Goal: Task Accomplishment & Management: Use online tool/utility

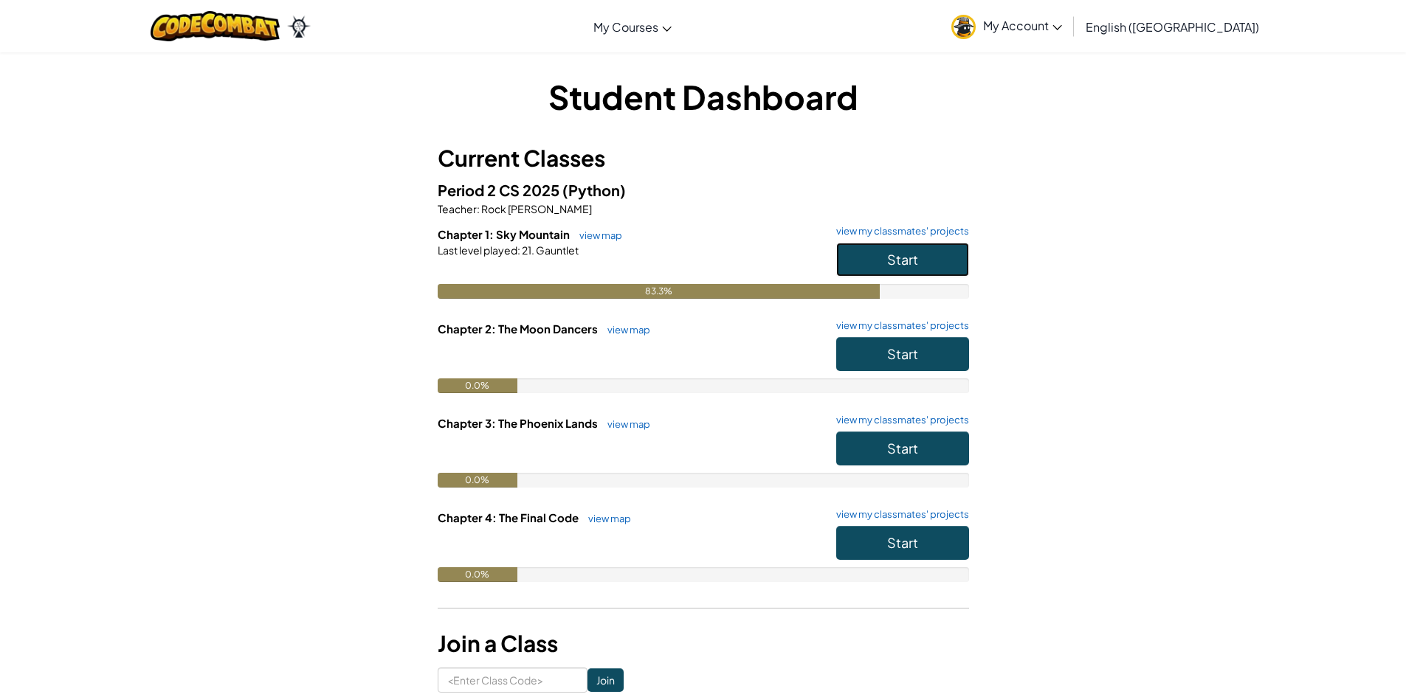
click at [865, 253] on button "Start" at bounding box center [902, 260] width 133 height 34
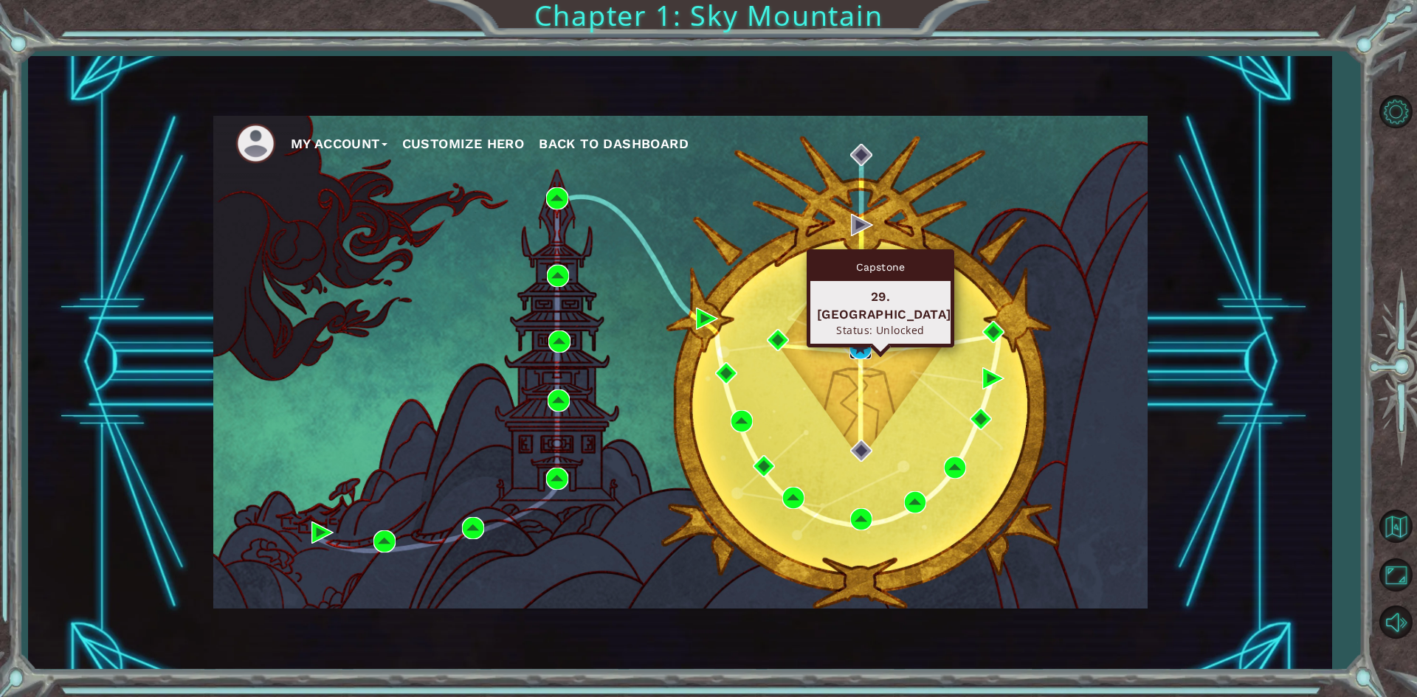
click at [869, 348] on img at bounding box center [860, 348] width 22 height 22
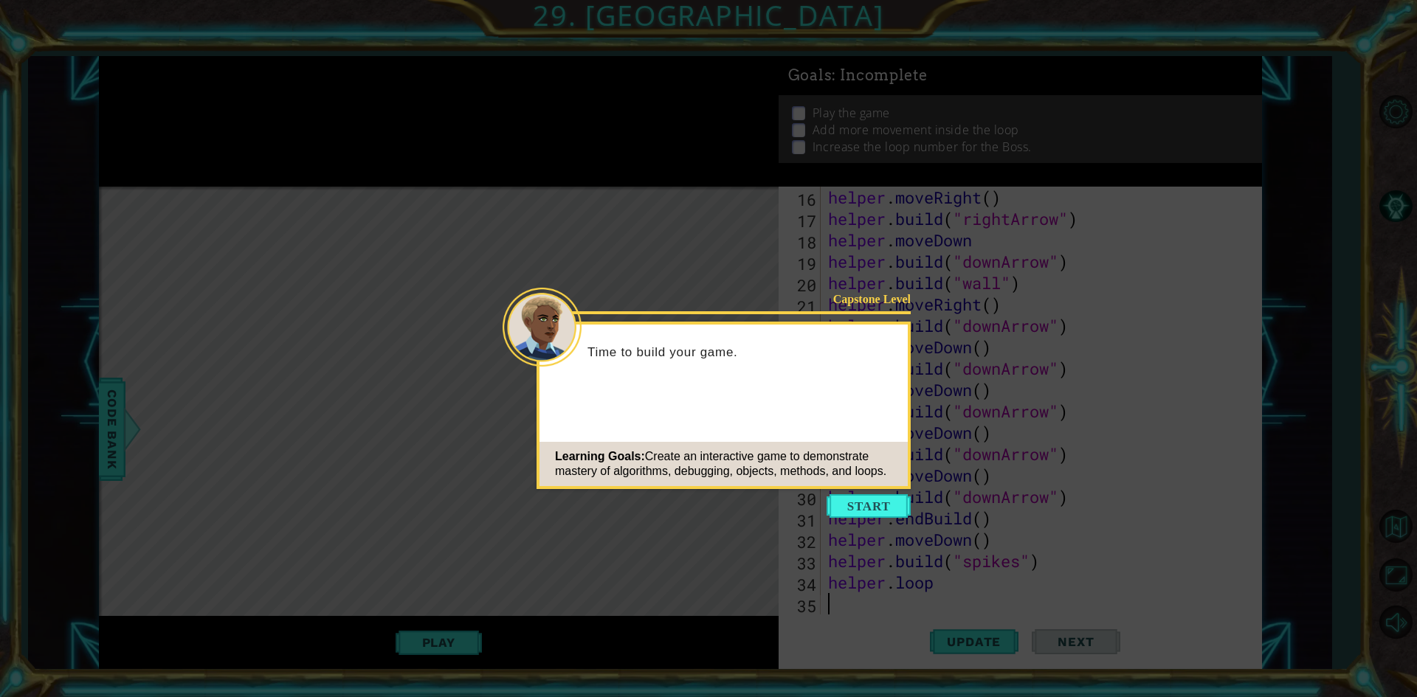
scroll to position [342, 0]
click at [899, 513] on button "Start" at bounding box center [868, 506] width 84 height 24
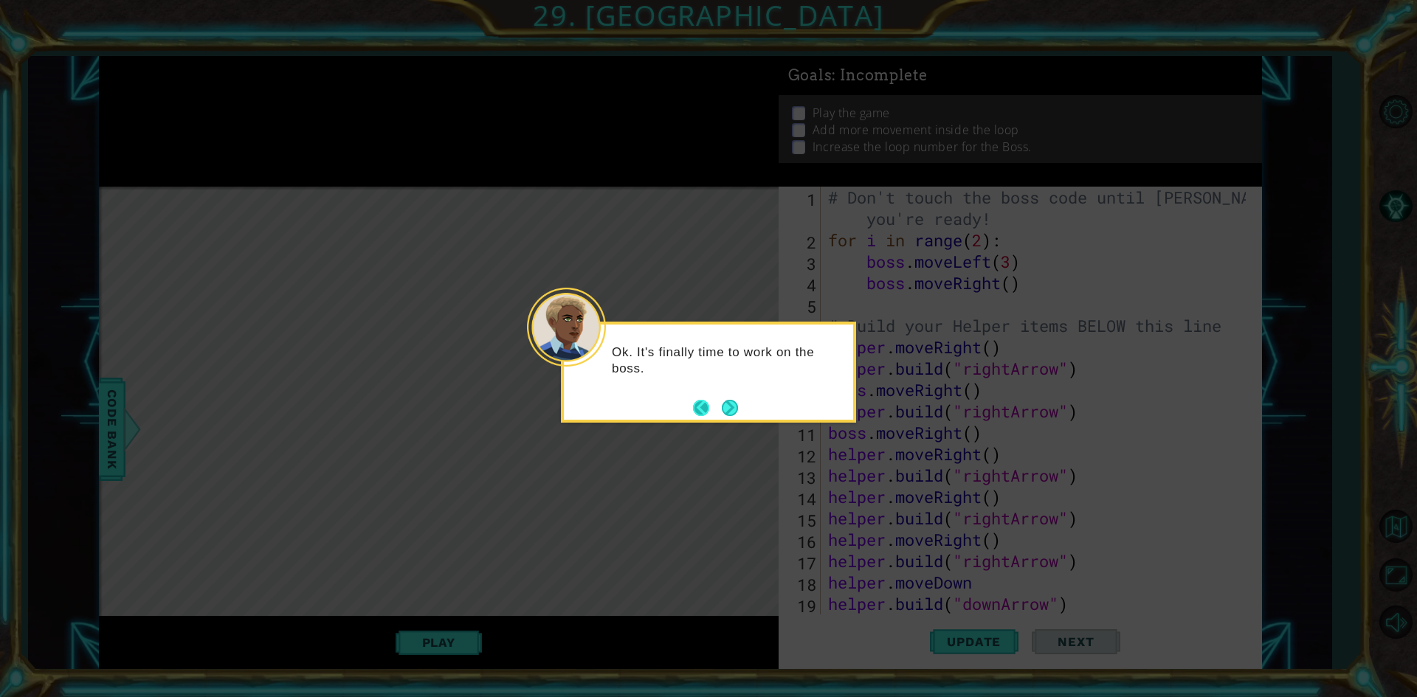
click at [717, 415] on button "Back" at bounding box center [707, 408] width 29 height 16
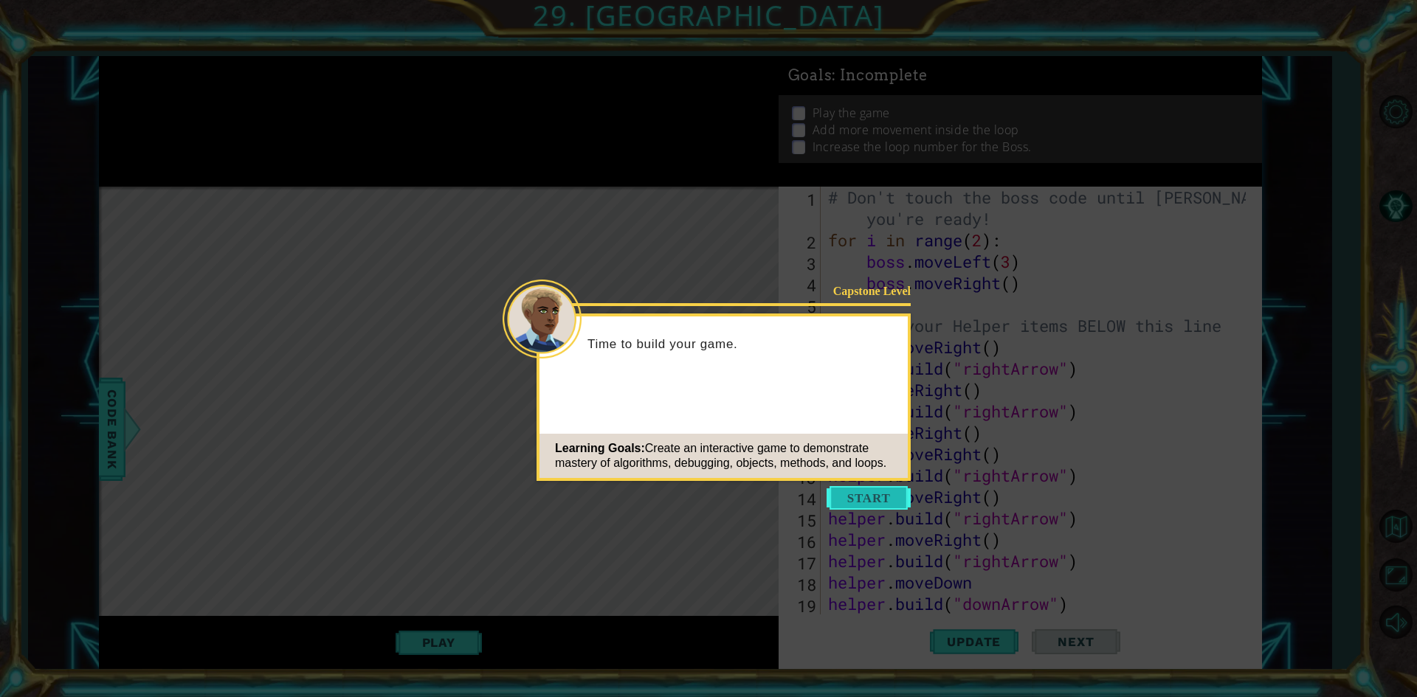
click at [846, 489] on button "Start" at bounding box center [868, 498] width 84 height 24
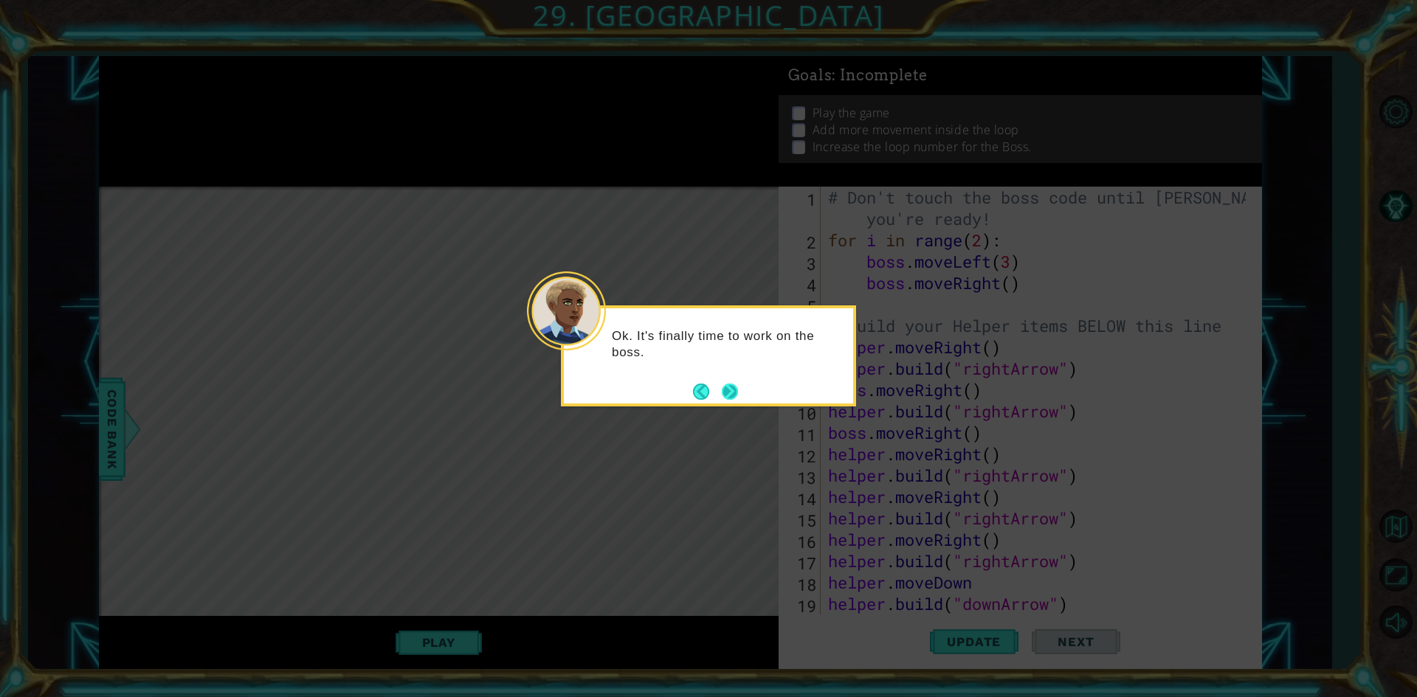
click at [732, 397] on button "Next" at bounding box center [730, 392] width 16 height 16
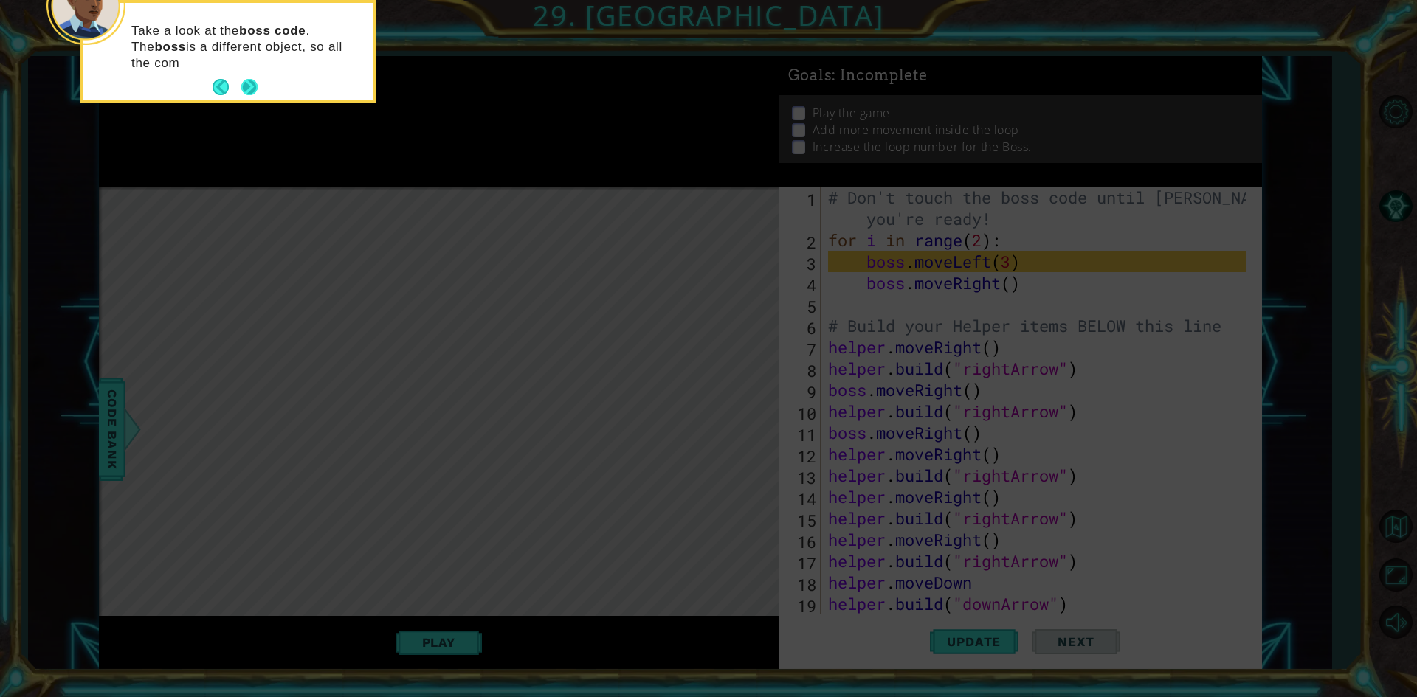
click at [249, 89] on button "Next" at bounding box center [249, 87] width 16 height 16
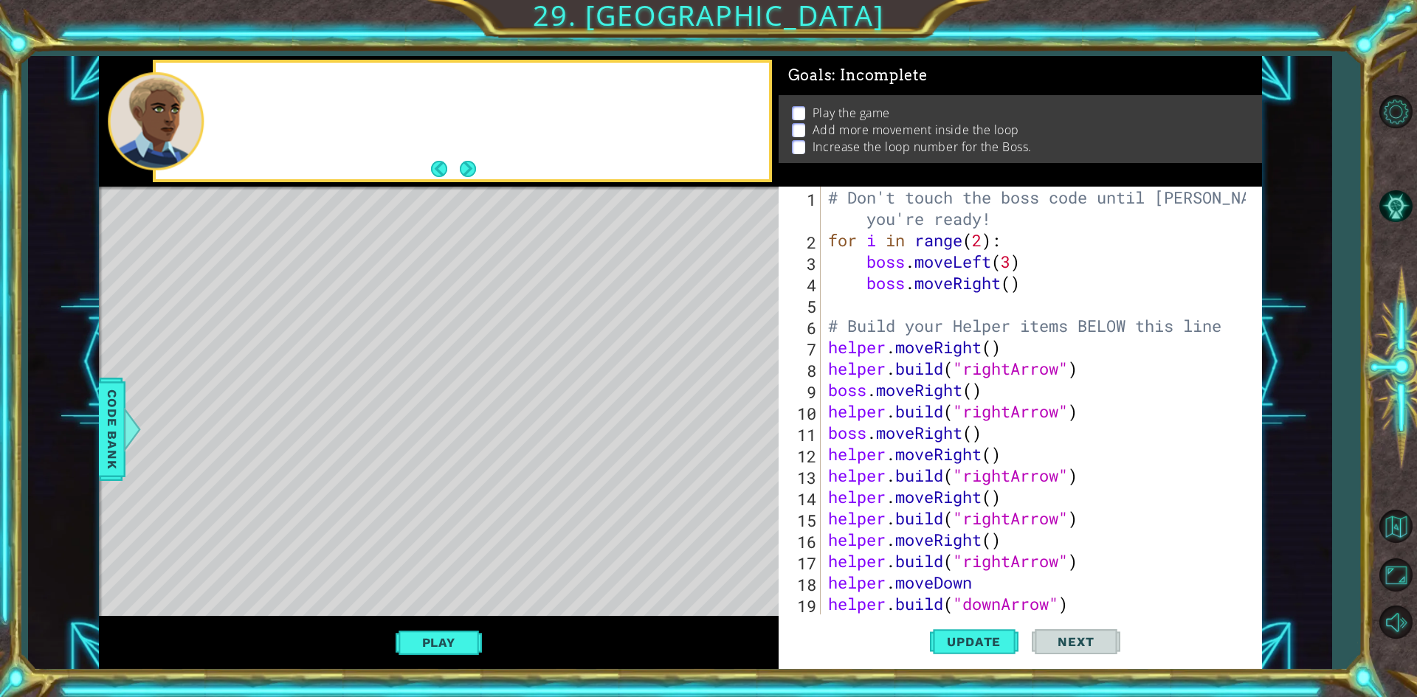
click at [249, 89] on div at bounding box center [462, 121] width 612 height 117
click at [466, 161] on button "Next" at bounding box center [468, 169] width 16 height 16
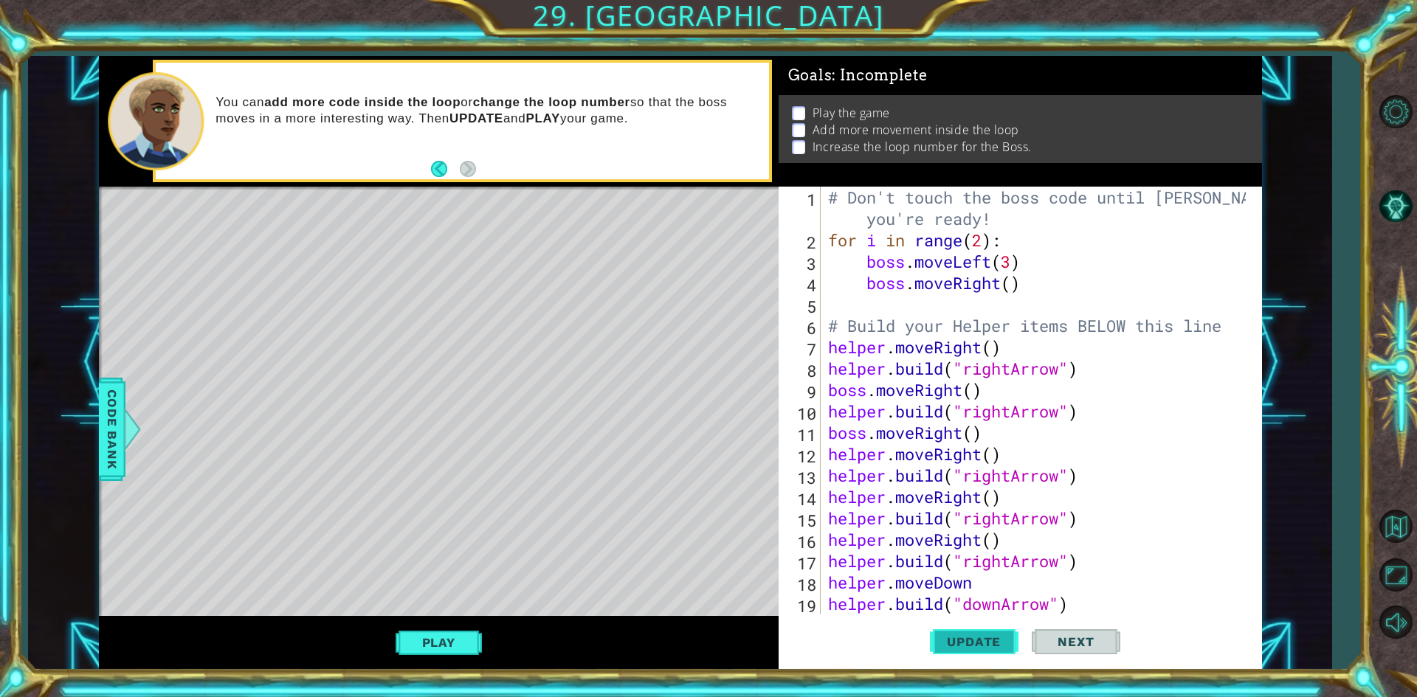
click at [958, 642] on span "Update" at bounding box center [973, 642] width 83 height 15
click at [972, 633] on button "Update" at bounding box center [974, 642] width 89 height 48
click at [469, 632] on button "Play" at bounding box center [438, 643] width 86 height 28
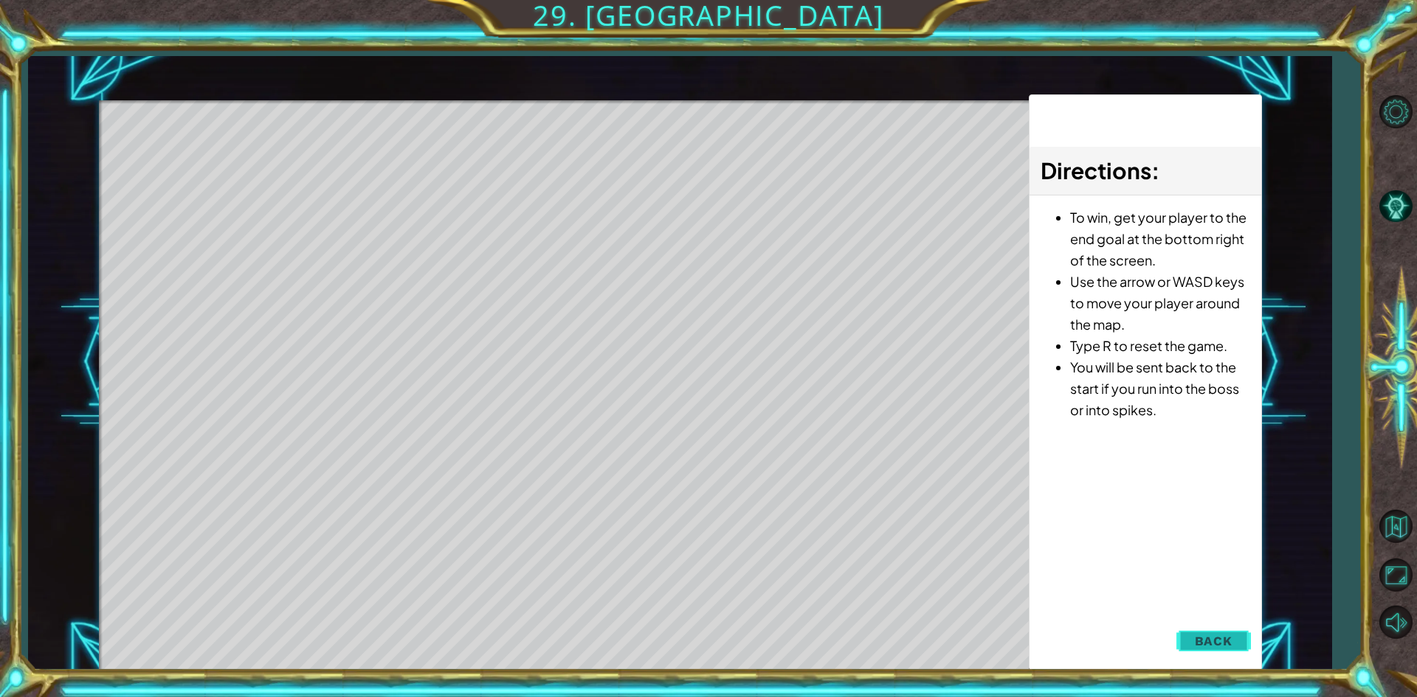
click at [1178, 626] on button "Back" at bounding box center [1213, 641] width 75 height 30
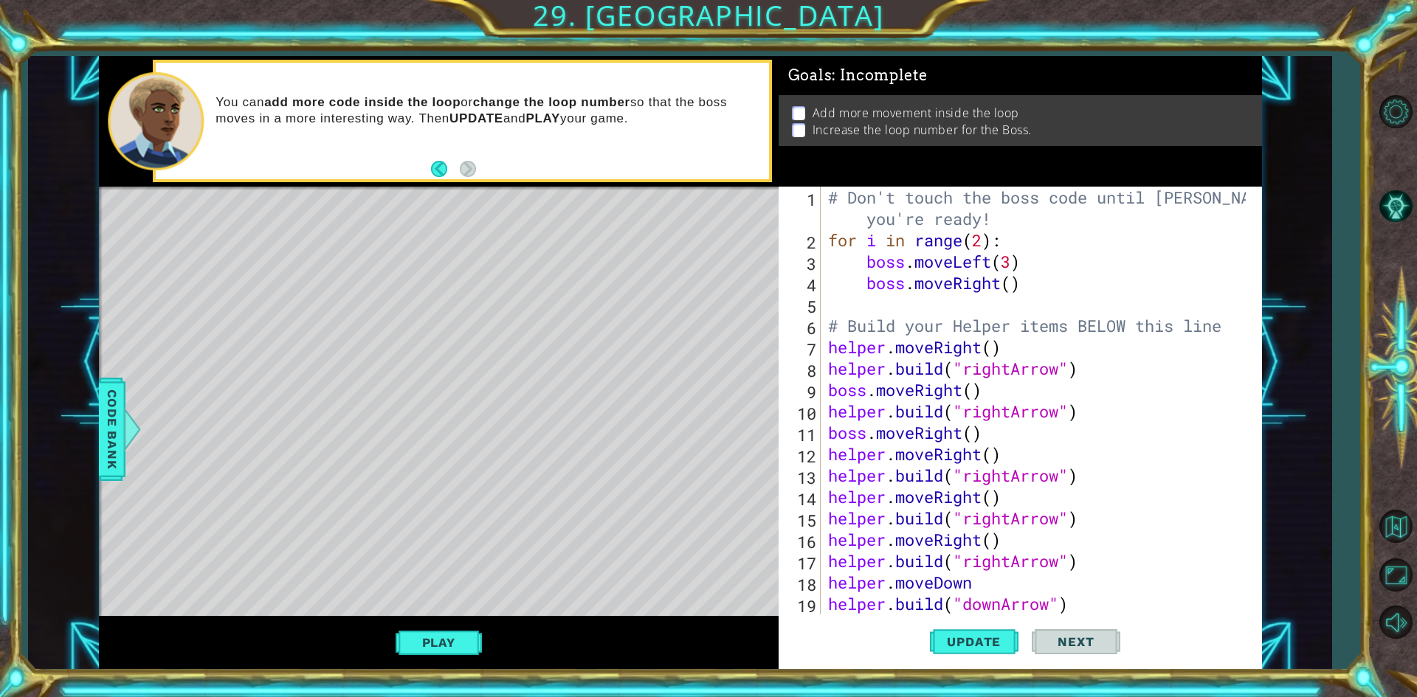
drag, startPoint x: 199, startPoint y: 253, endPoint x: 249, endPoint y: 256, distance: 49.5
click at [249, 256] on div "Level Map" at bounding box center [440, 404] width 682 height 435
drag, startPoint x: 967, startPoint y: 563, endPoint x: 1071, endPoint y: 559, distance: 104.1
click at [1071, 559] on div "# Don't touch the boss code until [PERSON_NAME] says you're ready! for i in ran…" at bounding box center [1039, 433] width 428 height 492
click at [438, 647] on button "Play" at bounding box center [438, 643] width 86 height 28
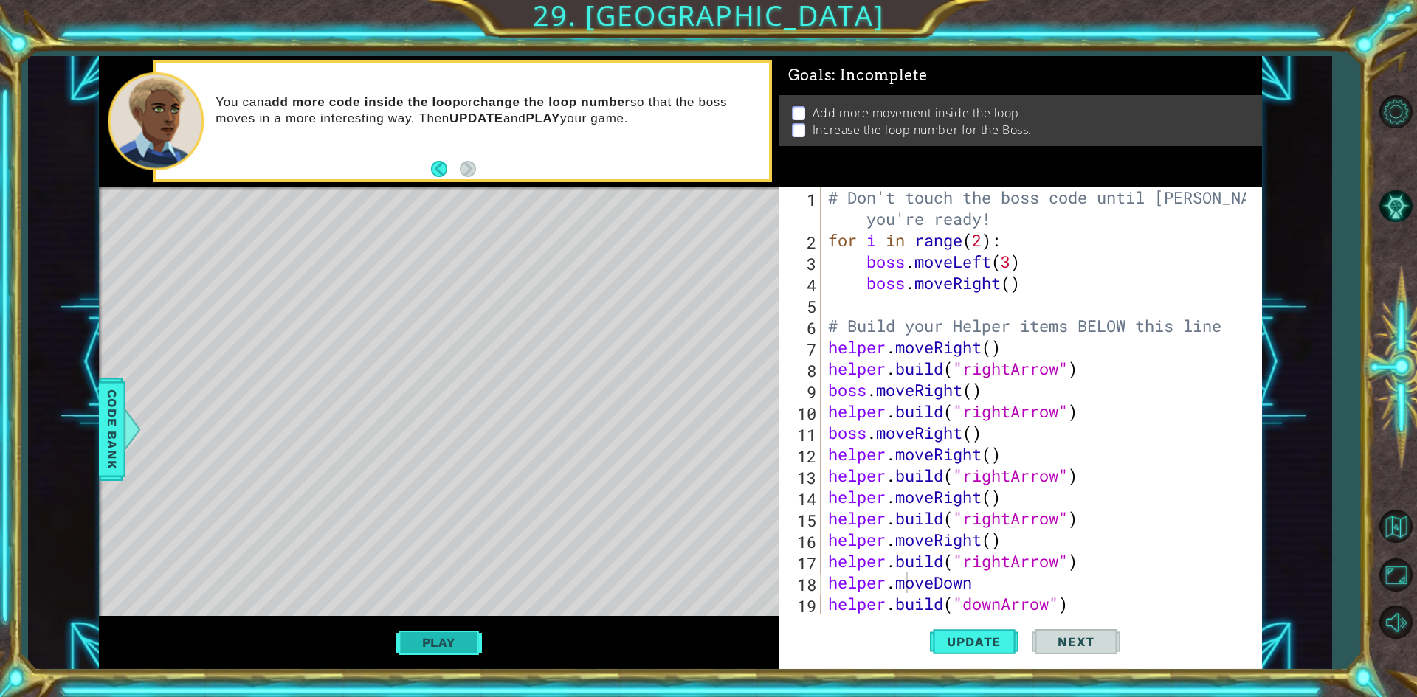
click at [400, 643] on button "Play" at bounding box center [438, 643] width 86 height 28
click at [559, 305] on div "Level Map" at bounding box center [440, 404] width 682 height 435
drag, startPoint x: 542, startPoint y: 273, endPoint x: 458, endPoint y: 272, distance: 83.4
click at [460, 275] on div "Level Map" at bounding box center [440, 404] width 682 height 435
drag, startPoint x: 437, startPoint y: 283, endPoint x: 351, endPoint y: 116, distance: 188.1
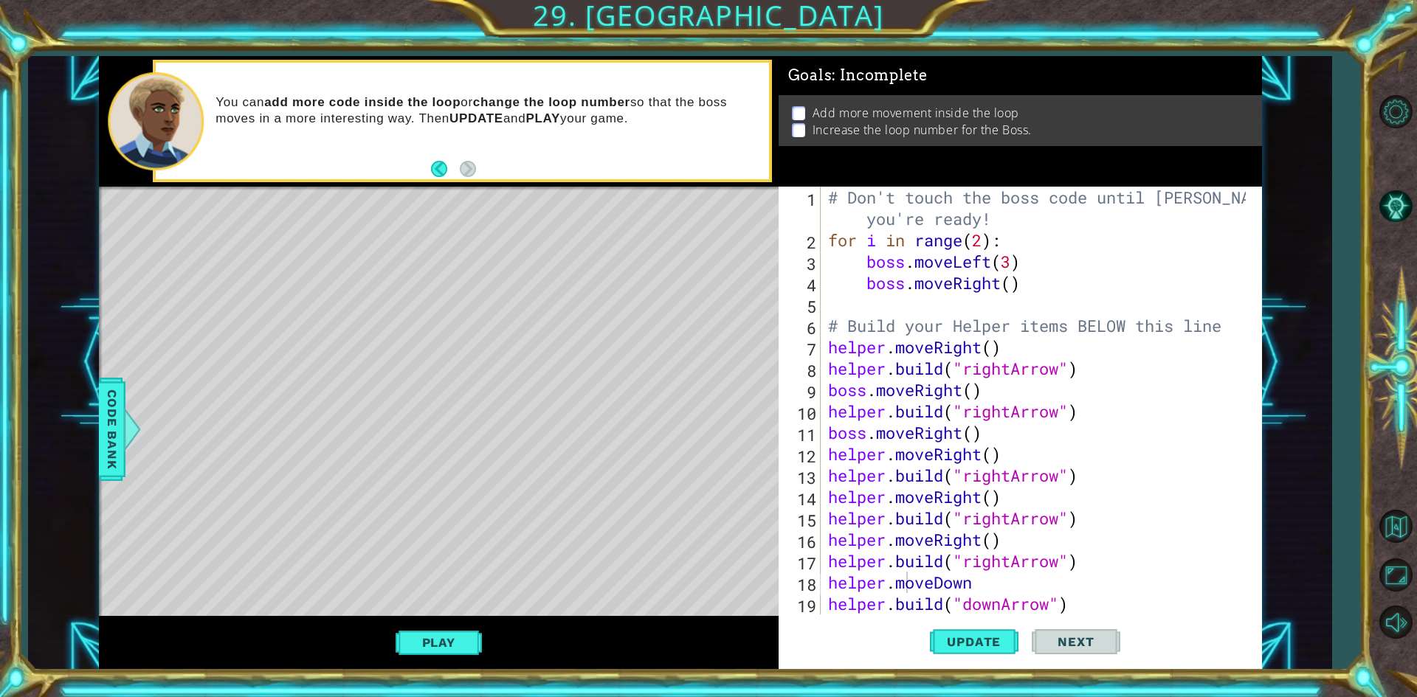
drag, startPoint x: 351, startPoint y: 116, endPoint x: 410, endPoint y: 154, distance: 70.4
drag, startPoint x: 410, startPoint y: 154, endPoint x: 394, endPoint y: 121, distance: 37.0
click at [410, 154] on div "You can add more code inside the loop or change the loop number so that the bos…" at bounding box center [486, 121] width 563 height 69
click at [393, 120] on p "You can add more code inside the loop or change the loop number so that the bos…" at bounding box center [486, 110] width 542 height 32
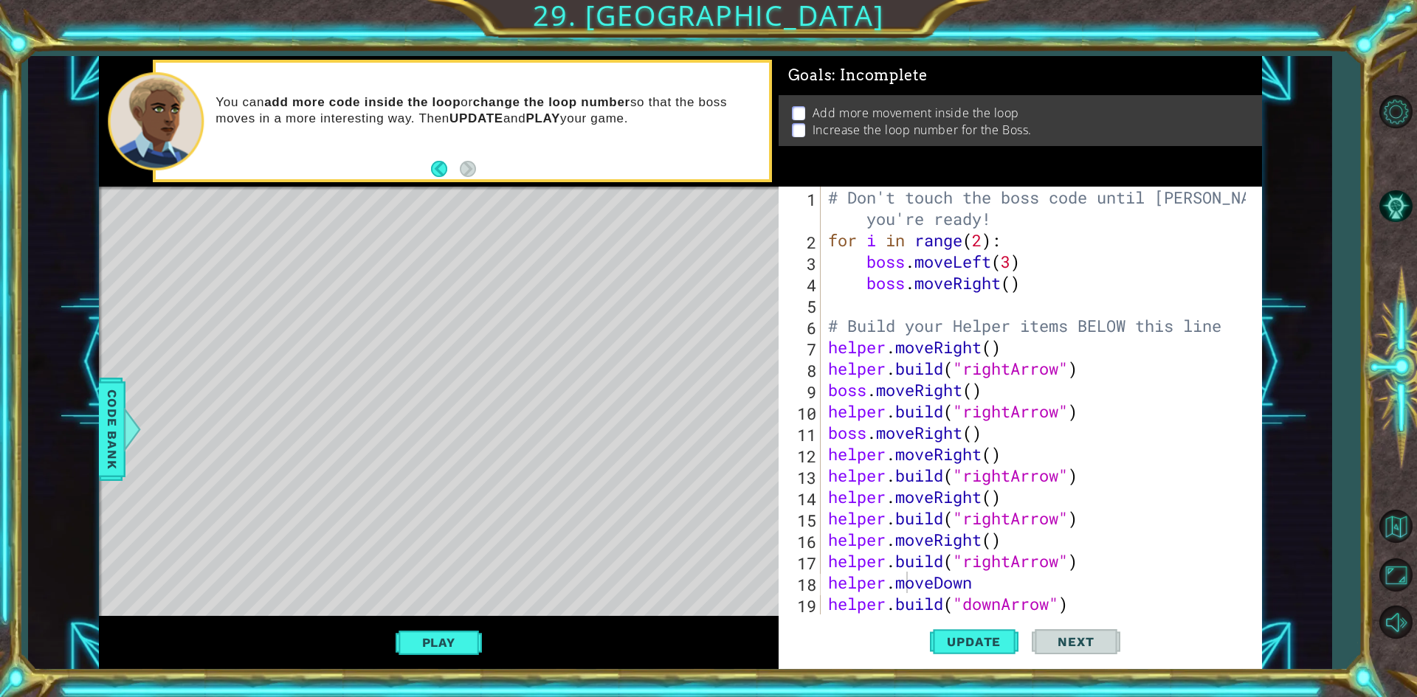
click at [426, 288] on div "Level Map" at bounding box center [440, 404] width 682 height 435
drag, startPoint x: 509, startPoint y: 235, endPoint x: 522, endPoint y: 339, distance: 104.8
click at [519, 351] on div "Level Map" at bounding box center [440, 404] width 682 height 435
drag, startPoint x: 460, startPoint y: 273, endPoint x: 459, endPoint y: 128, distance: 145.4
click at [459, 155] on div "helper methods moveLeft(steps) moveRight(steps) moveUp(steps) moveDown(steps) b…" at bounding box center [680, 363] width 1163 height 614
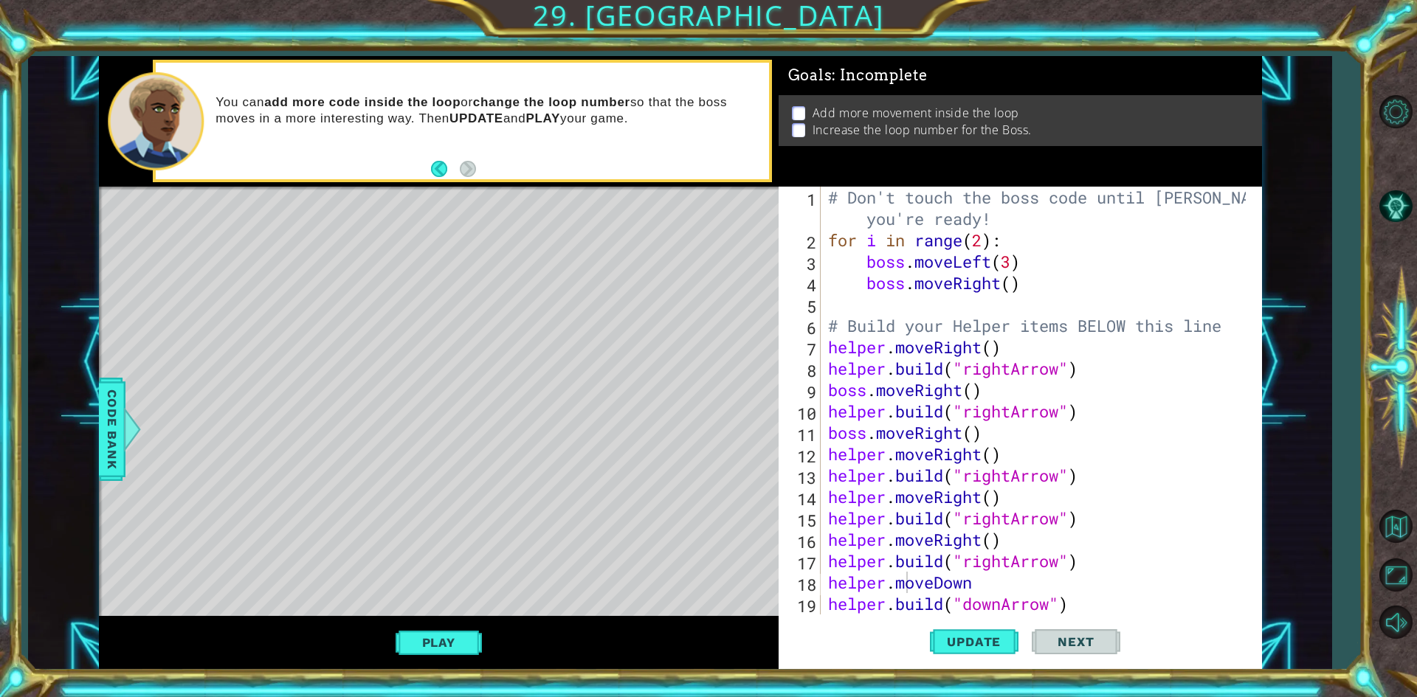
click at [1405, 255] on div at bounding box center [1395, 366] width 43 height 273
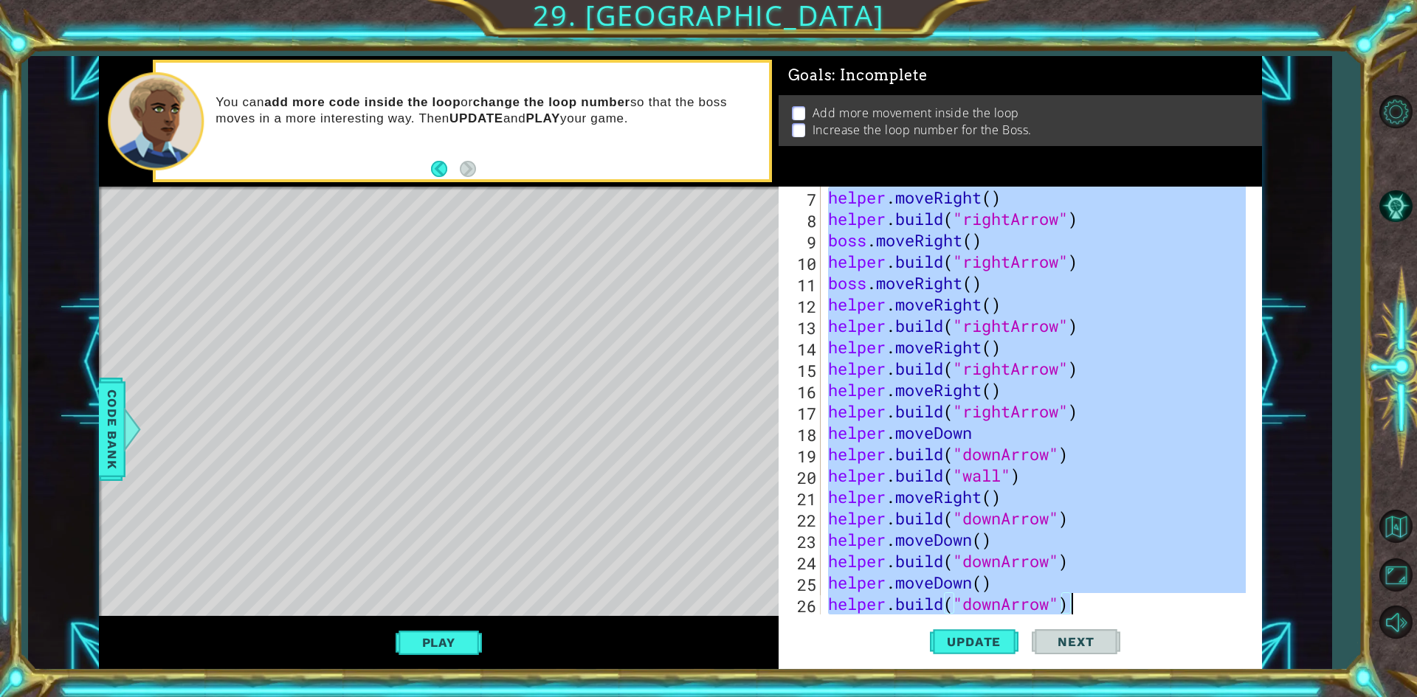
scroll to position [342, 0]
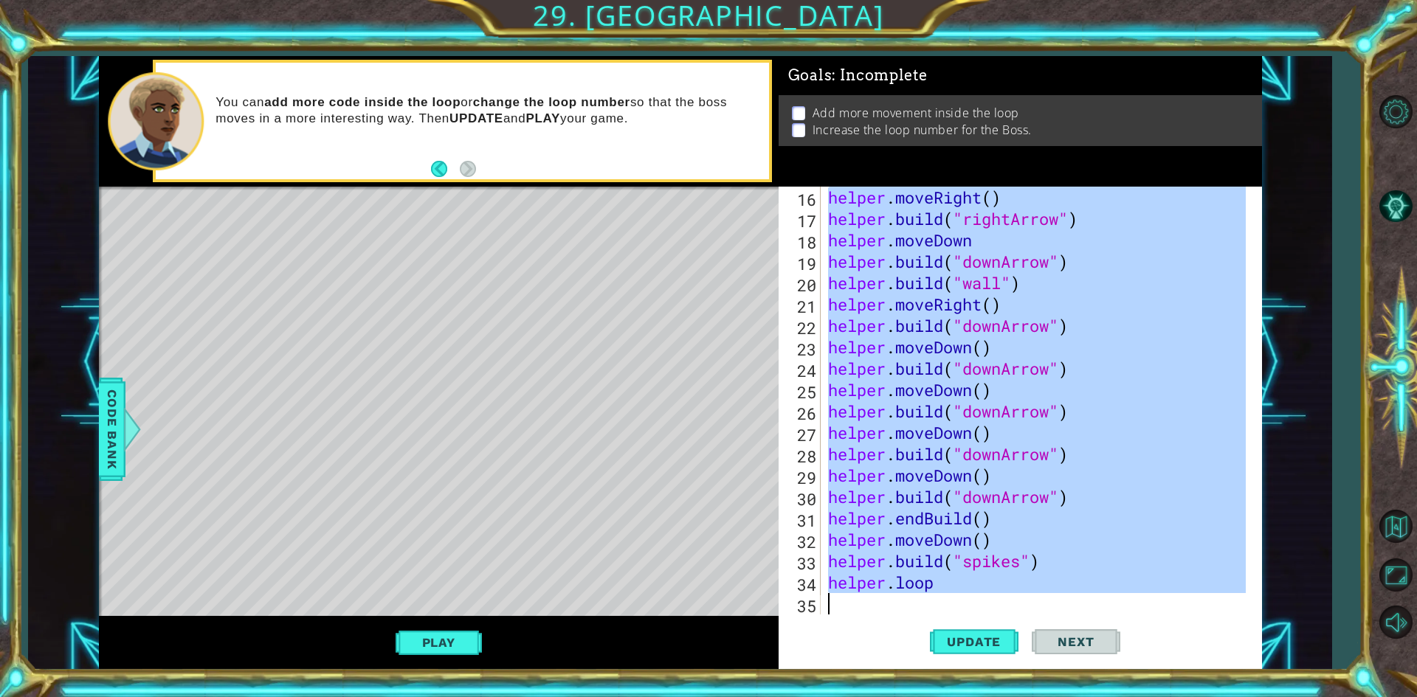
drag, startPoint x: 830, startPoint y: 357, endPoint x: 1316, endPoint y: 643, distance: 563.6
click at [1164, 697] on html "1 ההההההההההההההההההההההההההההההההההההההההההההההההההההההההההההההההההההההההההההה…" at bounding box center [708, 348] width 1417 height 697
type textarea "helper.loop"
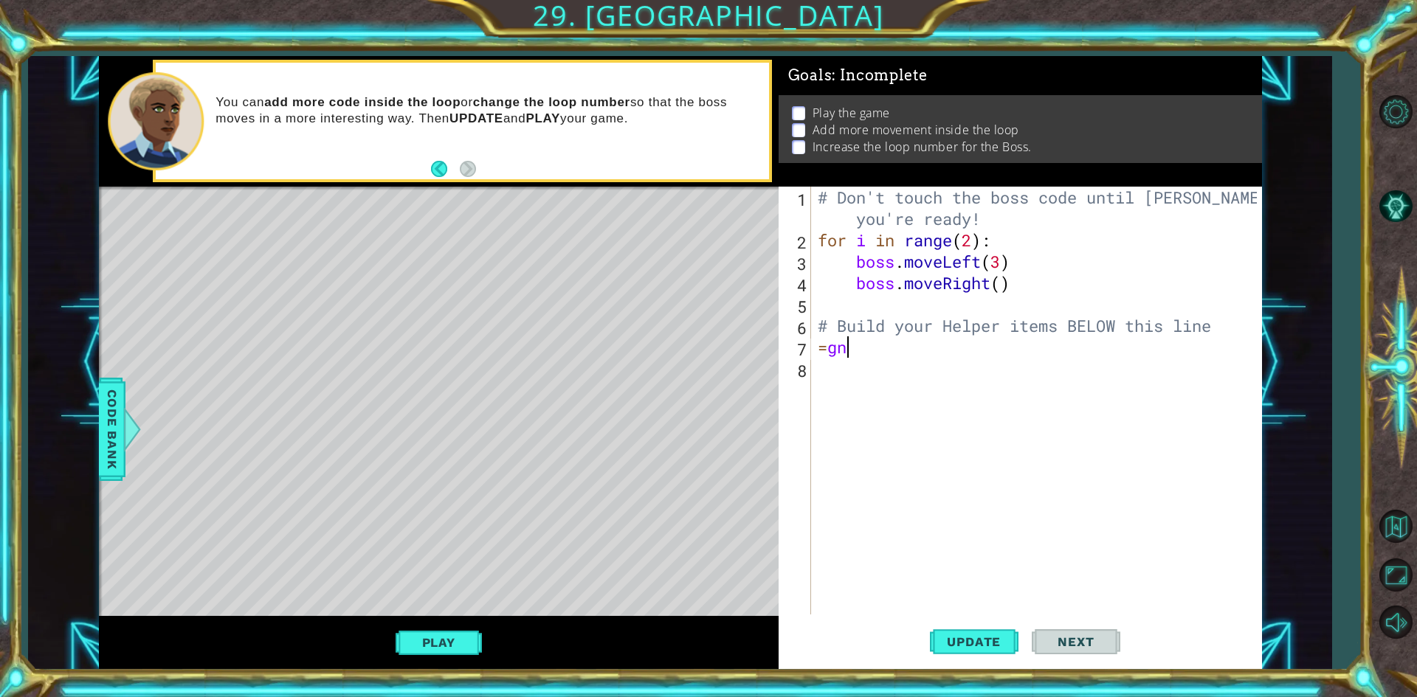
scroll to position [0, 0]
type textarea "="
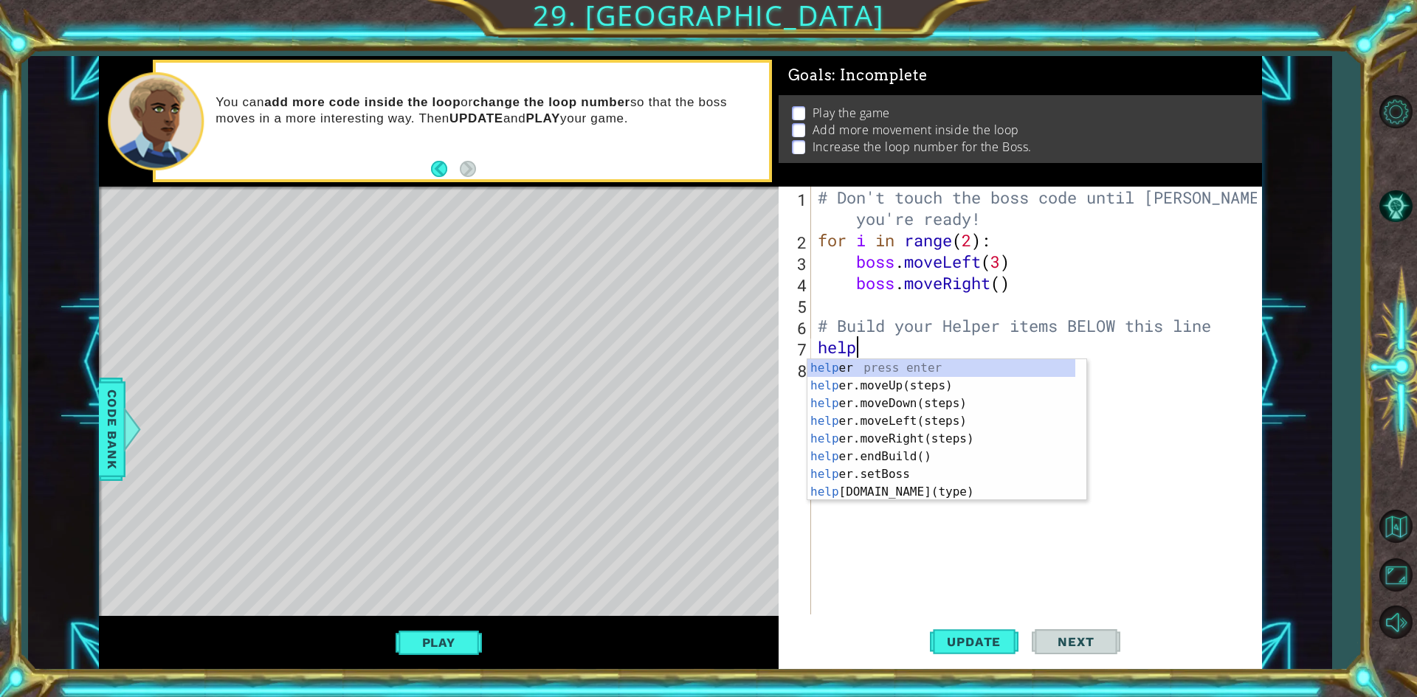
type textarea "helpe"
click at [892, 581] on div "# Don't touch the boss code until [PERSON_NAME] says you're ready! for i in ran…" at bounding box center [1039, 433] width 449 height 492
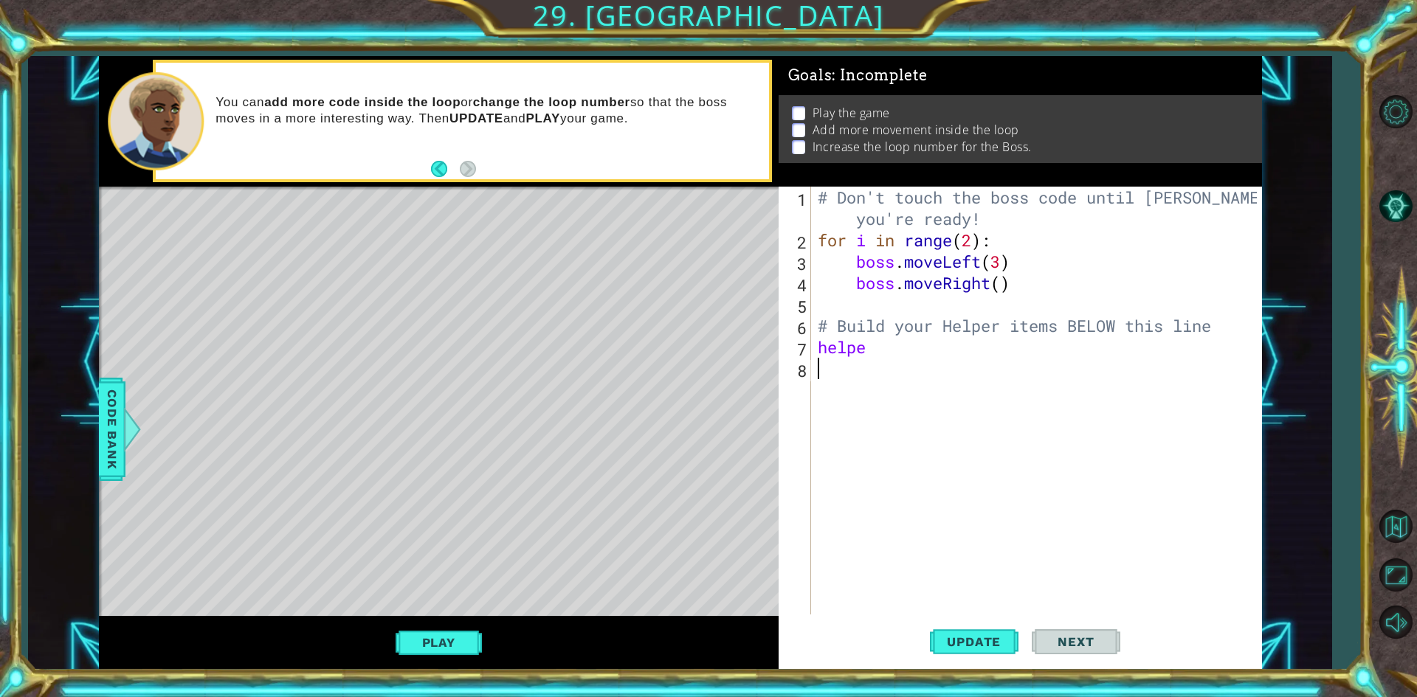
scroll to position [0, 0]
click at [958, 632] on button "Update" at bounding box center [974, 642] width 89 height 48
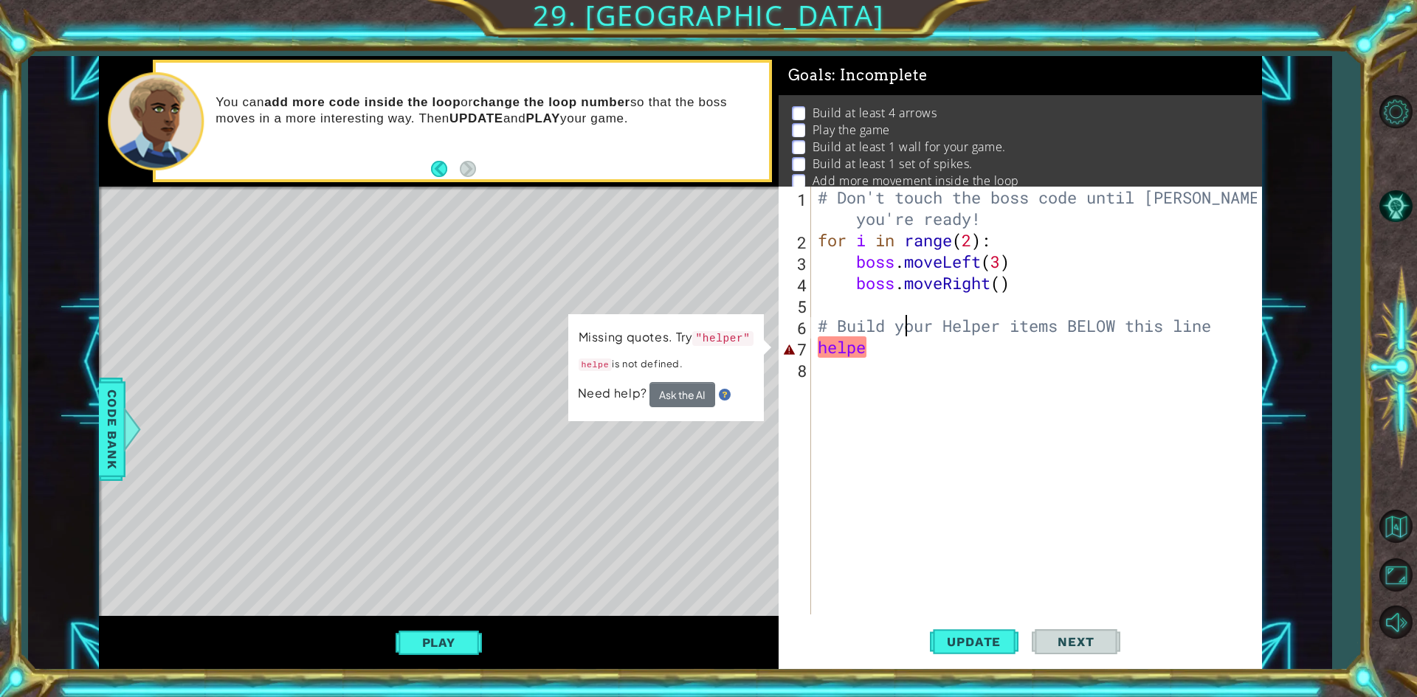
click at [902, 335] on div "# Don't touch the boss code until [PERSON_NAME] says you're ready! for i in ran…" at bounding box center [1039, 433] width 449 height 492
click at [906, 353] on div "# Don't touch the boss code until [PERSON_NAME] says you're ready! for i in ran…" at bounding box center [1039, 433] width 449 height 492
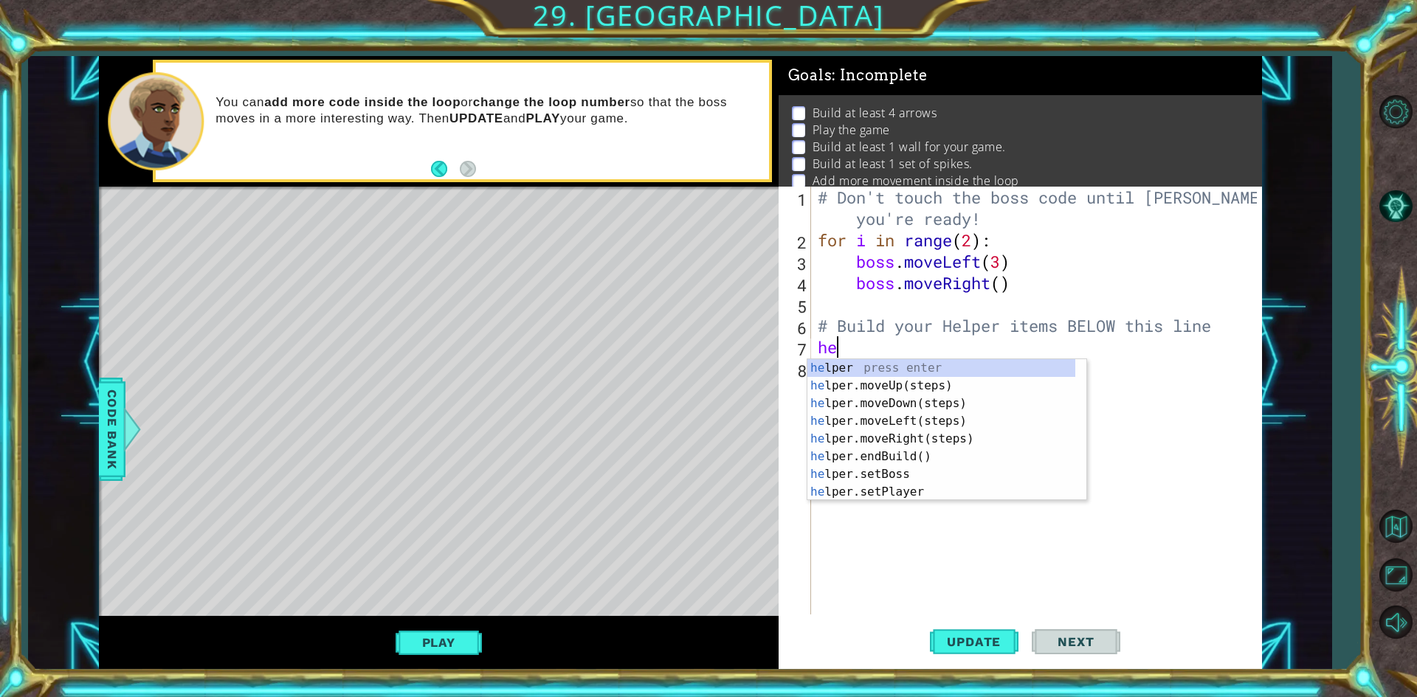
type textarea "h"
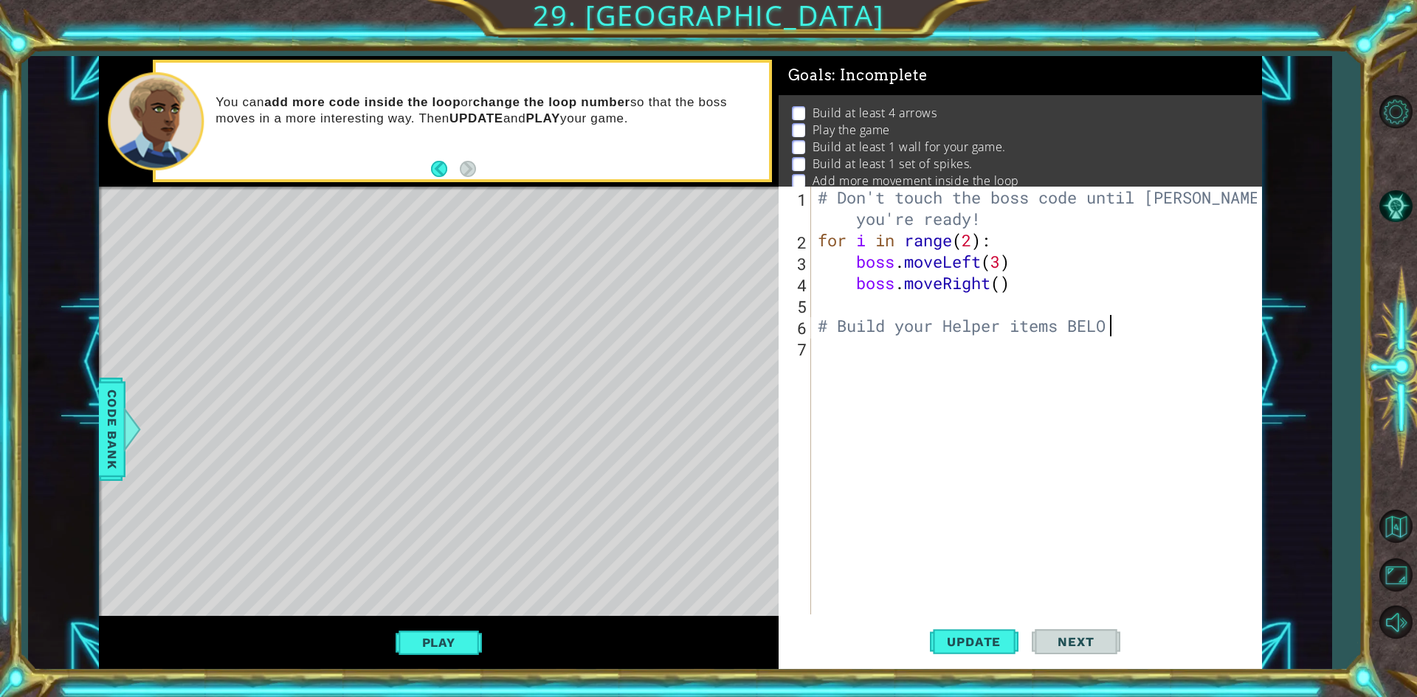
type textarea "# Build your Helper items BELO"
click at [1010, 484] on div "# Don't touch the boss code until [PERSON_NAME] says you're ready! for i in ran…" at bounding box center [1039, 433] width 449 height 492
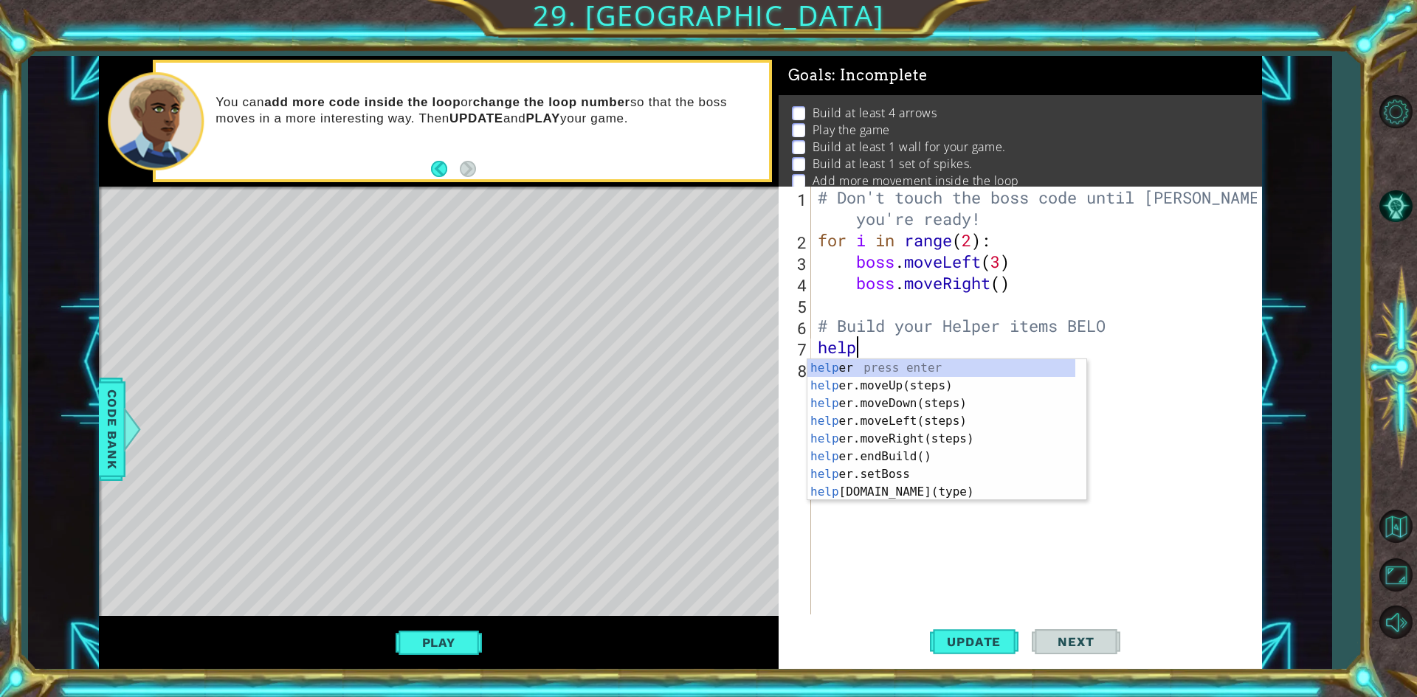
scroll to position [0, 1]
type textarea "helper"
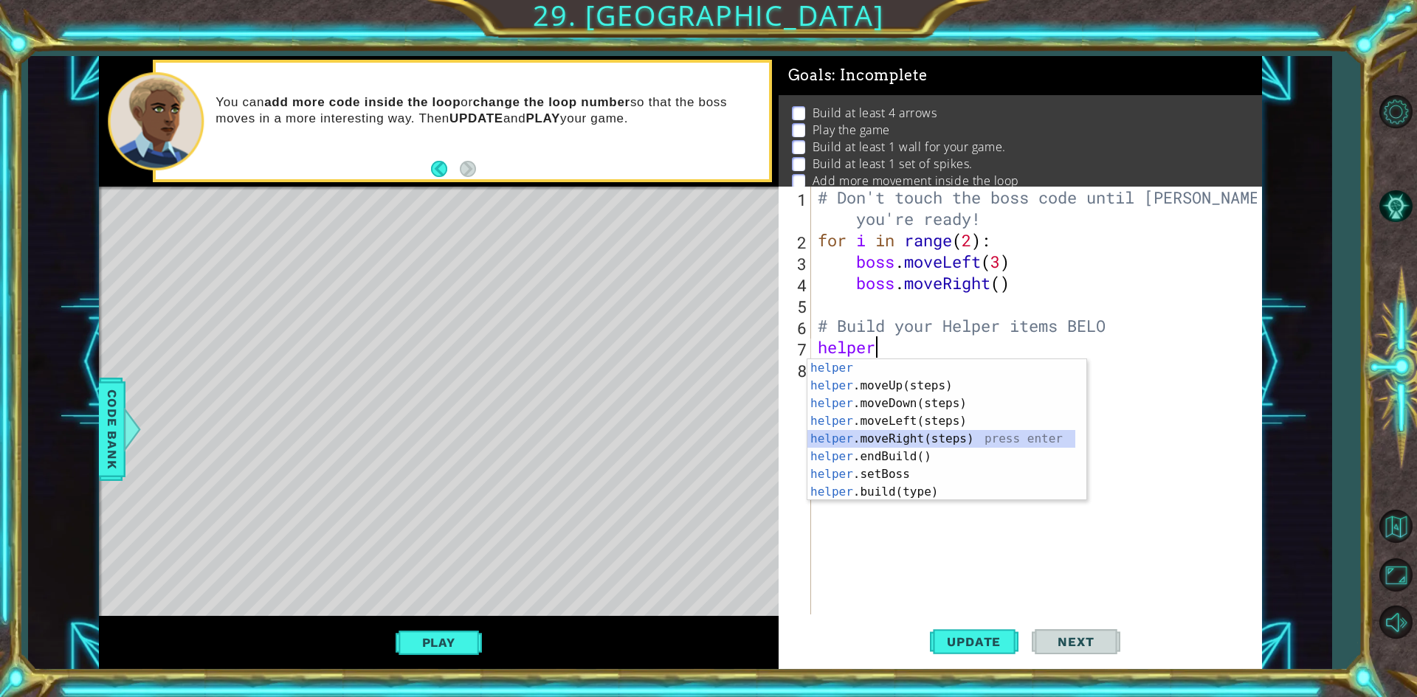
click at [897, 447] on div "helper press enter helper .moveUp(steps) press enter helper .moveDown(steps) pr…" at bounding box center [941, 447] width 268 height 177
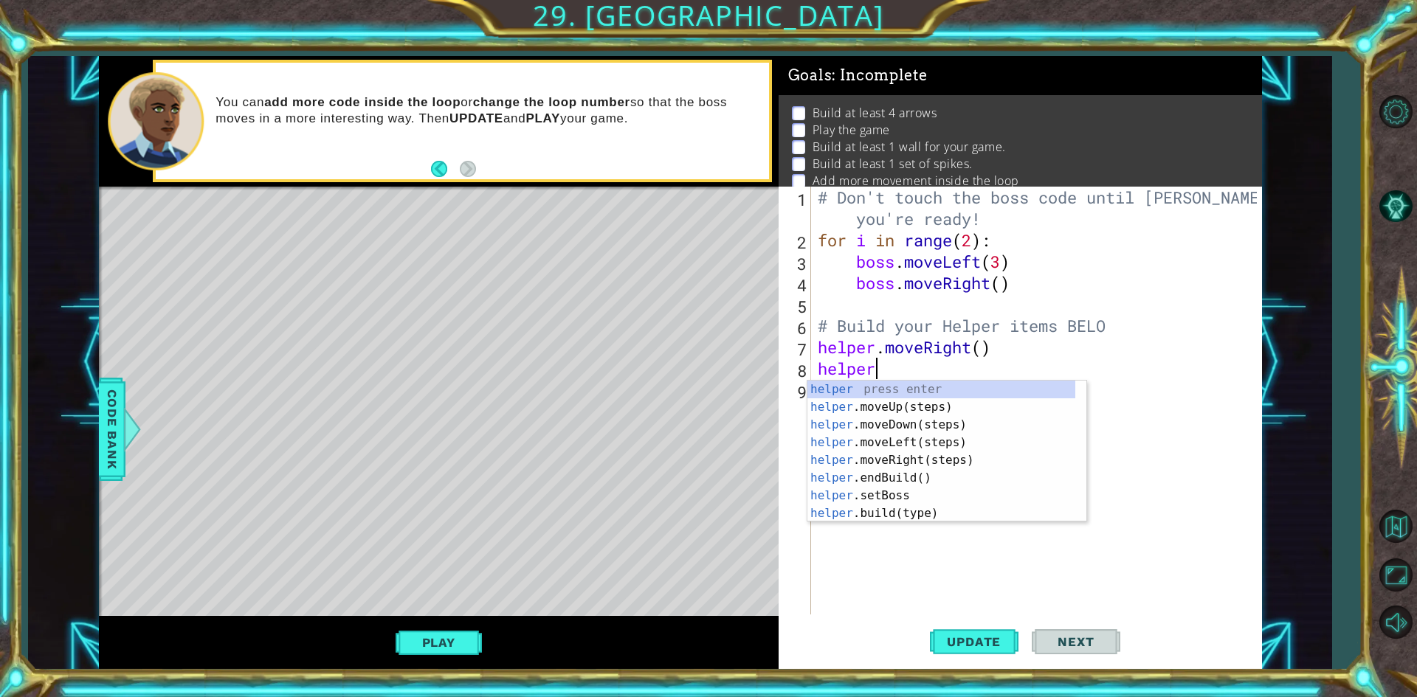
type textarea "helper"
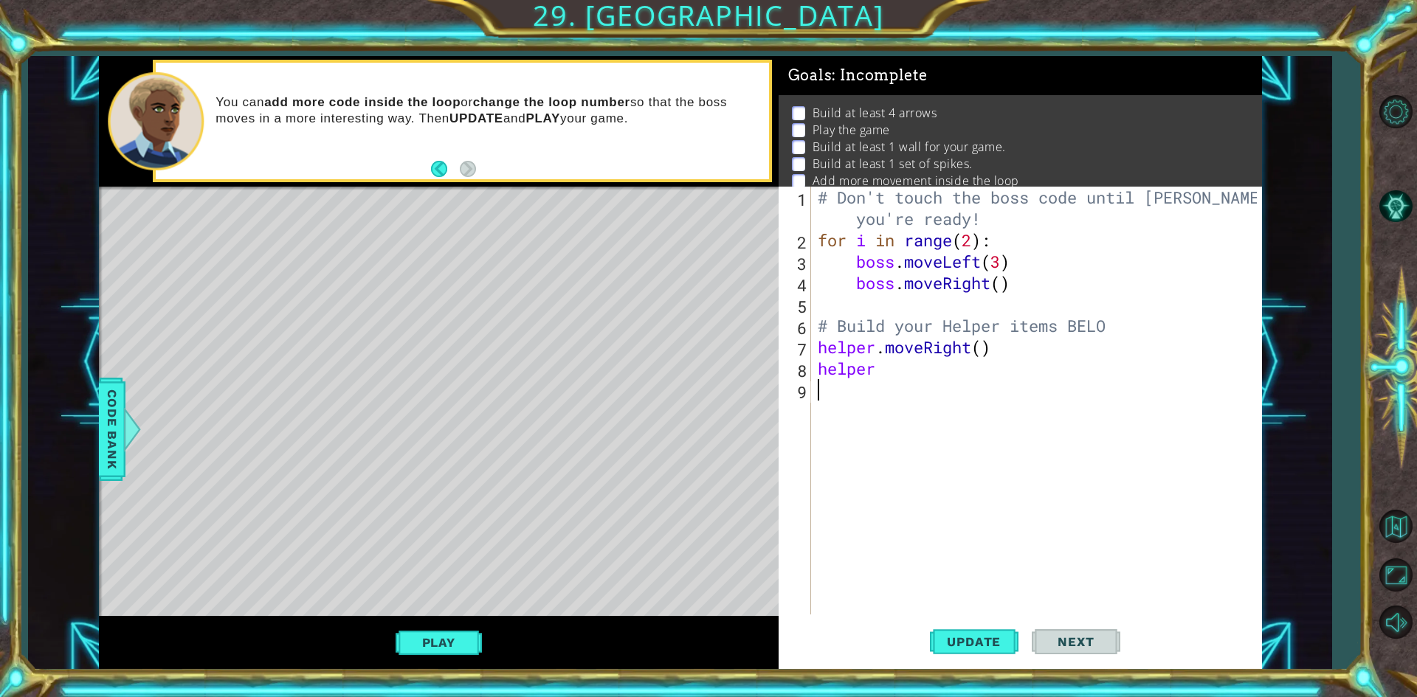
click at [864, 522] on div "# Don't touch the boss code until [PERSON_NAME] says you're ready! for i in ran…" at bounding box center [1039, 433] width 449 height 492
click at [865, 359] on div "# Don't touch the boss code until [PERSON_NAME] says you're ready! for i in ran…" at bounding box center [1039, 433] width 449 height 492
click at [886, 370] on div "# Don't touch the boss code until [PERSON_NAME] says you're ready! for i in ran…" at bounding box center [1039, 433] width 449 height 492
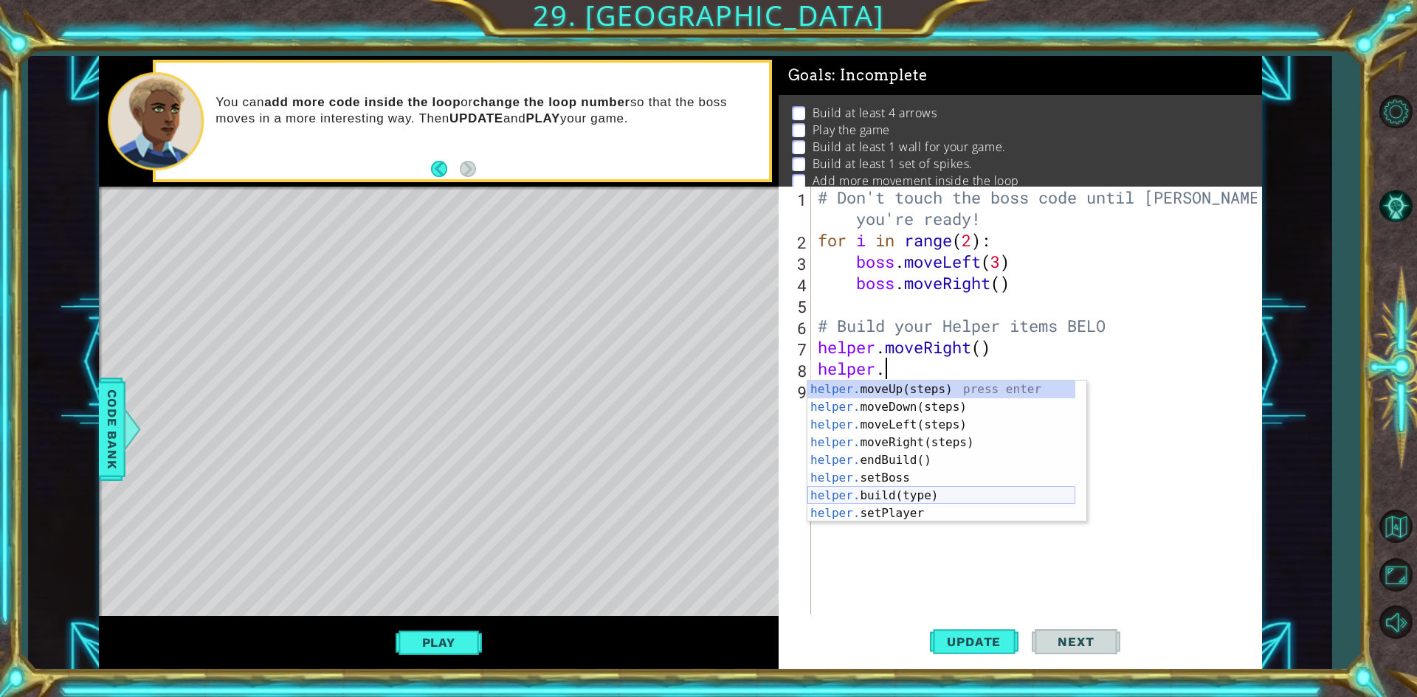
click at [906, 491] on div "helper. moveUp(steps) press enter helper. moveDown(steps) press enter helper. m…" at bounding box center [941, 469] width 268 height 177
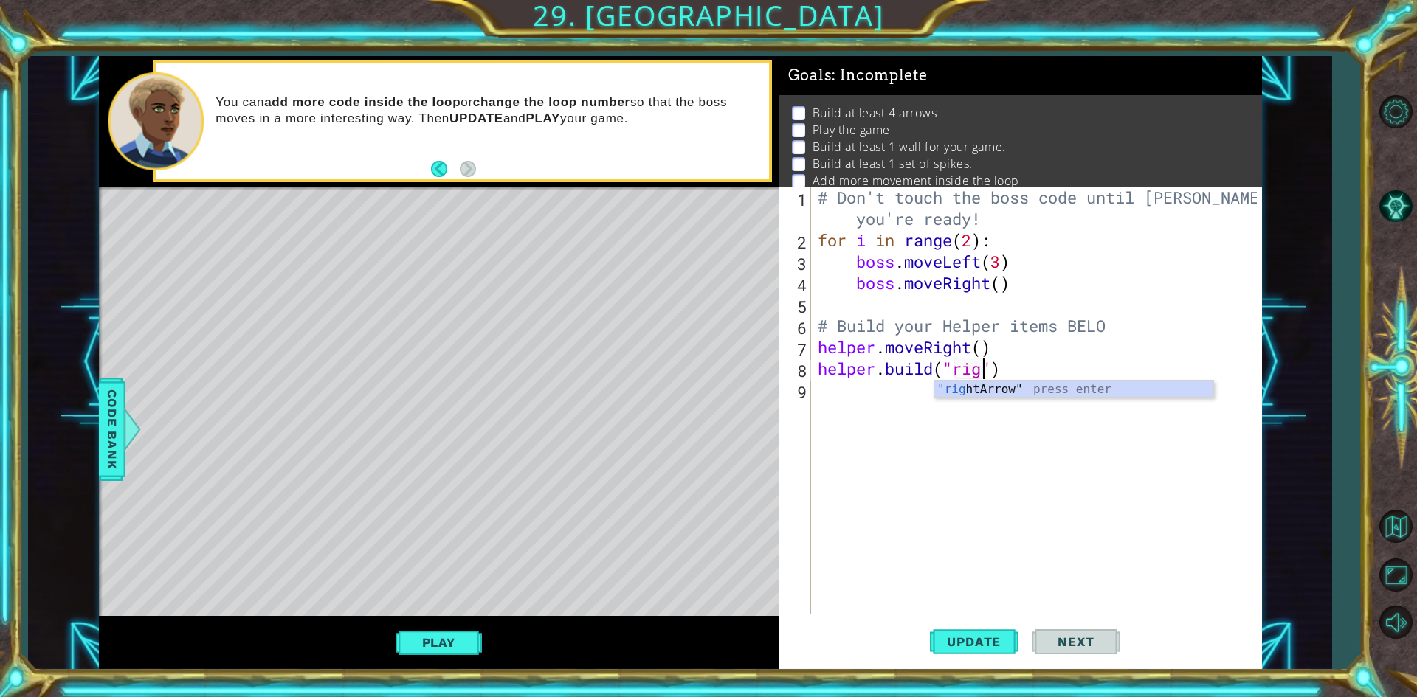
scroll to position [0, 8]
click at [949, 394] on div ""right Arrow" press enter" at bounding box center [1073, 407] width 279 height 53
type textarea "[DOMAIN_NAME]("rightArrow")"
click at [947, 390] on div "# Don't touch the boss code until [PERSON_NAME] says you're ready! for i in ran…" at bounding box center [1039, 433] width 449 height 492
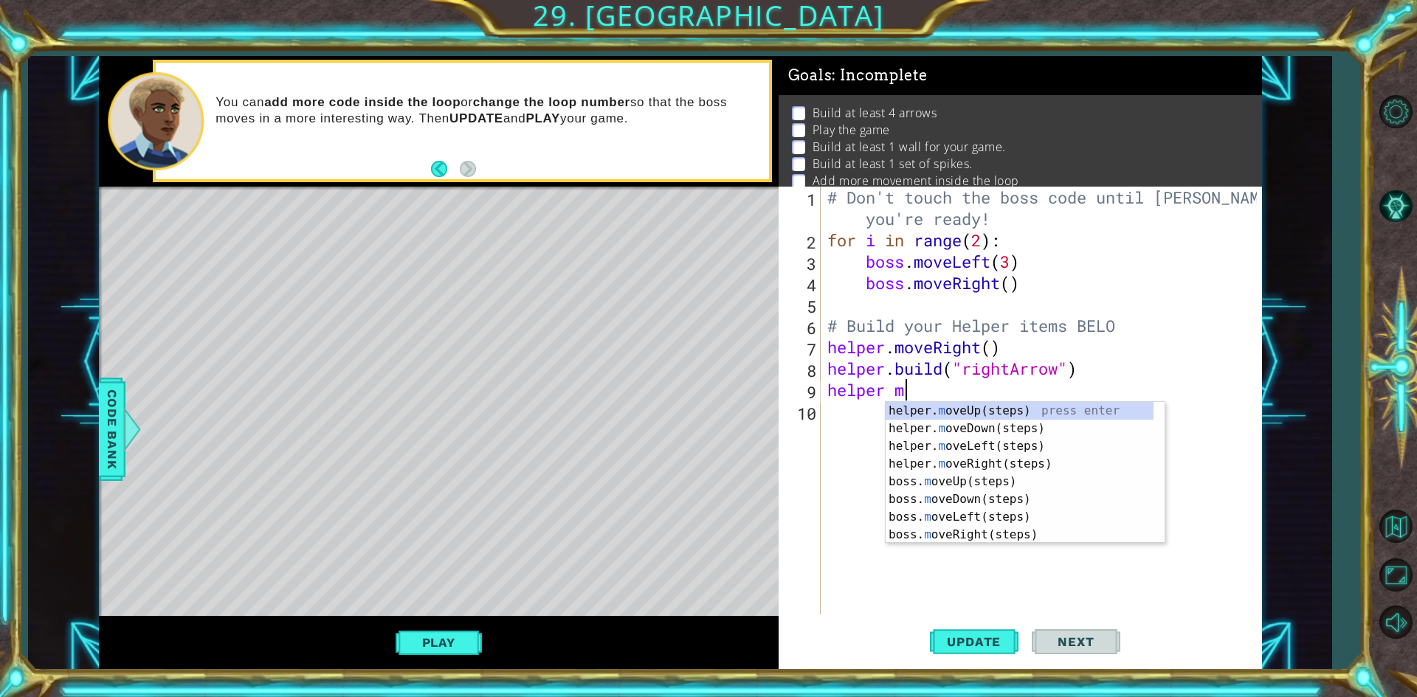
type textarea "helper mo"
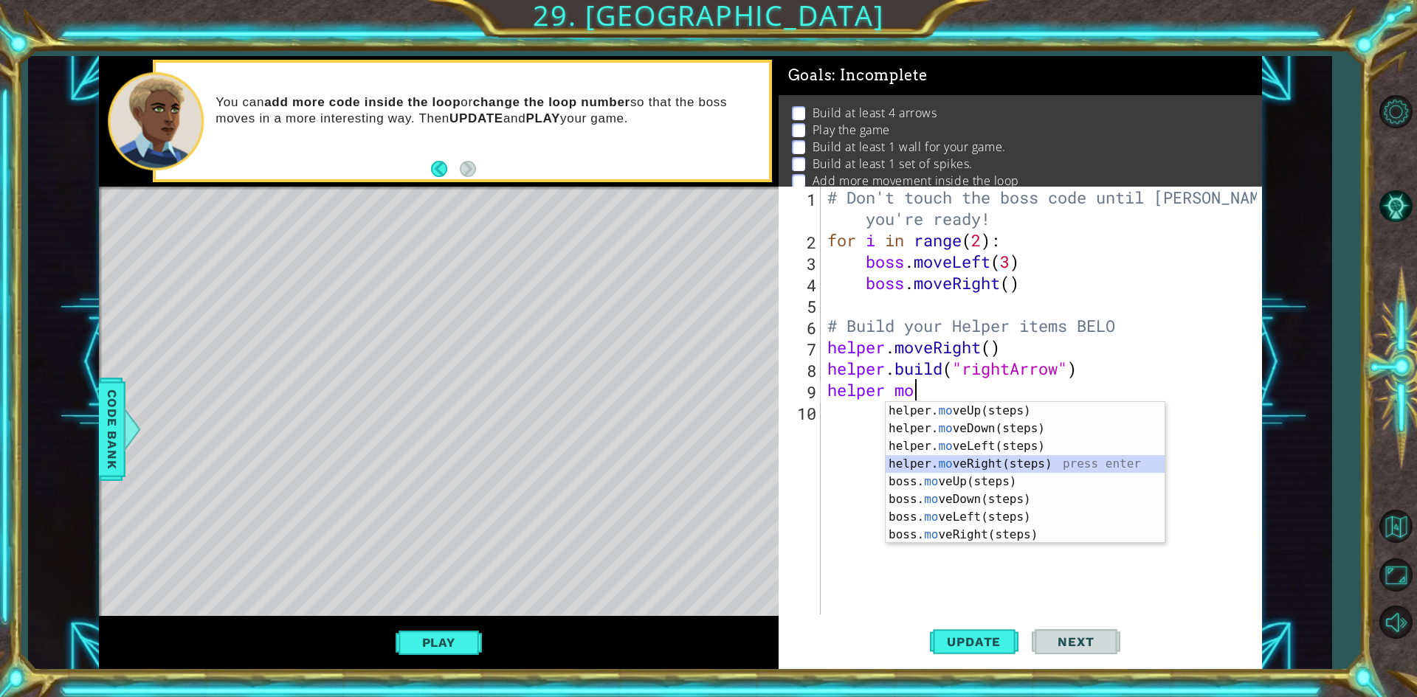
click at [973, 461] on div "helper. mo veUp(steps) press enter helper. mo veDown(steps) press enter helper.…" at bounding box center [1024, 490] width 279 height 177
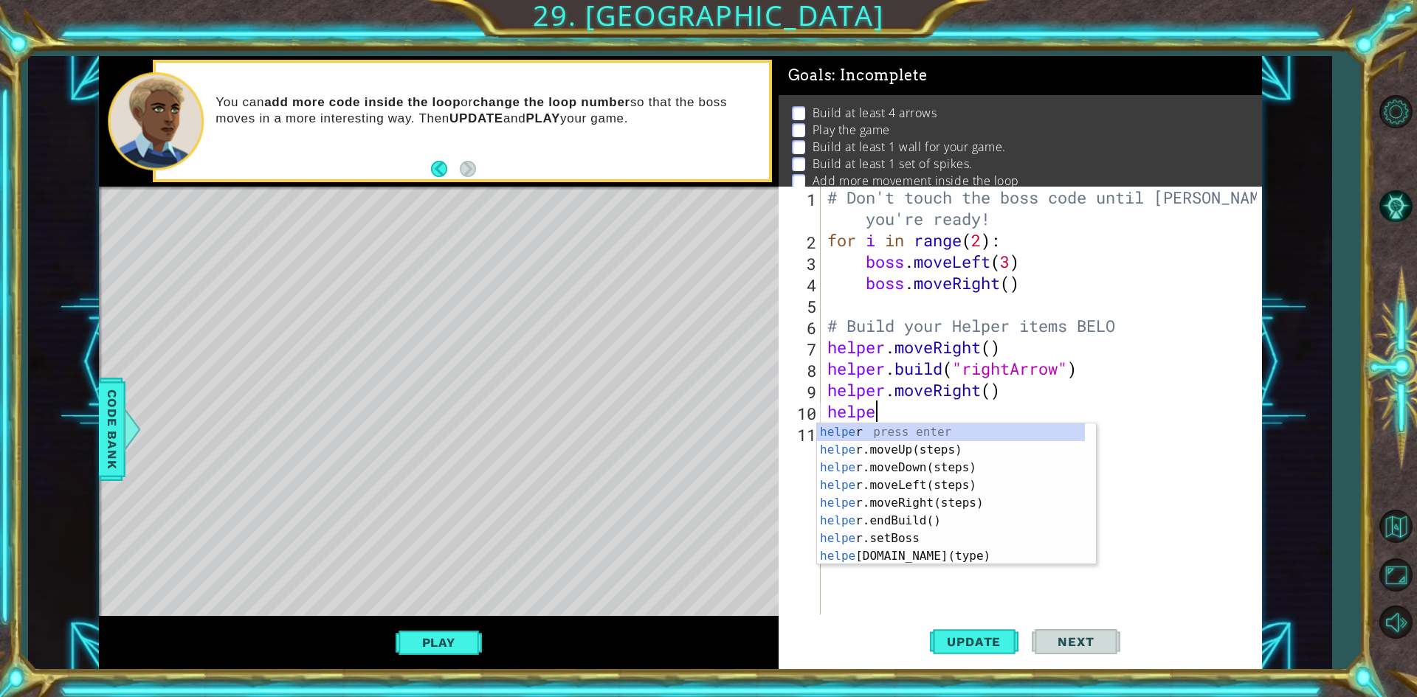
scroll to position [0, 1]
click at [901, 560] on div "helper press enter helper .moveUp(steps) press enter helper .moveDown(steps) pr…" at bounding box center [951, 512] width 268 height 177
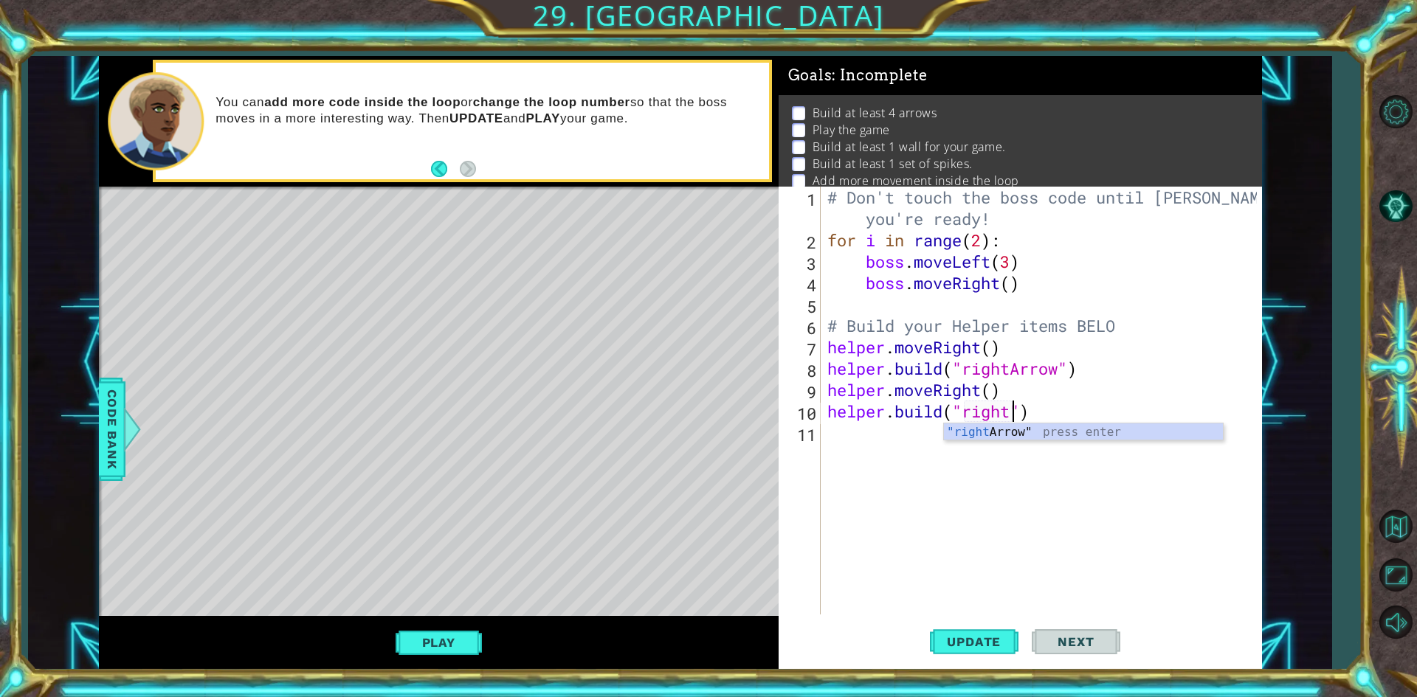
scroll to position [0, 8]
click at [1119, 427] on div ""right Arrow" press enter" at bounding box center [1083, 450] width 279 height 53
click at [994, 654] on button "Update" at bounding box center [974, 642] width 89 height 48
type textarea "[DOMAIN_NAME]("rightArrow")"
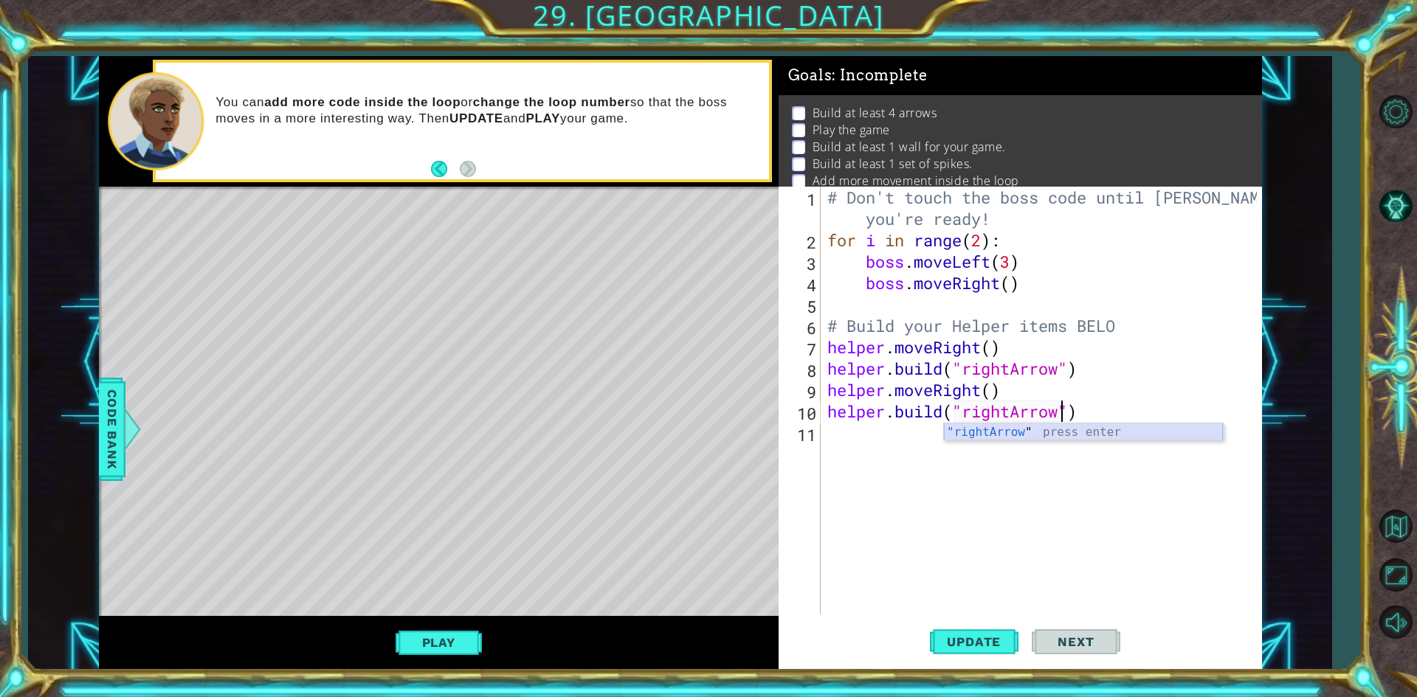
click at [960, 433] on div ""rightArrow " press enter" at bounding box center [1083, 450] width 279 height 53
click at [960, 433] on div "# Don't touch the boss code until [PERSON_NAME] says you're ready! for i in ran…" at bounding box center [1044, 433] width 440 height 492
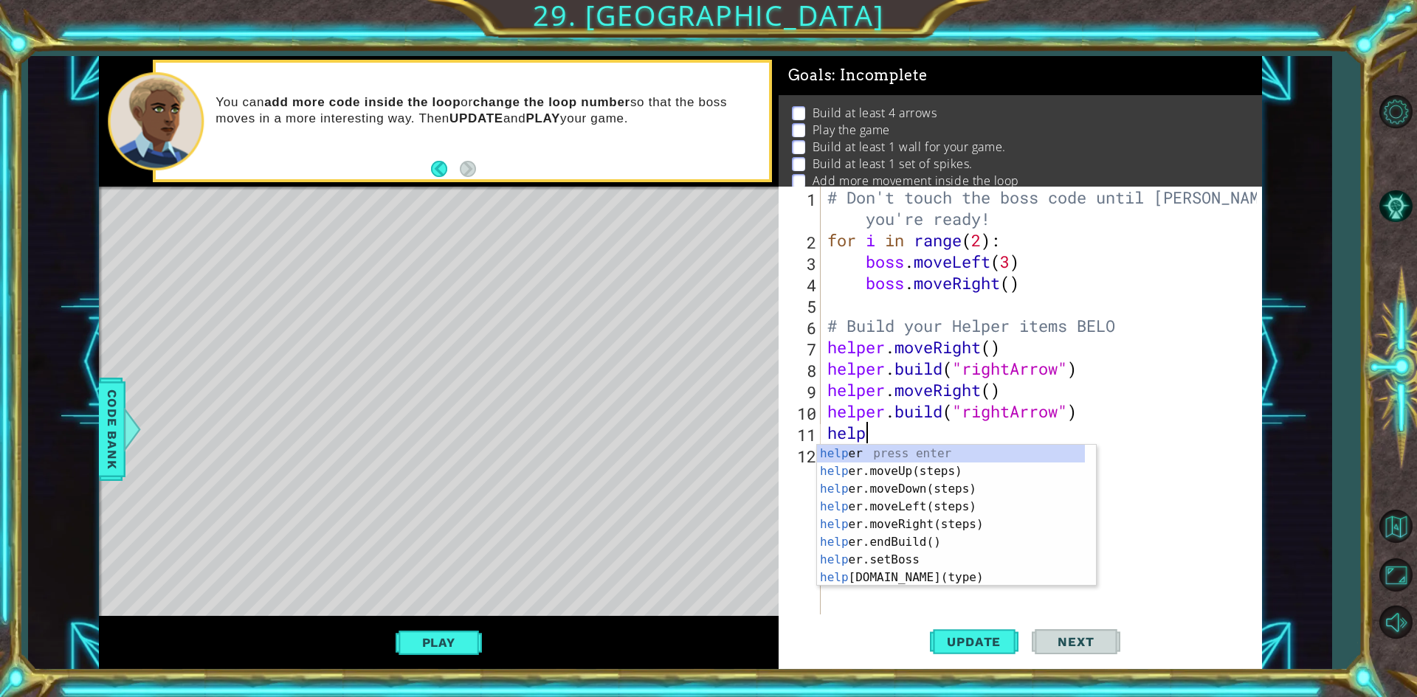
scroll to position [0, 1]
type textarea "helper"
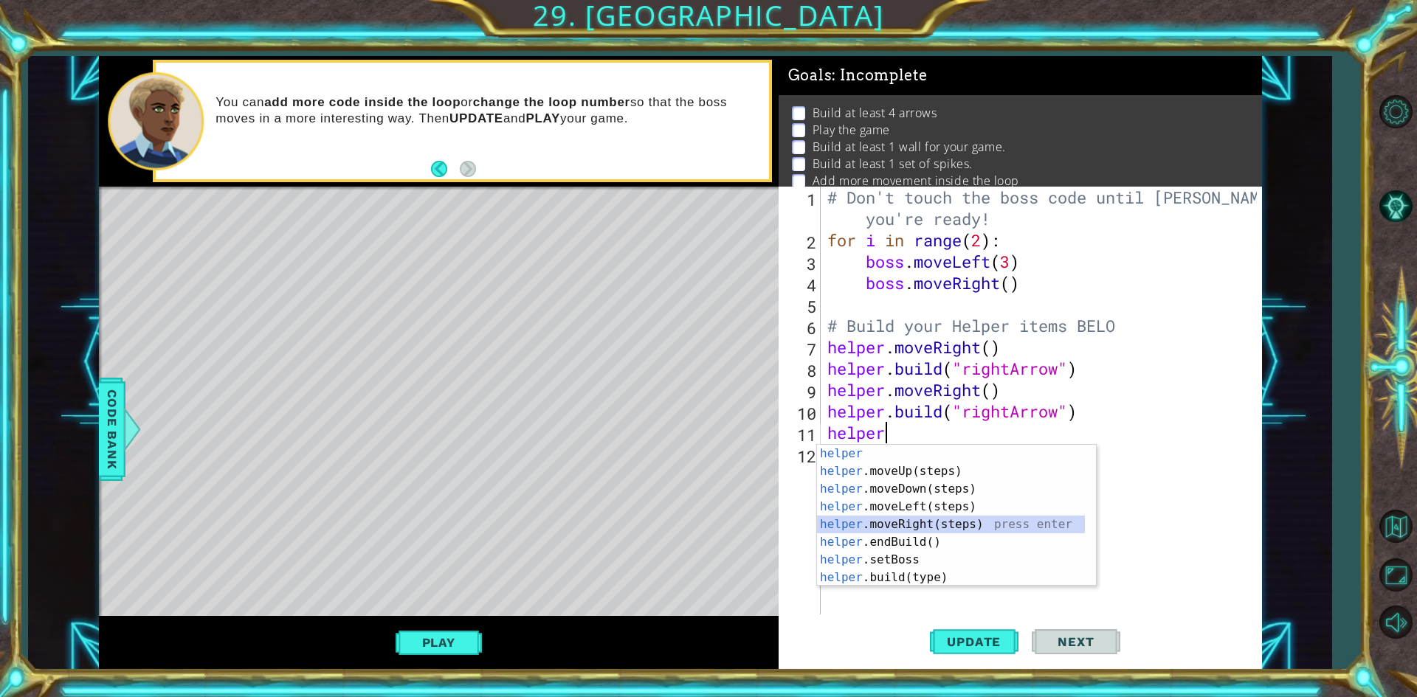
click at [895, 525] on div "helper press enter helper .moveUp(steps) press enter helper .moveDown(steps) pr…" at bounding box center [951, 533] width 268 height 177
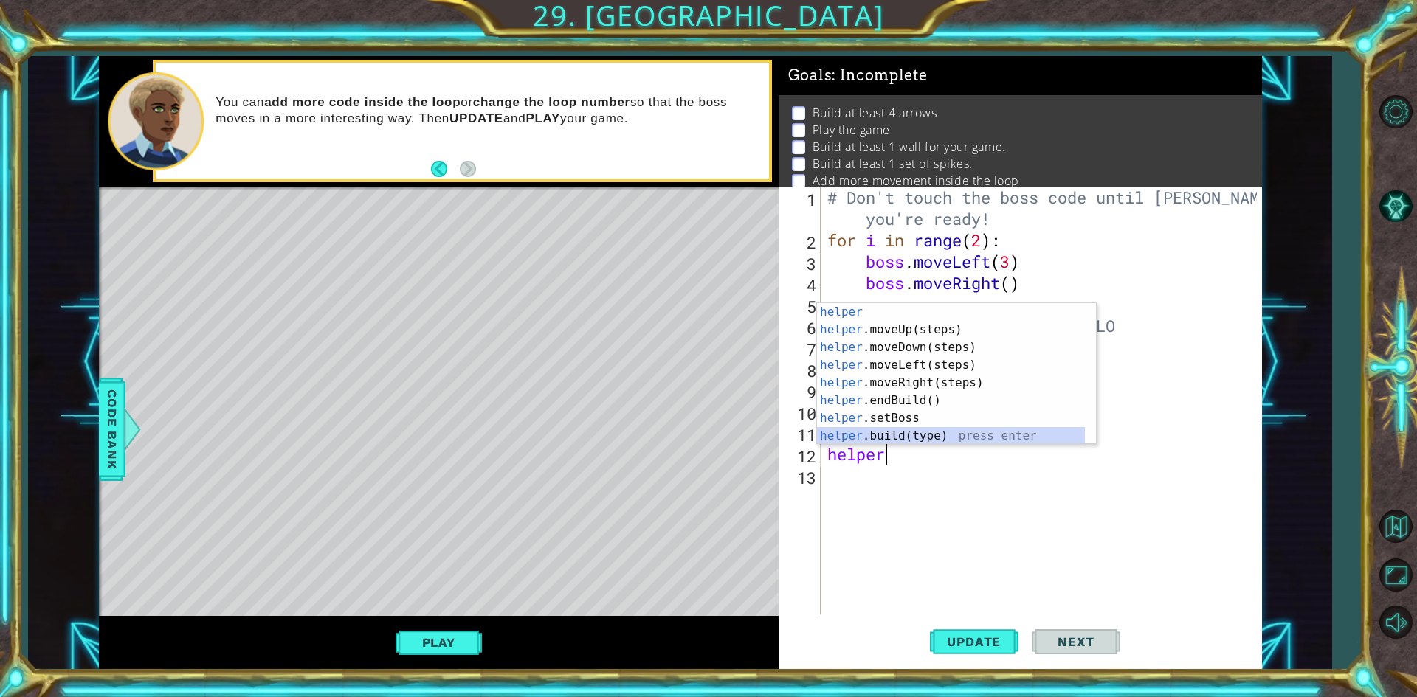
click at [904, 434] on div "helper press enter helper .moveUp(steps) press enter helper .moveDown(steps) pr…" at bounding box center [951, 391] width 268 height 177
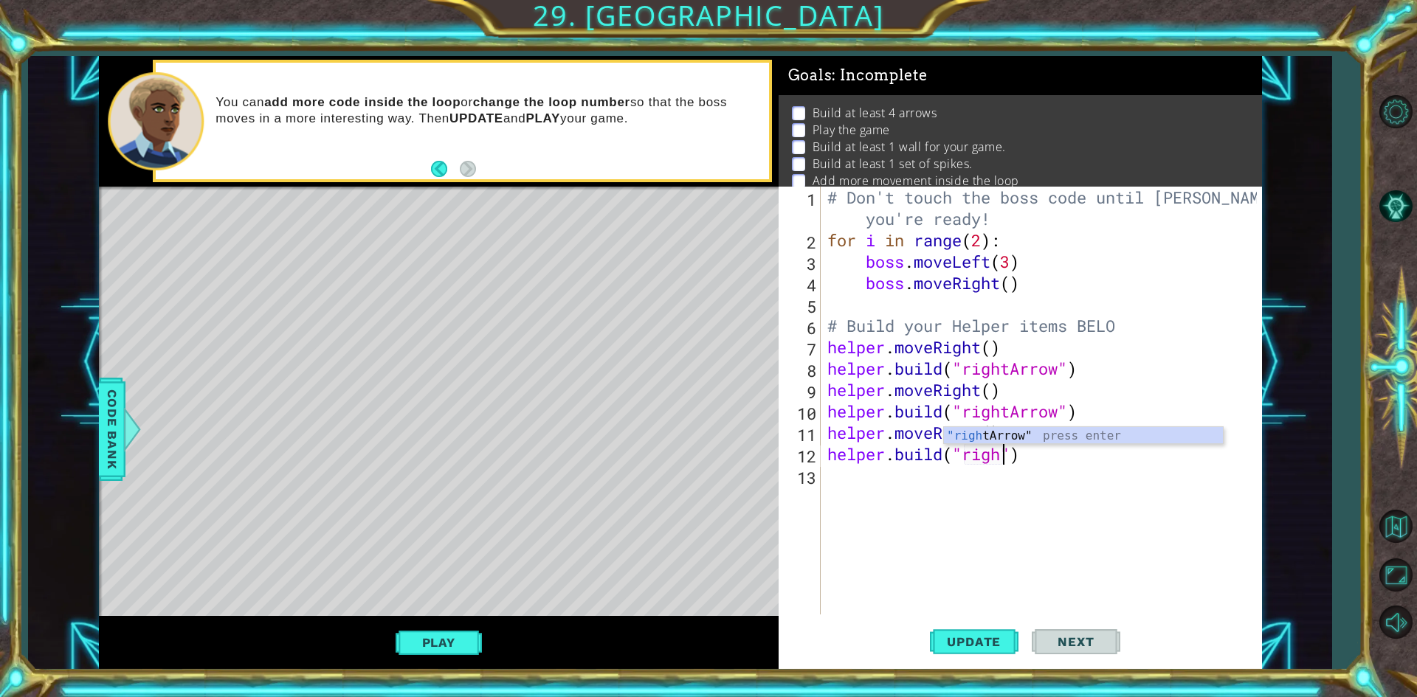
scroll to position [0, 8]
click at [1091, 423] on div "# Don't touch the boss code until [PERSON_NAME] says you're ready! for i in ran…" at bounding box center [1044, 433] width 440 height 492
click at [1017, 451] on div "# Don't touch the boss code until [PERSON_NAME] says you're ready! for i in ran…" at bounding box center [1044, 433] width 440 height 492
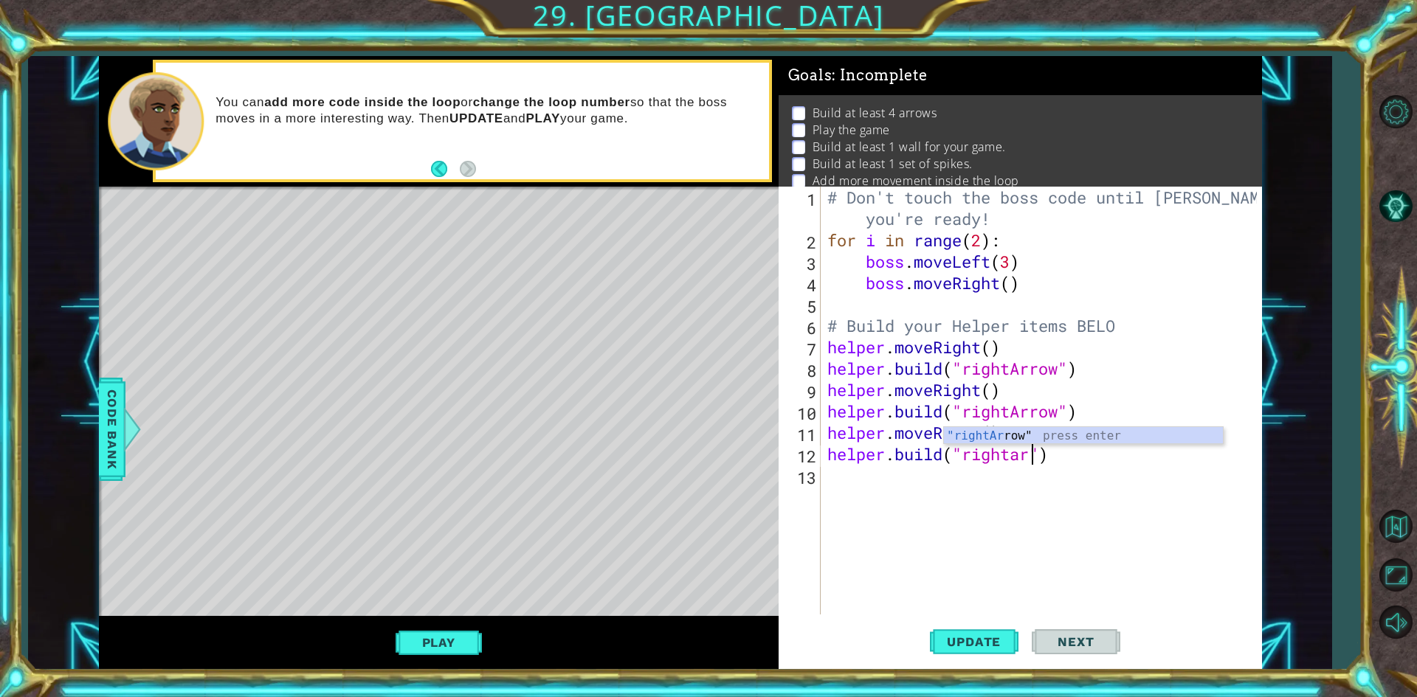
click at [1086, 440] on div ""rightAr row" press enter" at bounding box center [1083, 453] width 279 height 53
type textarea "[DOMAIN_NAME]("rightArrow")"
click at [1063, 494] on div "# Don't touch the boss code until [PERSON_NAME] says you're ready! for i in ran…" at bounding box center [1044, 433] width 440 height 492
click at [1002, 644] on span "Update" at bounding box center [973, 642] width 83 height 15
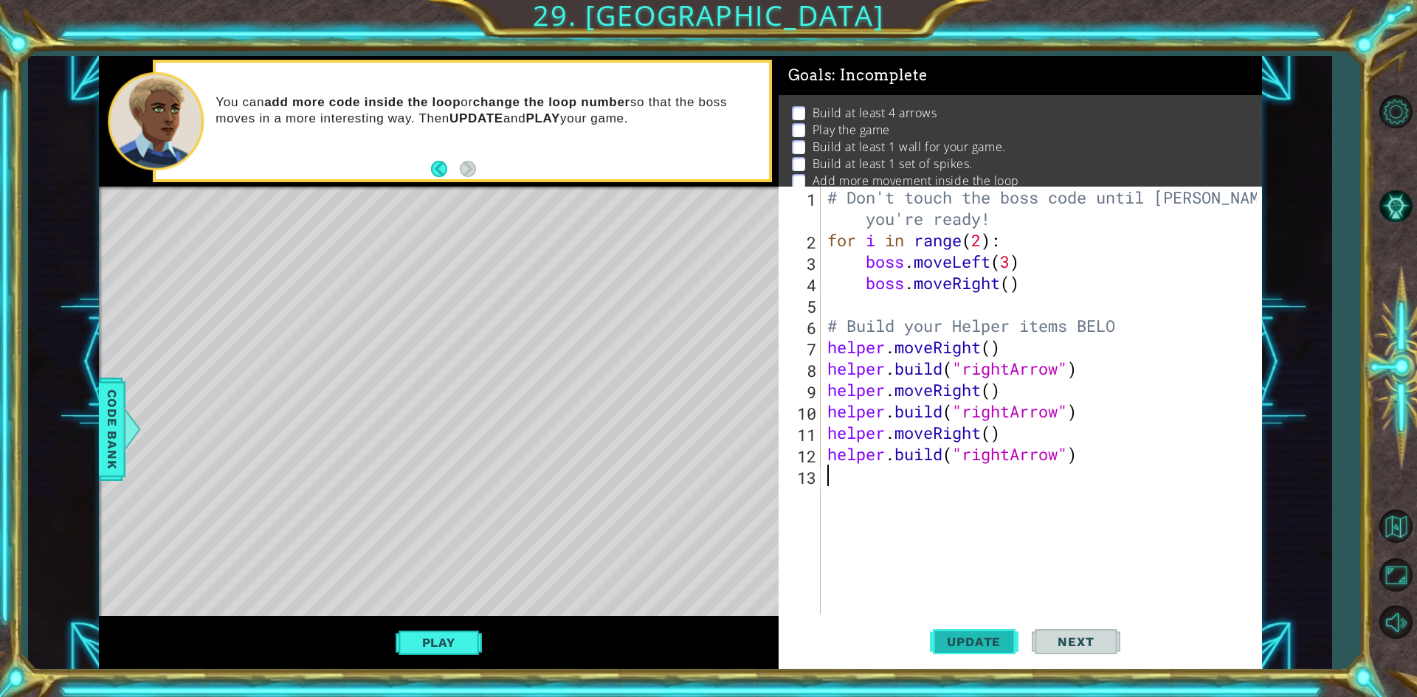
click at [972, 657] on button "Update" at bounding box center [974, 642] width 89 height 48
type textarea "he"
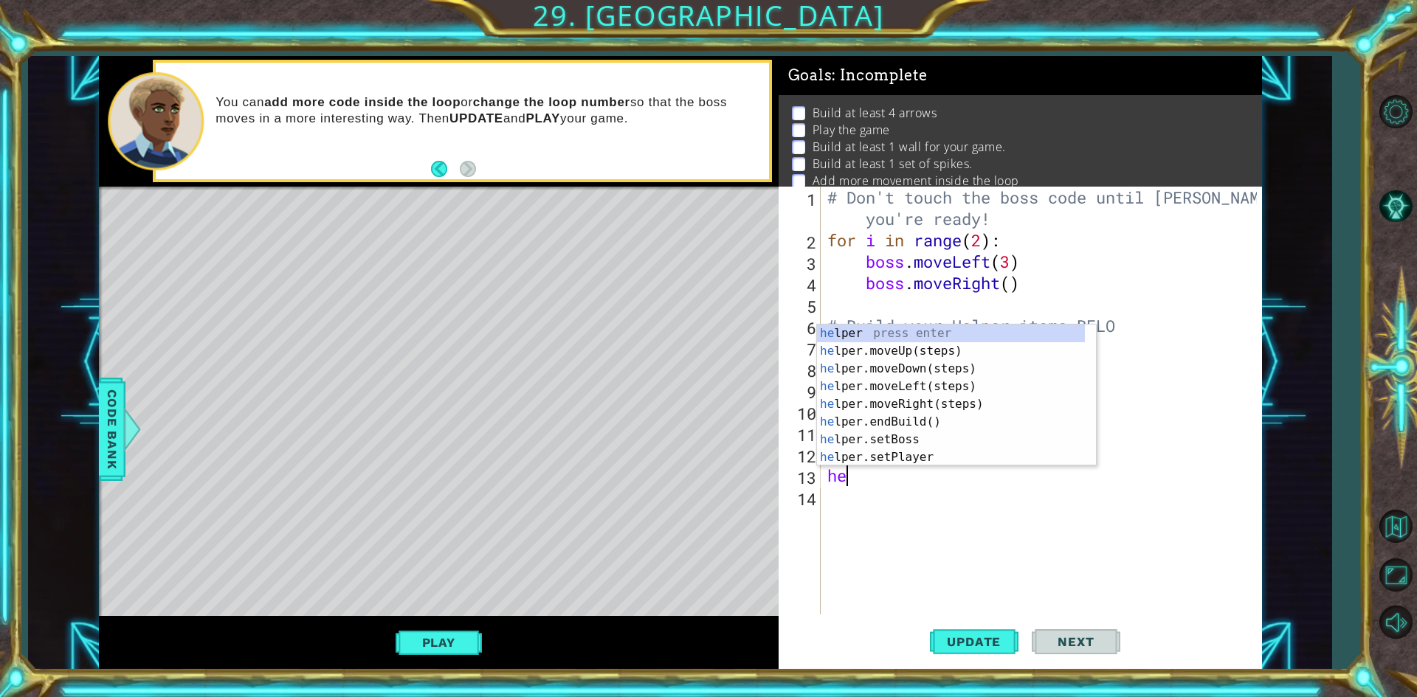
scroll to position [0, 0]
click at [878, 412] on div "he lper press enter he lper.moveUp(steps) press enter he lper.moveDown(steps) p…" at bounding box center [956, 413] width 279 height 177
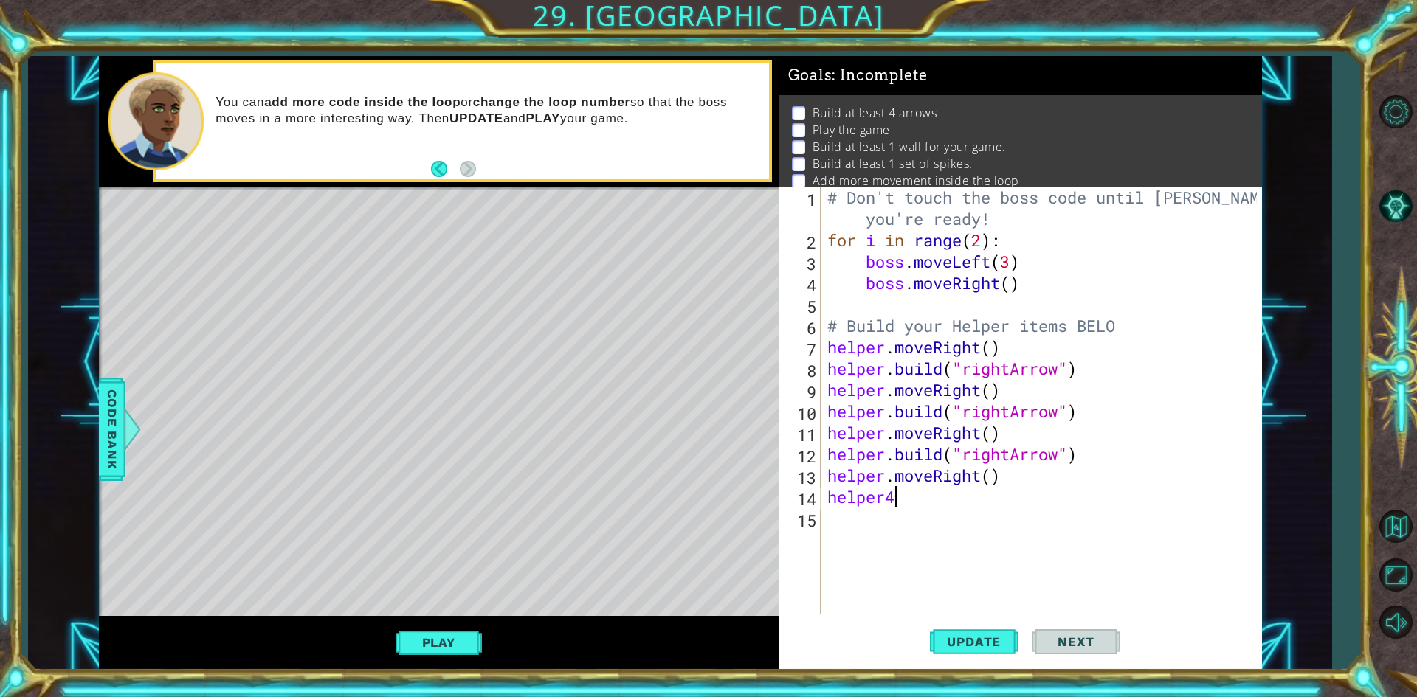
scroll to position [0, 2]
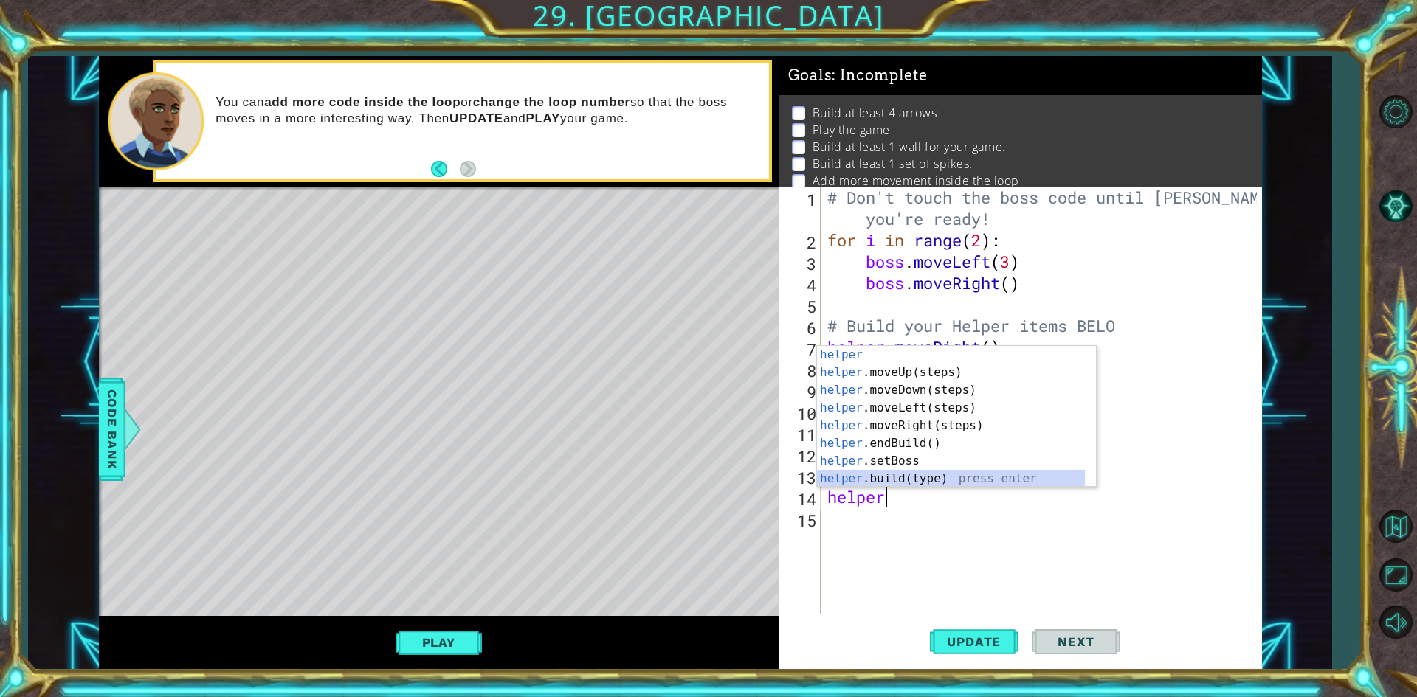
click at [950, 486] on div "helper press enter helper .moveUp(steps) press enter helper .moveDown(steps) pr…" at bounding box center [951, 434] width 268 height 177
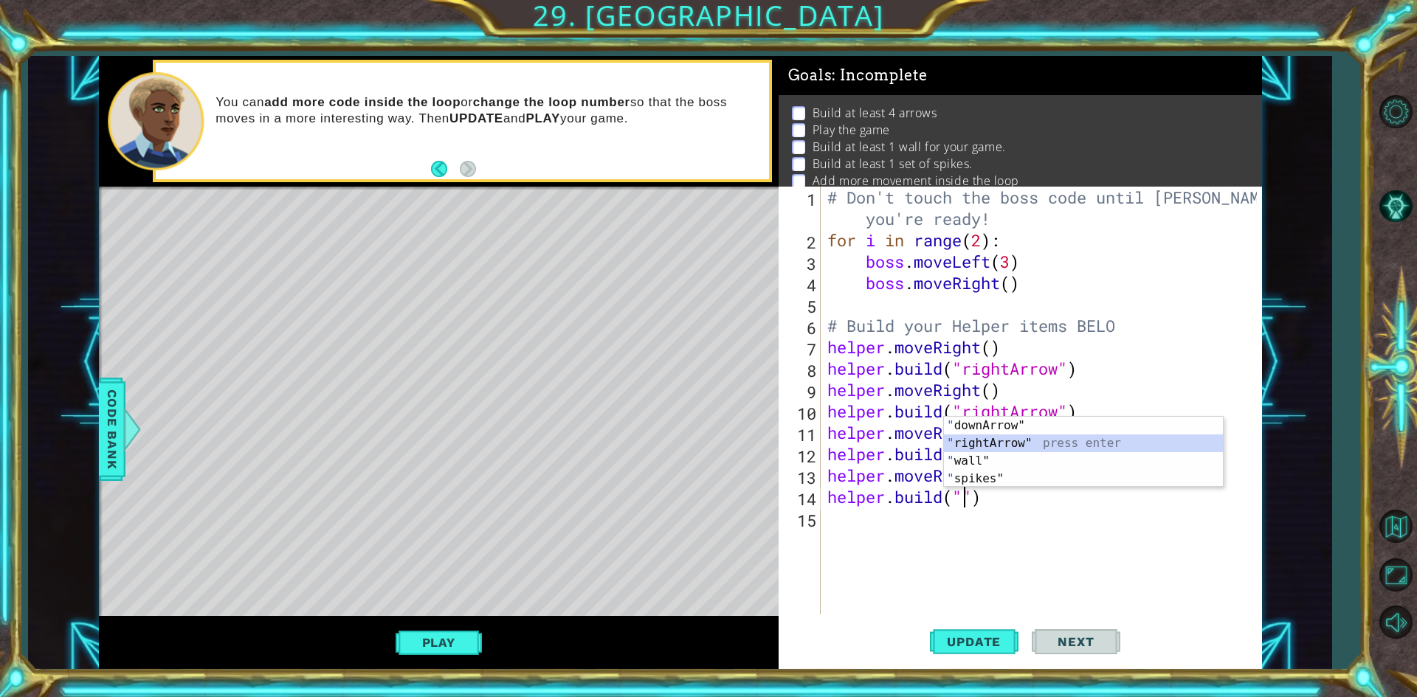
click at [962, 449] on div "" downArrow" press enter " rightArrow" press enter " wall" press enter " spikes…" at bounding box center [1083, 470] width 279 height 106
type textarea "[DOMAIN_NAME]("rightArrow")"
click at [938, 550] on div "# Don't touch the boss code until [PERSON_NAME] says you're ready! for i in ran…" at bounding box center [1044, 433] width 440 height 492
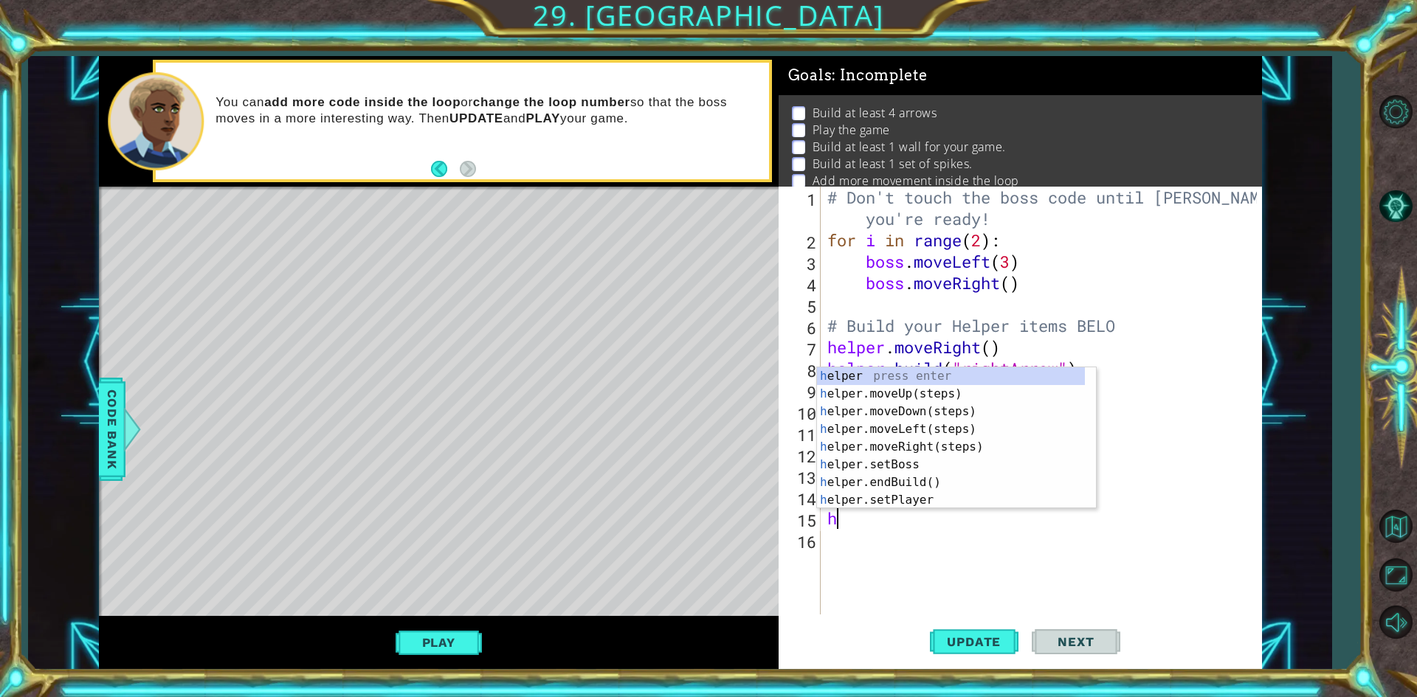
type textarea "he"
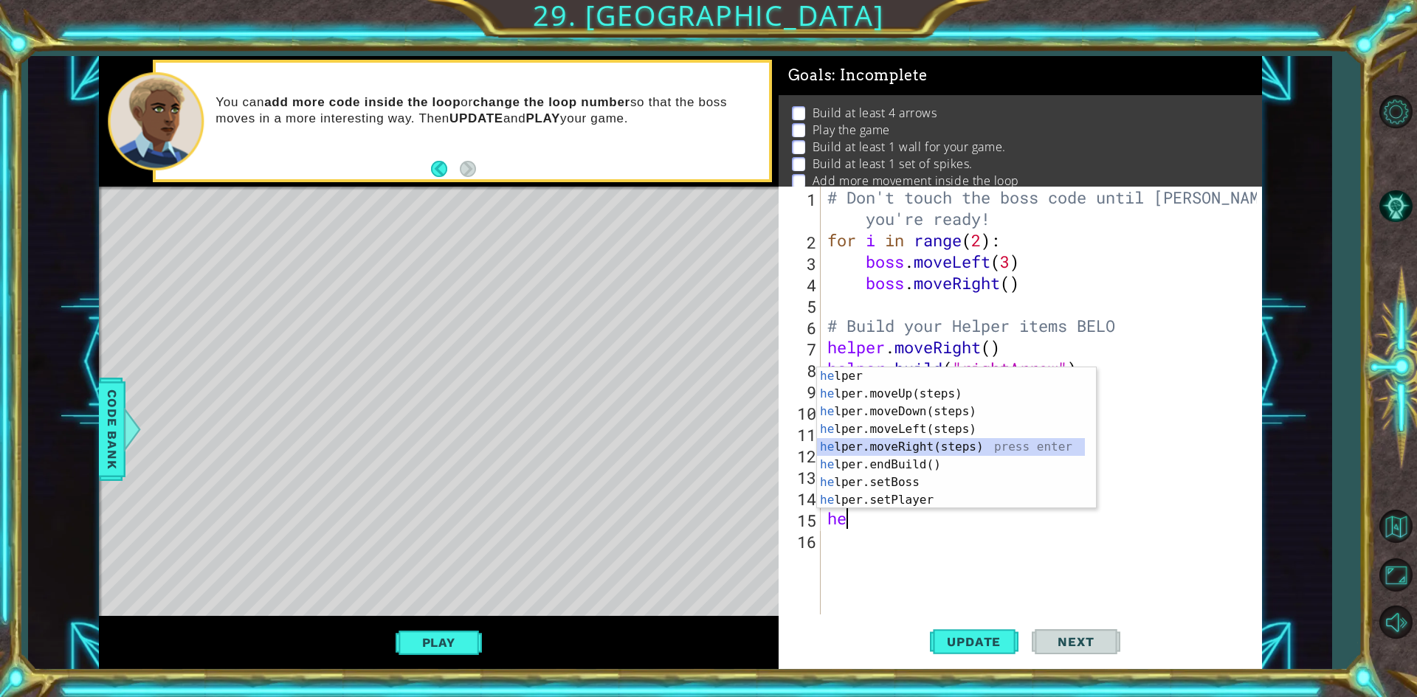
click at [908, 454] on div "he lper press enter he lper.moveUp(steps) press enter he lper.moveDown(steps) p…" at bounding box center [951, 455] width 268 height 177
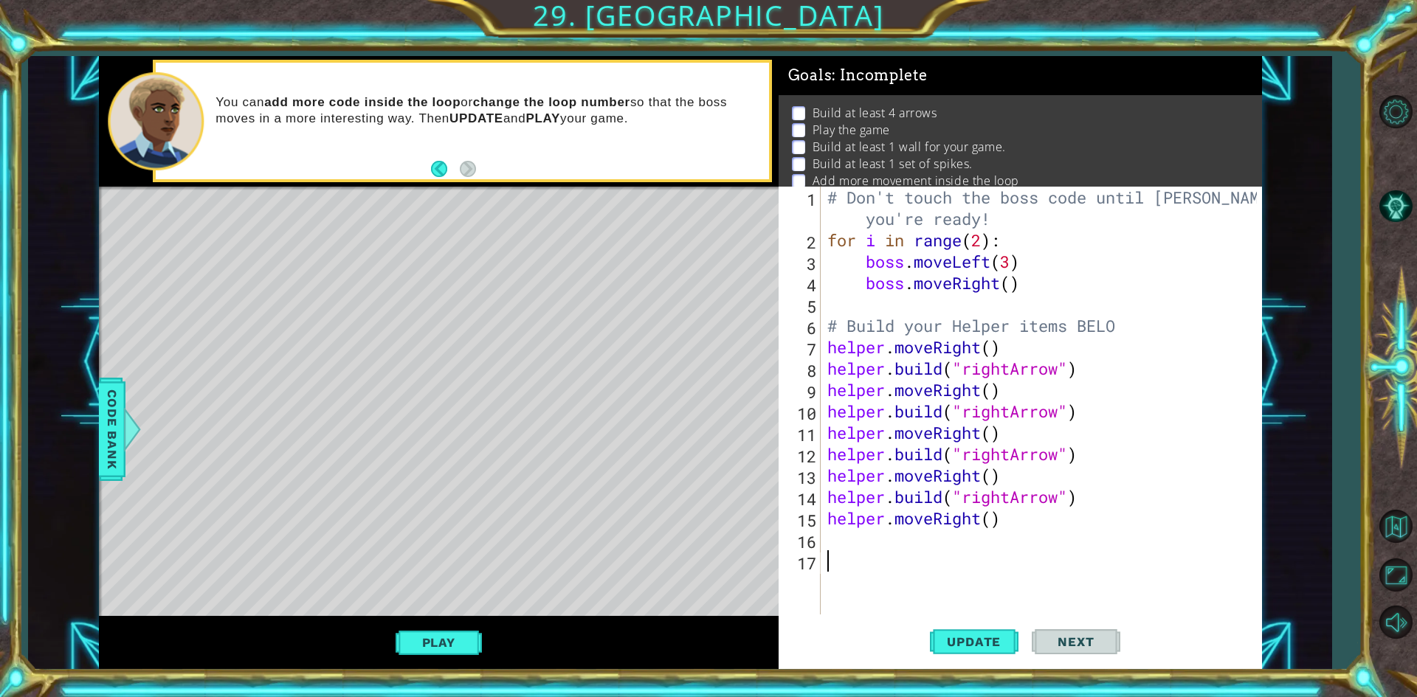
click at [892, 555] on div "# Don't touch the boss code until [PERSON_NAME] says you're ready! for i in ran…" at bounding box center [1044, 433] width 440 height 492
click at [890, 537] on div "# Don't touch the boss code until [PERSON_NAME] says you're ready! for i in ran…" at bounding box center [1044, 433] width 440 height 492
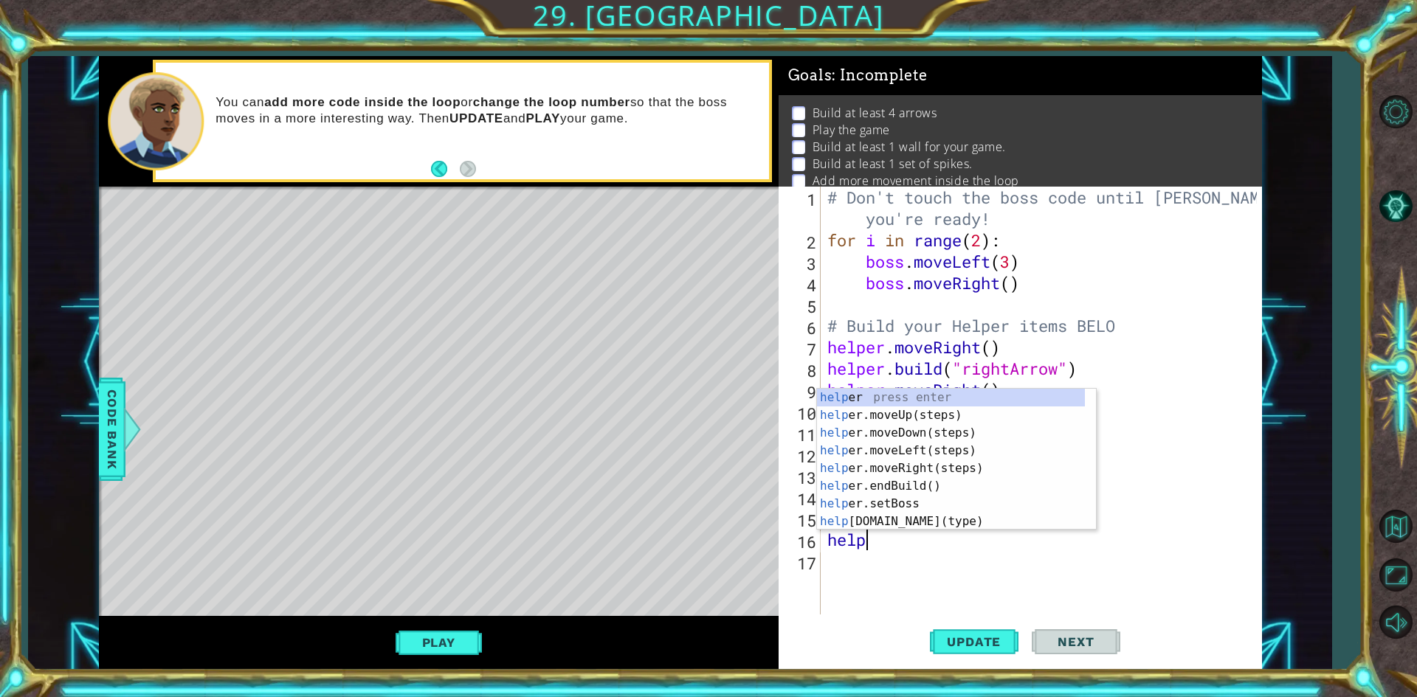
scroll to position [0, 1]
click at [912, 522] on div "help er press enter help er.moveUp(steps) press enter help er.moveDown(steps) p…" at bounding box center [951, 477] width 268 height 177
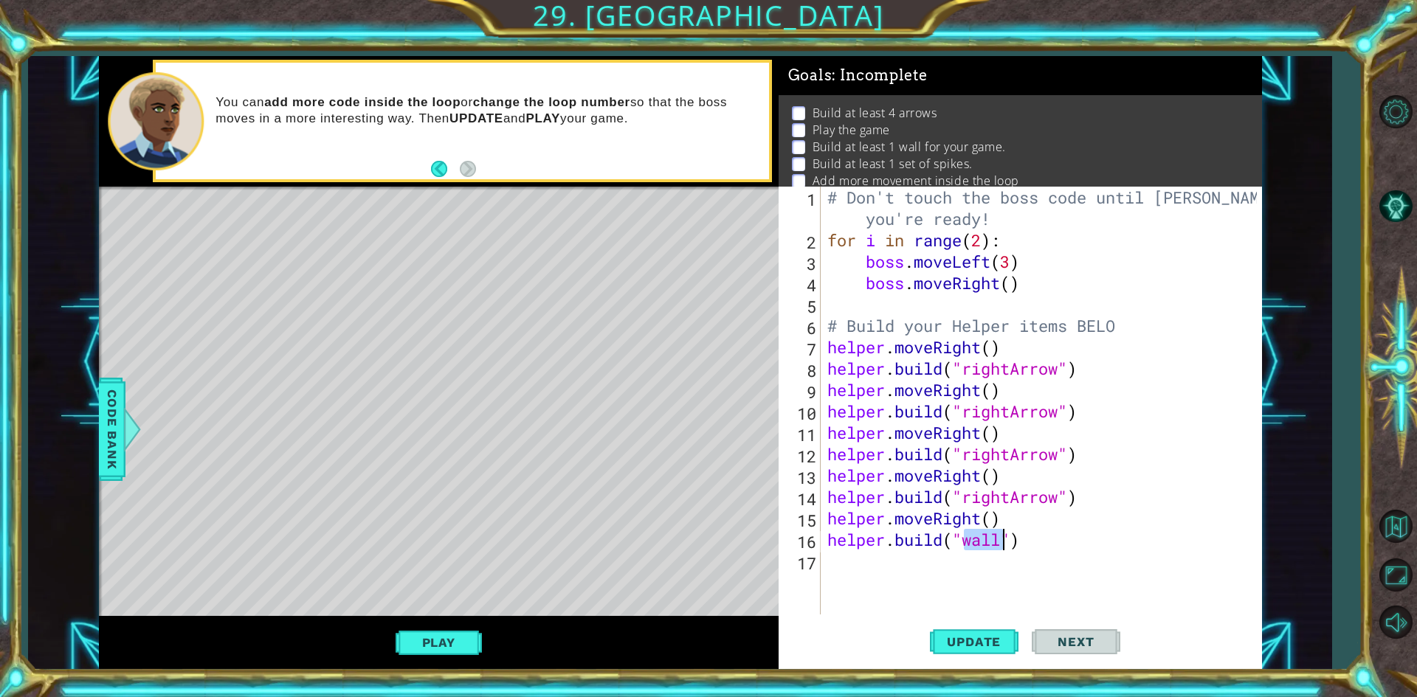
scroll to position [0, 7]
click at [1125, 501] on div ""r ightArrow" press enter " downA r row" press enter" at bounding box center [1083, 530] width 279 height 71
type textarea "[DOMAIN_NAME]("rightArrow")"
click at [925, 586] on div "# Don't touch the boss code until [PERSON_NAME] says you're ready! for i in ran…" at bounding box center [1044, 433] width 440 height 492
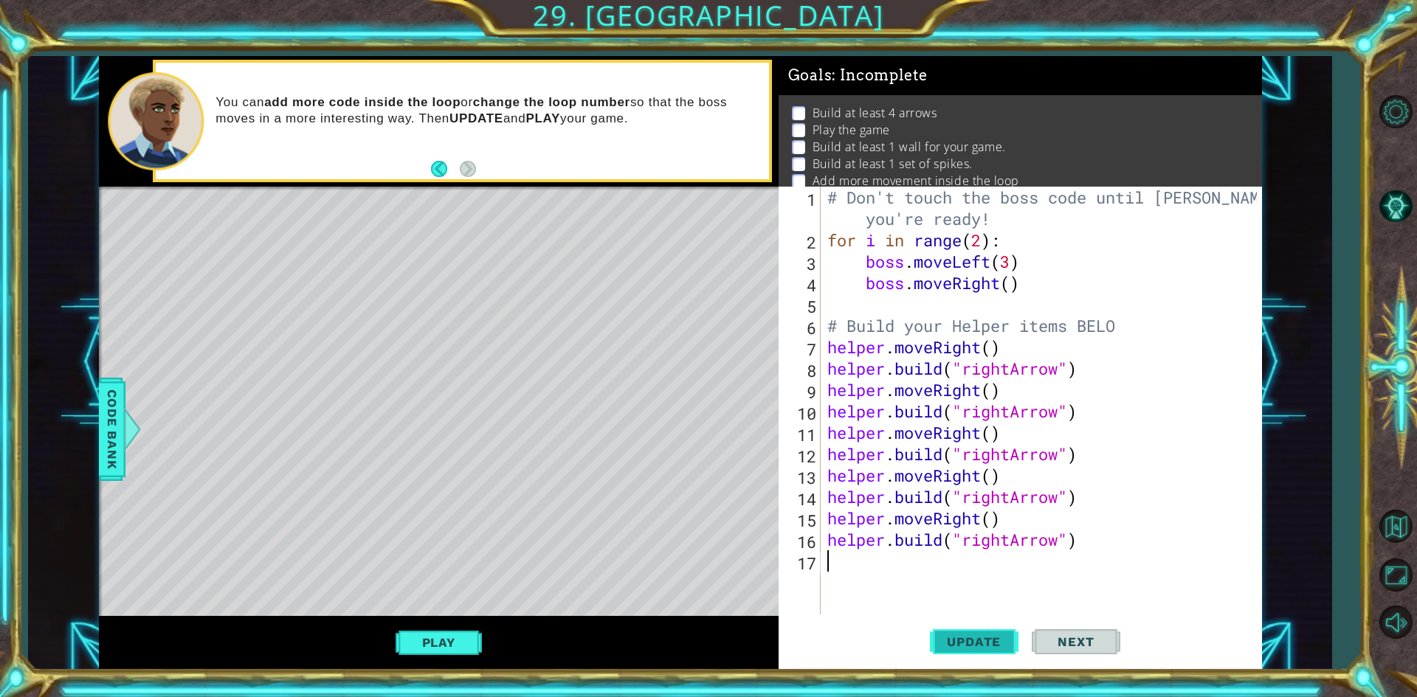
click at [995, 651] on button "Update" at bounding box center [974, 642] width 89 height 48
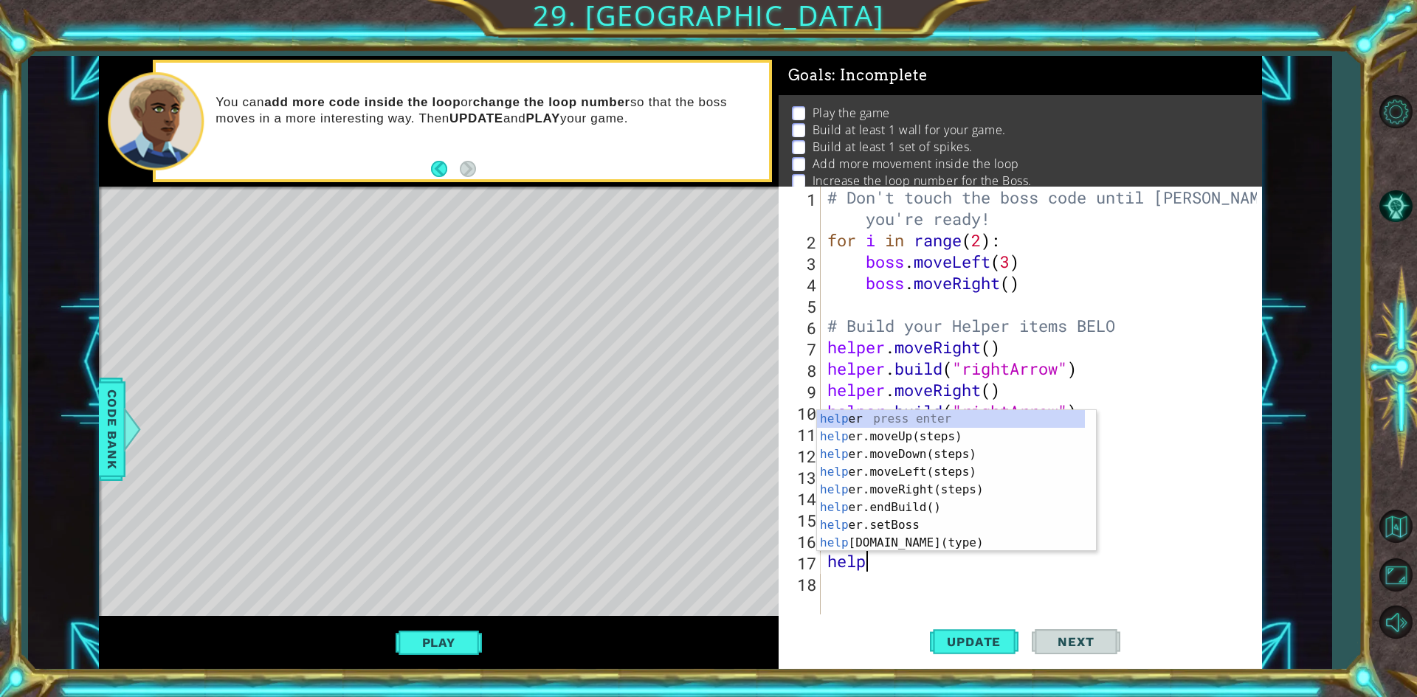
scroll to position [0, 1]
type textarea "helper"
click at [882, 496] on div "helper press enter helper .moveUp(steps) press enter helper .moveDown(steps) pr…" at bounding box center [951, 498] width 268 height 177
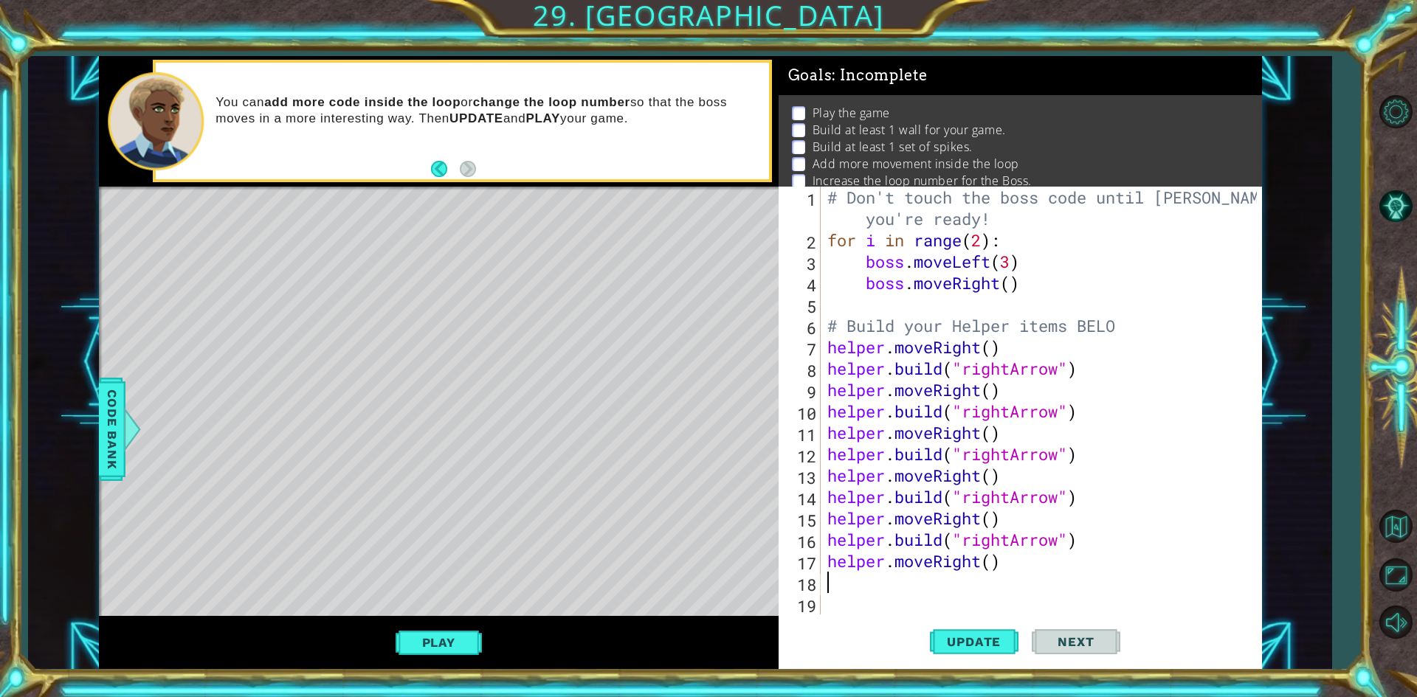
scroll to position [0, 0]
click at [882, 601] on div "# Don't touch the boss code until [PERSON_NAME] says you're ready! for i in ran…" at bounding box center [1044, 433] width 440 height 492
click at [871, 556] on div "# Don't touch the boss code until [PERSON_NAME] says you're ready! for i in ran…" at bounding box center [1044, 433] width 440 height 492
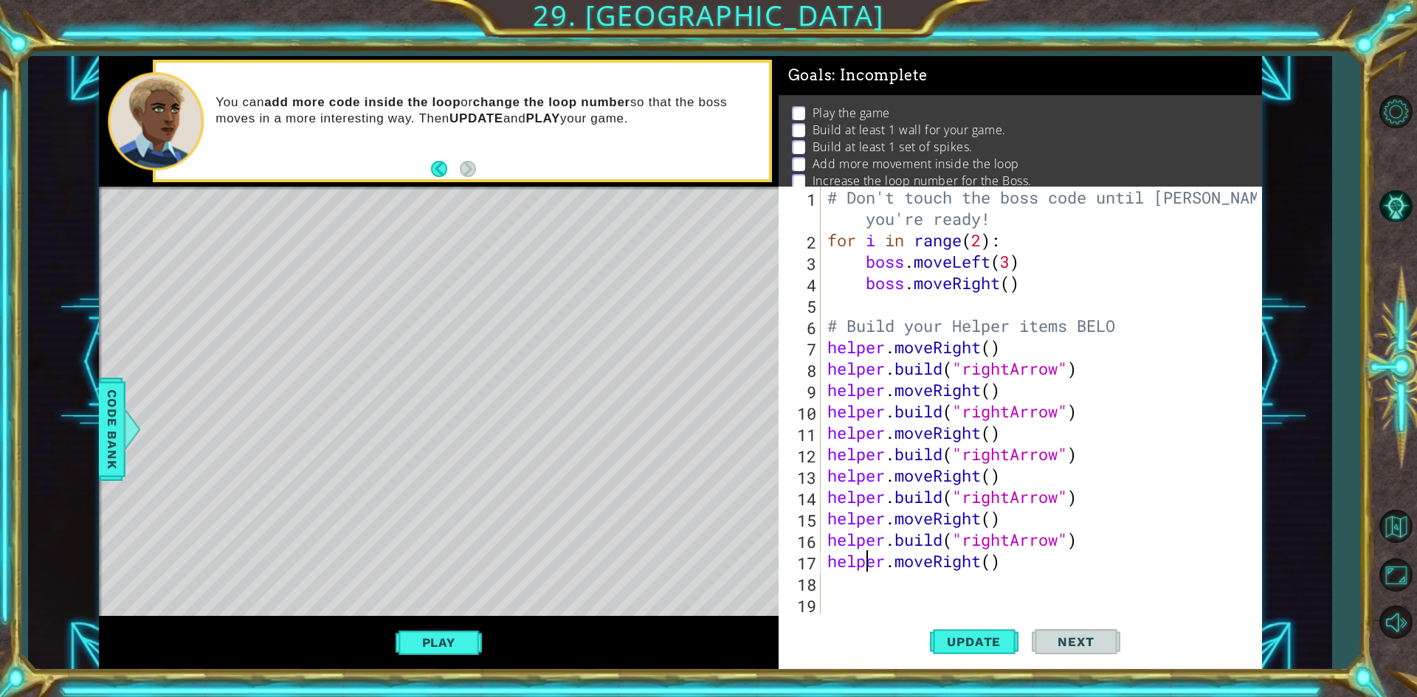
type textarea "helper.moveRight()"
click at [874, 581] on div "# Don't touch the boss code until [PERSON_NAME] says you're ready! for i in ran…" at bounding box center [1044, 433] width 440 height 492
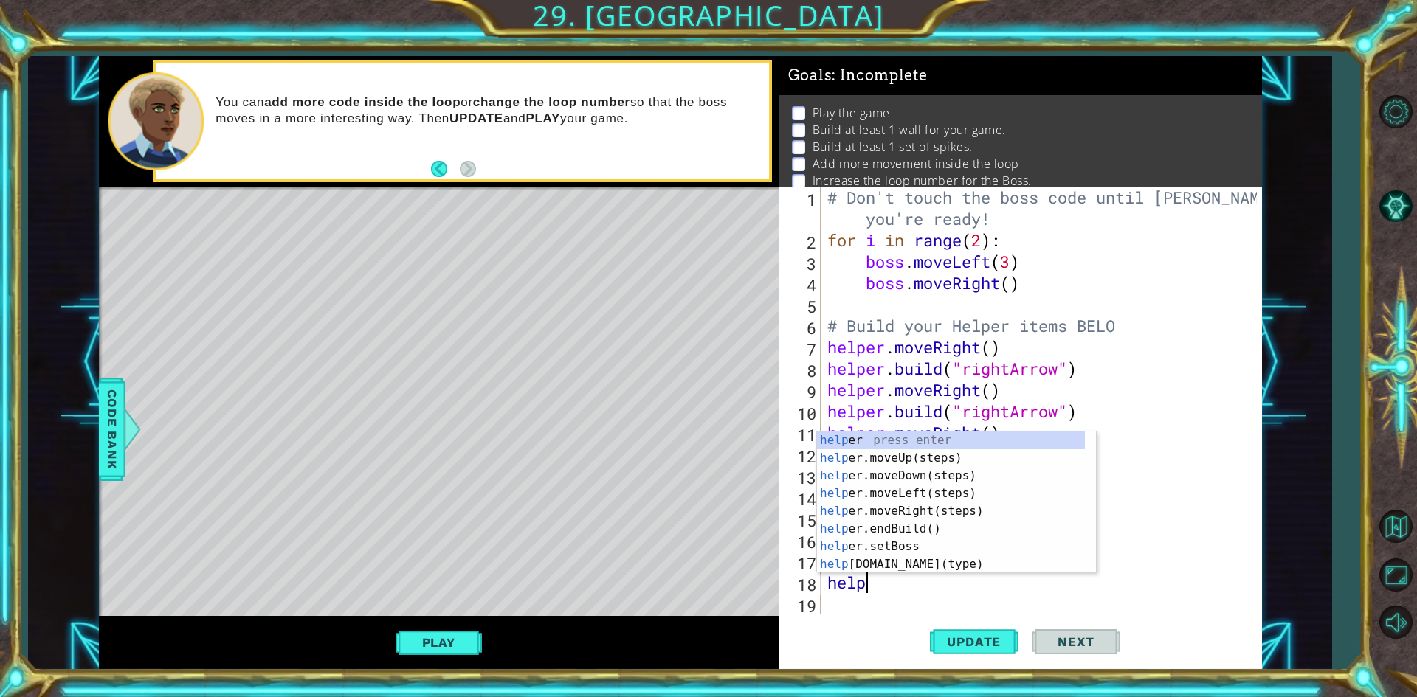
scroll to position [0, 1]
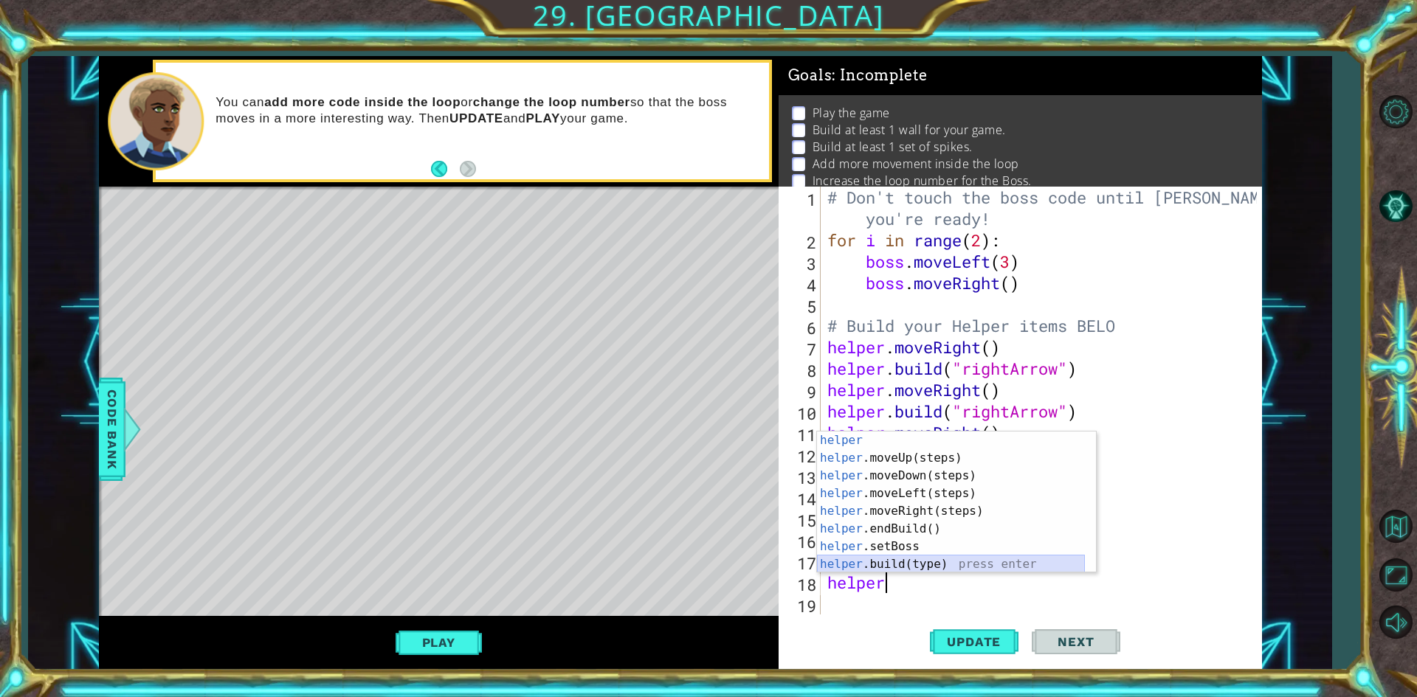
click at [952, 558] on div "helper press enter helper .moveUp(steps) press enter helper .moveDown(steps) pr…" at bounding box center [951, 520] width 268 height 177
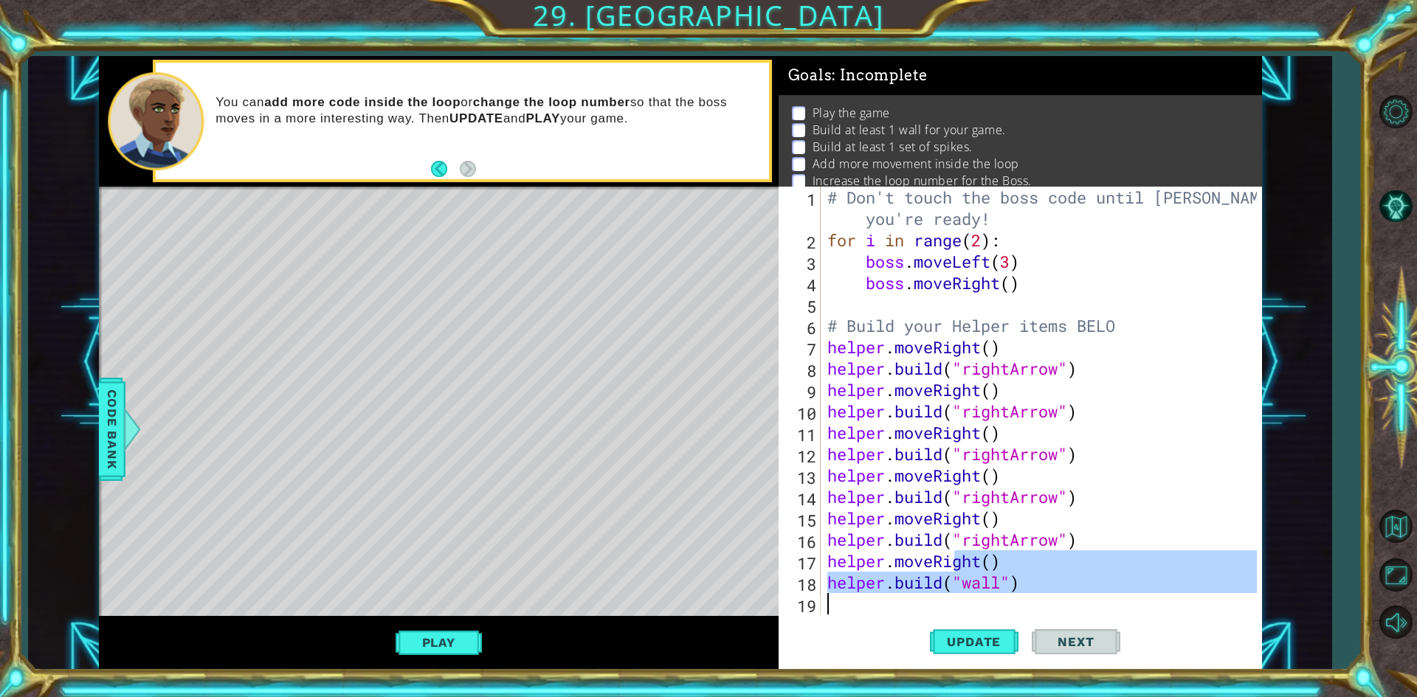
click at [952, 558] on div "# Don't touch the boss code until [PERSON_NAME] says you're ready! for i in ran…" at bounding box center [1044, 433] width 440 height 492
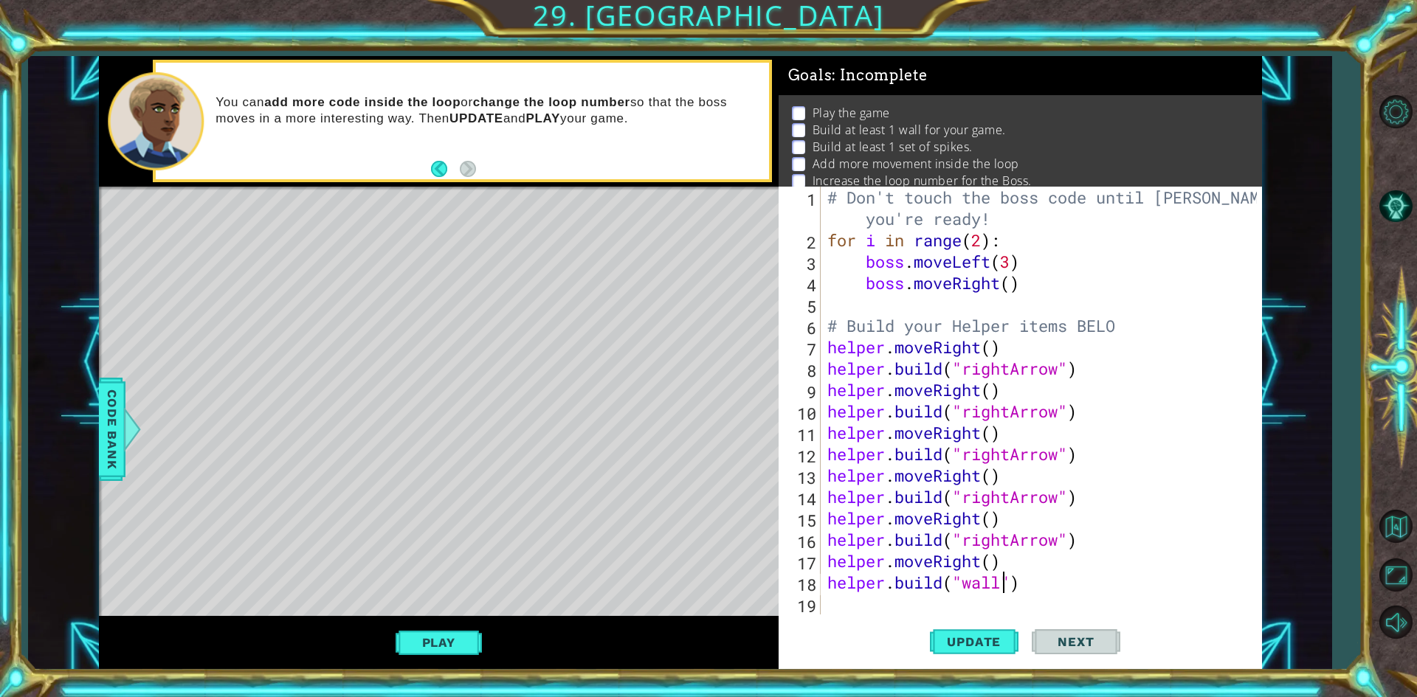
click at [1004, 588] on div "# Don't touch the boss code until [PERSON_NAME] says you're ready! for i in ran…" at bounding box center [1044, 433] width 440 height 492
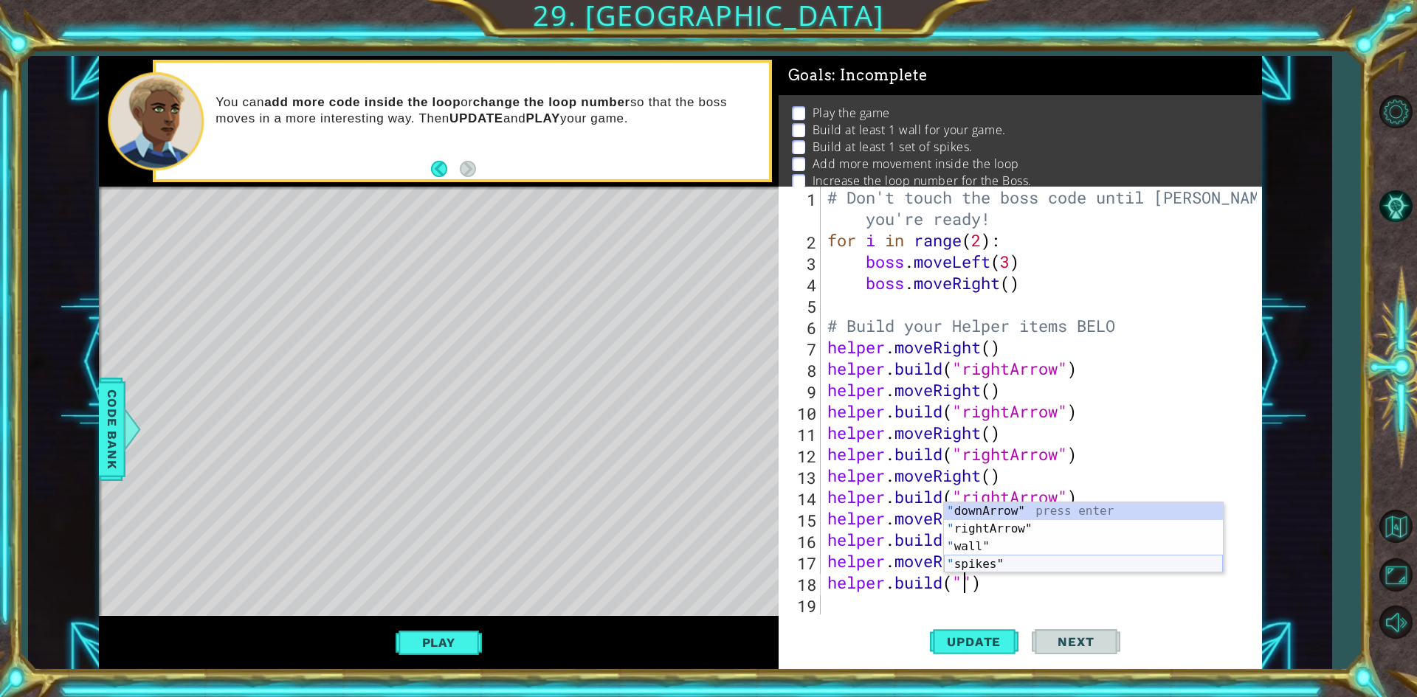
type textarea "[DOMAIN_NAME]("downArrow")"
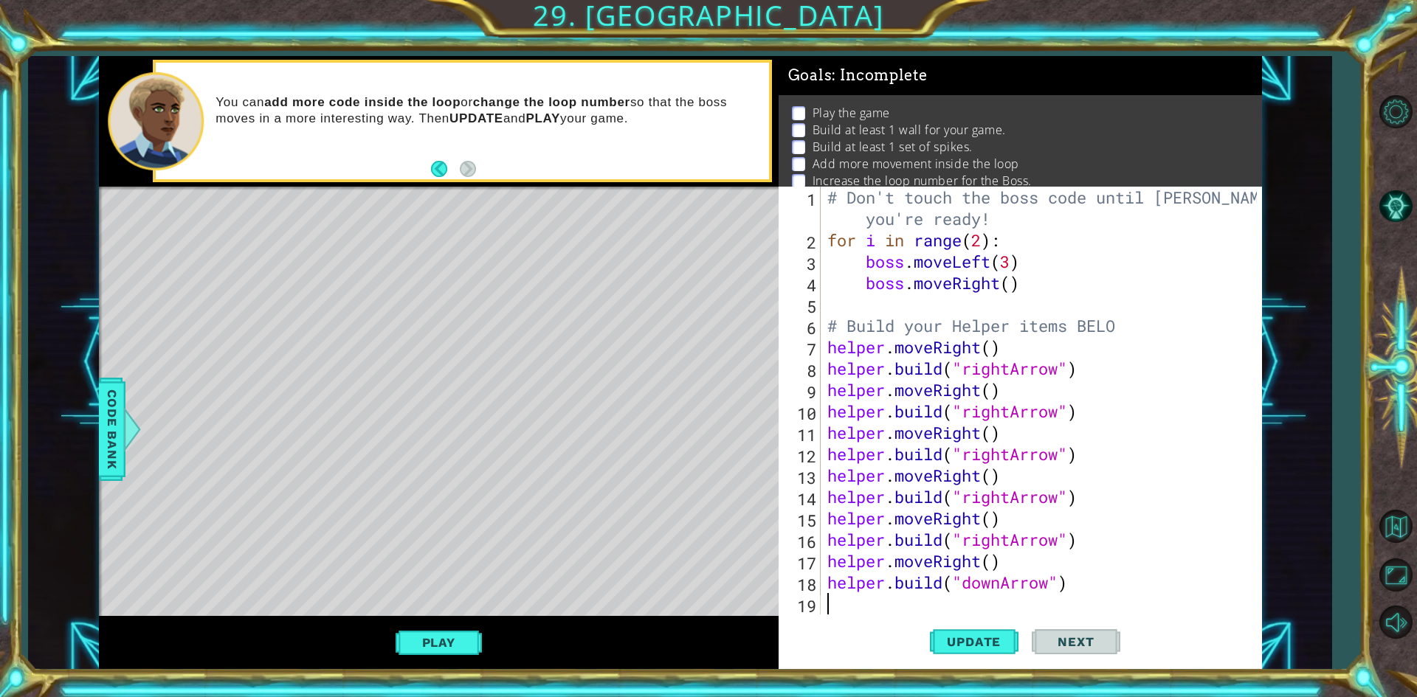
click at [865, 612] on div "# Don't touch the boss code until [PERSON_NAME] says you're ready! for i in ran…" at bounding box center [1044, 433] width 440 height 492
drag, startPoint x: 863, startPoint y: 612, endPoint x: 854, endPoint y: 613, distance: 9.0
click at [854, 613] on div "# Don't touch the boss code until [PERSON_NAME] says you're ready! for i in ran…" at bounding box center [1044, 433] width 440 height 492
click at [984, 618] on button "Update" at bounding box center [974, 642] width 89 height 48
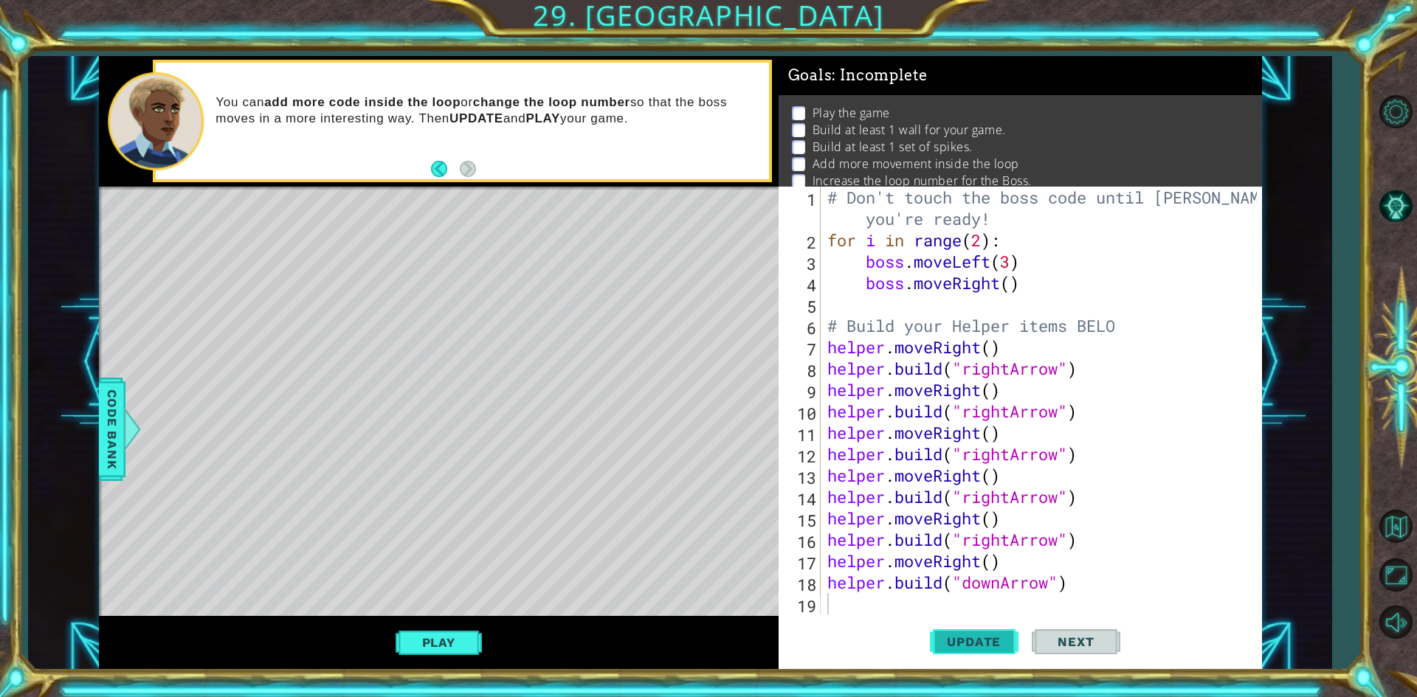
click at [992, 649] on span "Update" at bounding box center [973, 642] width 83 height 15
drag, startPoint x: 1300, startPoint y: 38, endPoint x: 483, endPoint y: -64, distance: 823.9
type textarea "helper.moveRight()"
drag, startPoint x: 483, startPoint y: -64, endPoint x: 1133, endPoint y: 395, distance: 796.2
click at [1133, 395] on div "# Don't touch the boss code until [PERSON_NAME] says you're ready! for i in ran…" at bounding box center [1044, 433] width 440 height 492
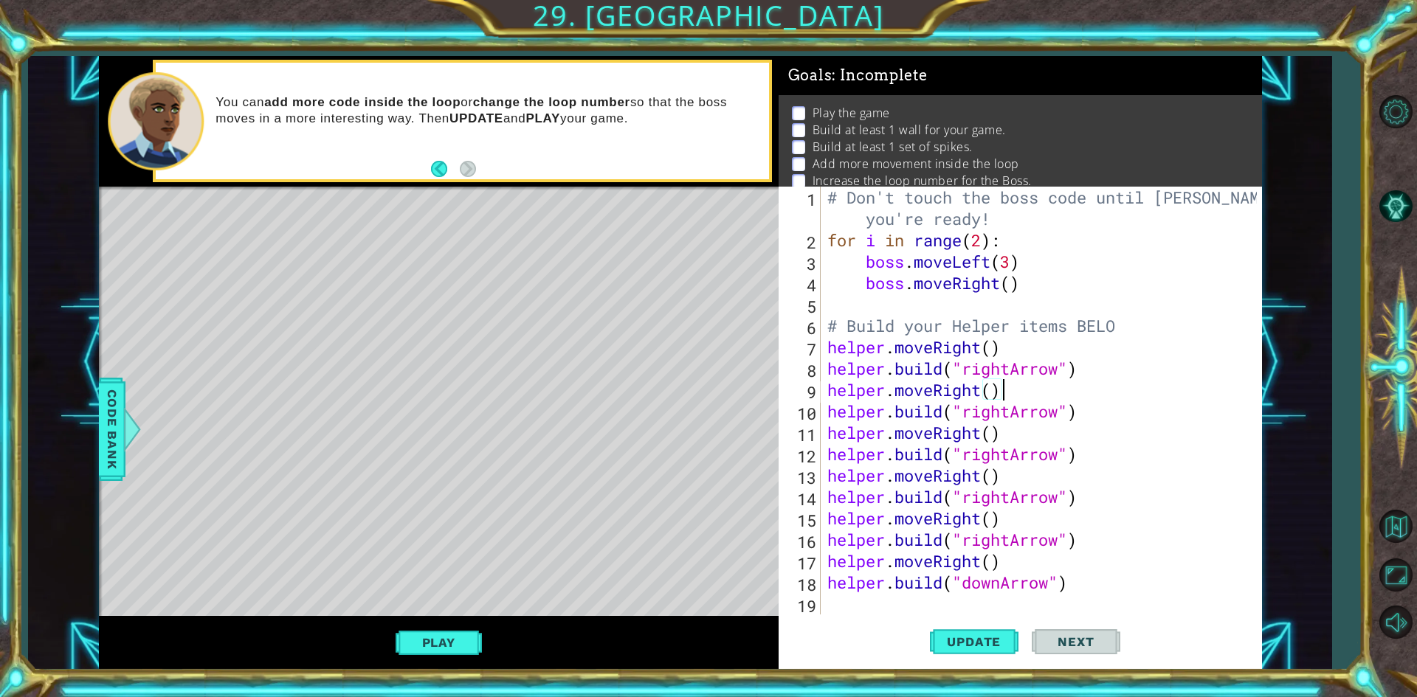
click at [830, 622] on div "Update Next" at bounding box center [1024, 642] width 483 height 48
click at [824, 607] on div "# Don't touch the boss code until [PERSON_NAME] says you're ready! for i in ran…" at bounding box center [1044, 433] width 440 height 492
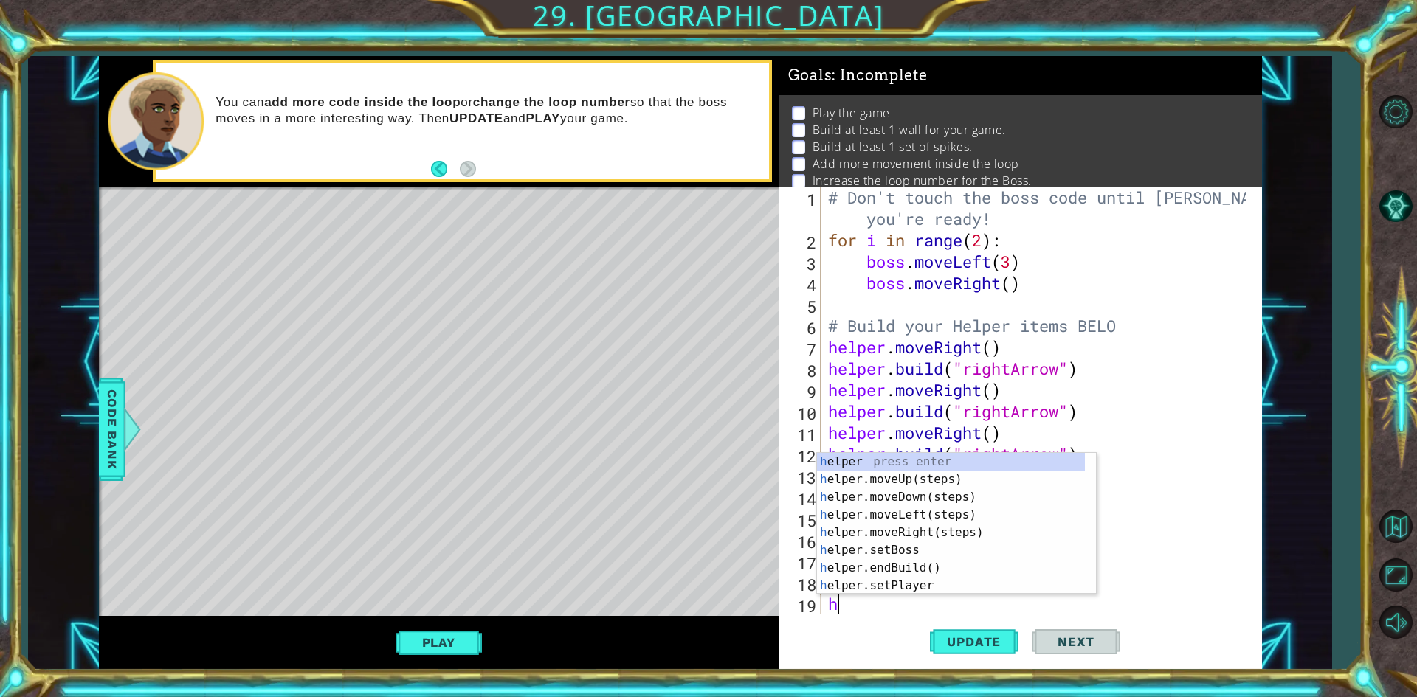
scroll to position [21, 0]
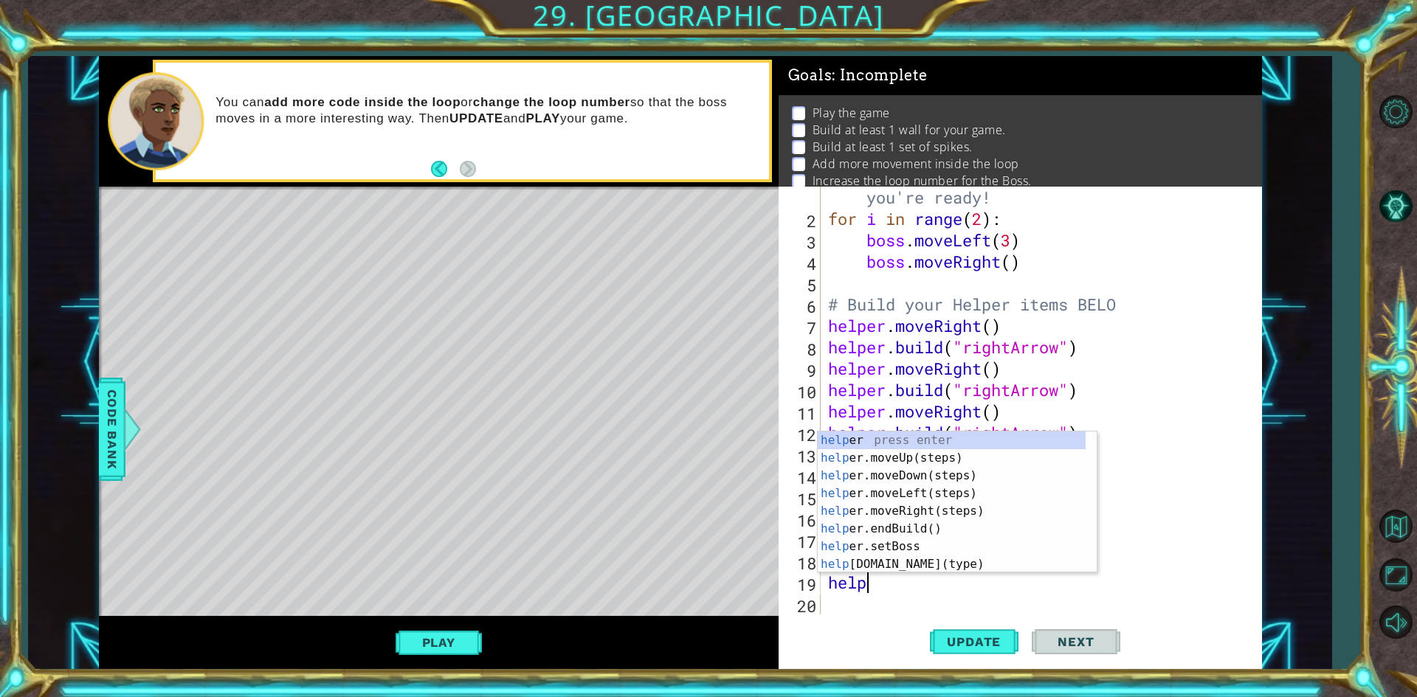
type textarea "helpr"
click at [930, 478] on div "help e r press enter help e r .moveUp(steps) press enter help e r .moveDown(ste…" at bounding box center [952, 520] width 268 height 177
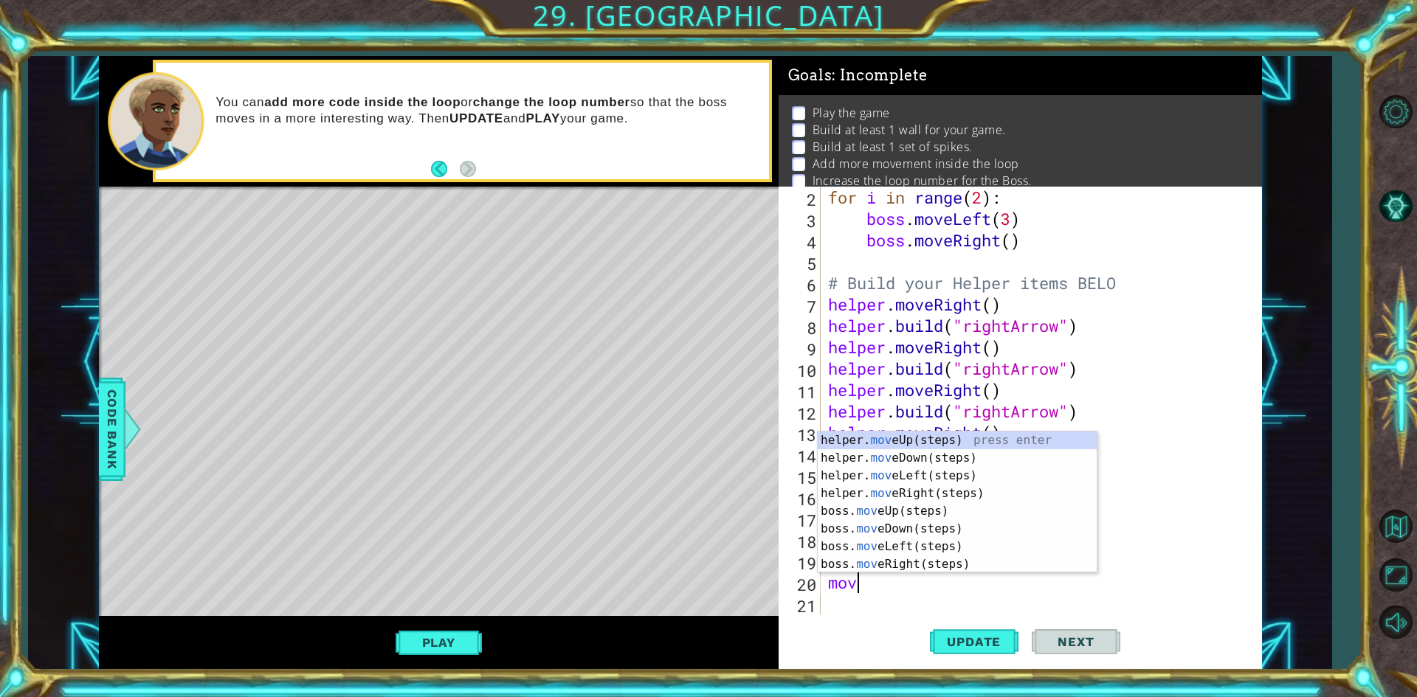
scroll to position [0, 0]
type textarea "m"
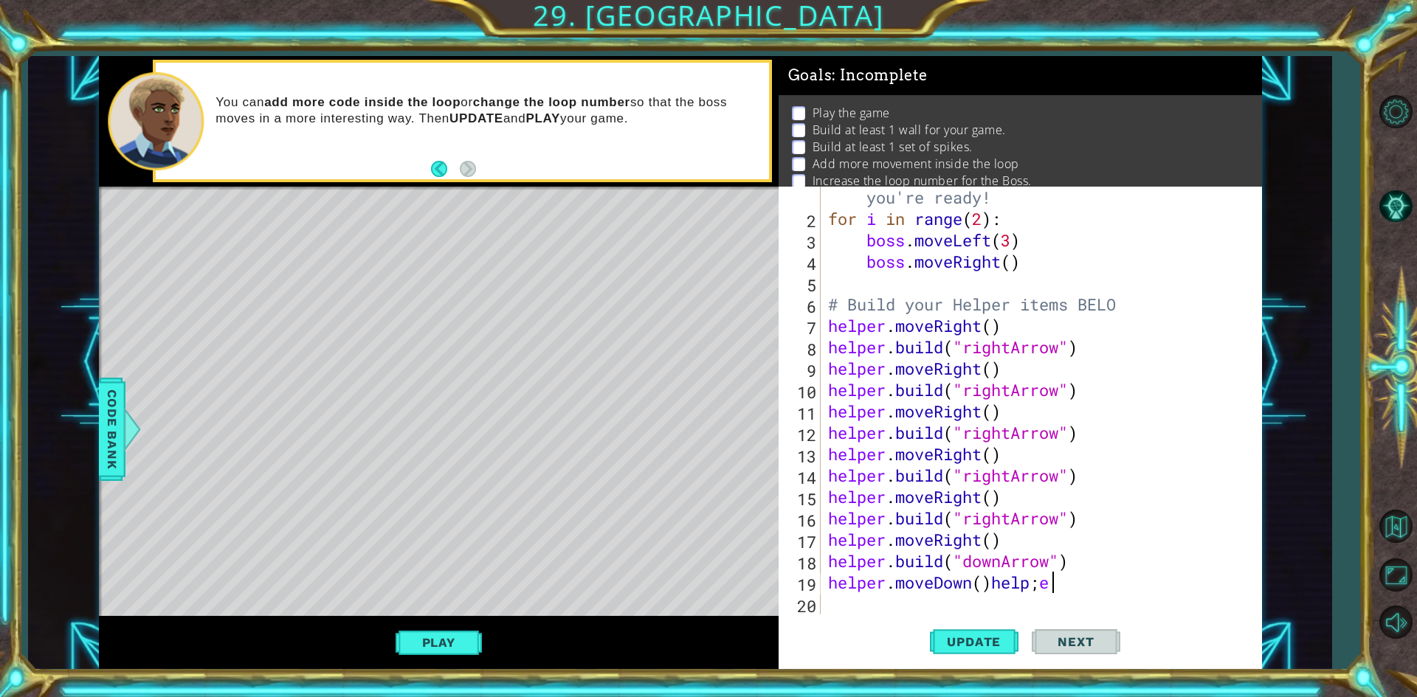
scroll to position [0, 10]
type textarea "helper.moveDown()"
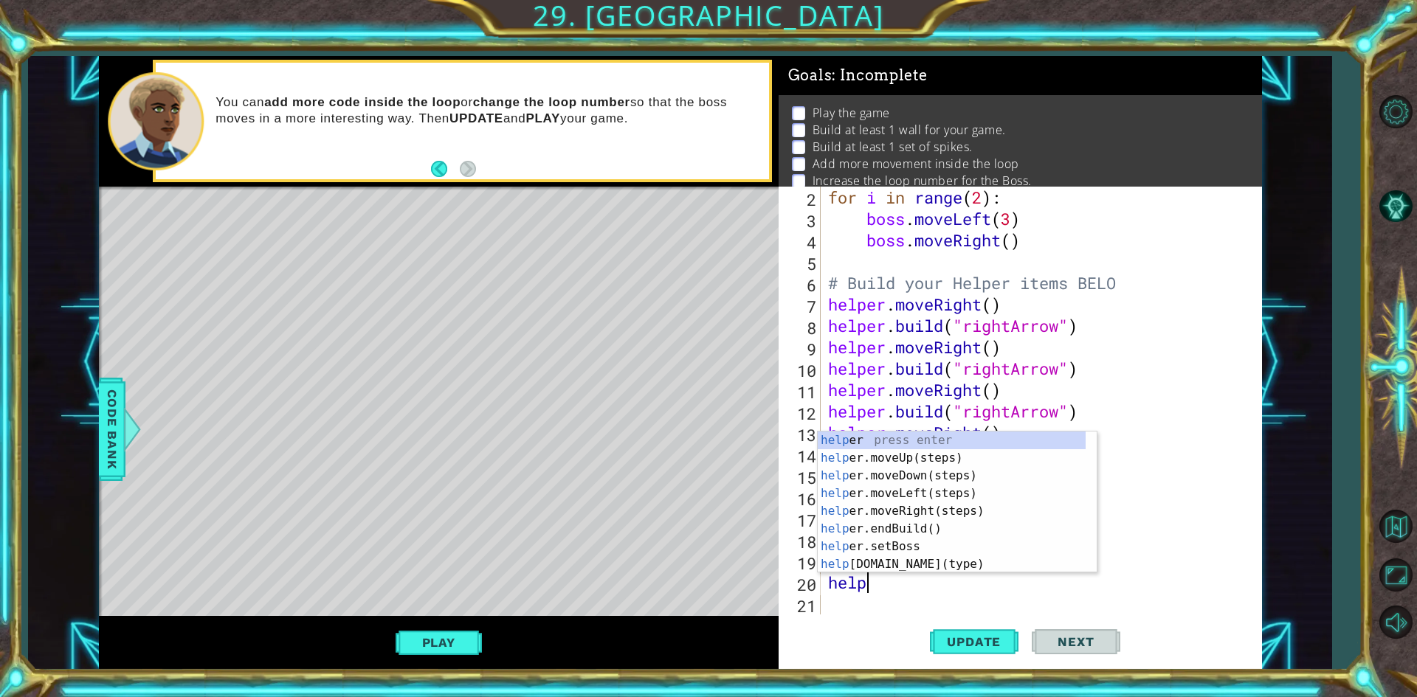
scroll to position [0, 1]
click at [1020, 578] on div "for i in range ( 2 ) : boss . moveLeft ( 3 ) boss . moveRight ( ) # Build your …" at bounding box center [1039, 422] width 428 height 471
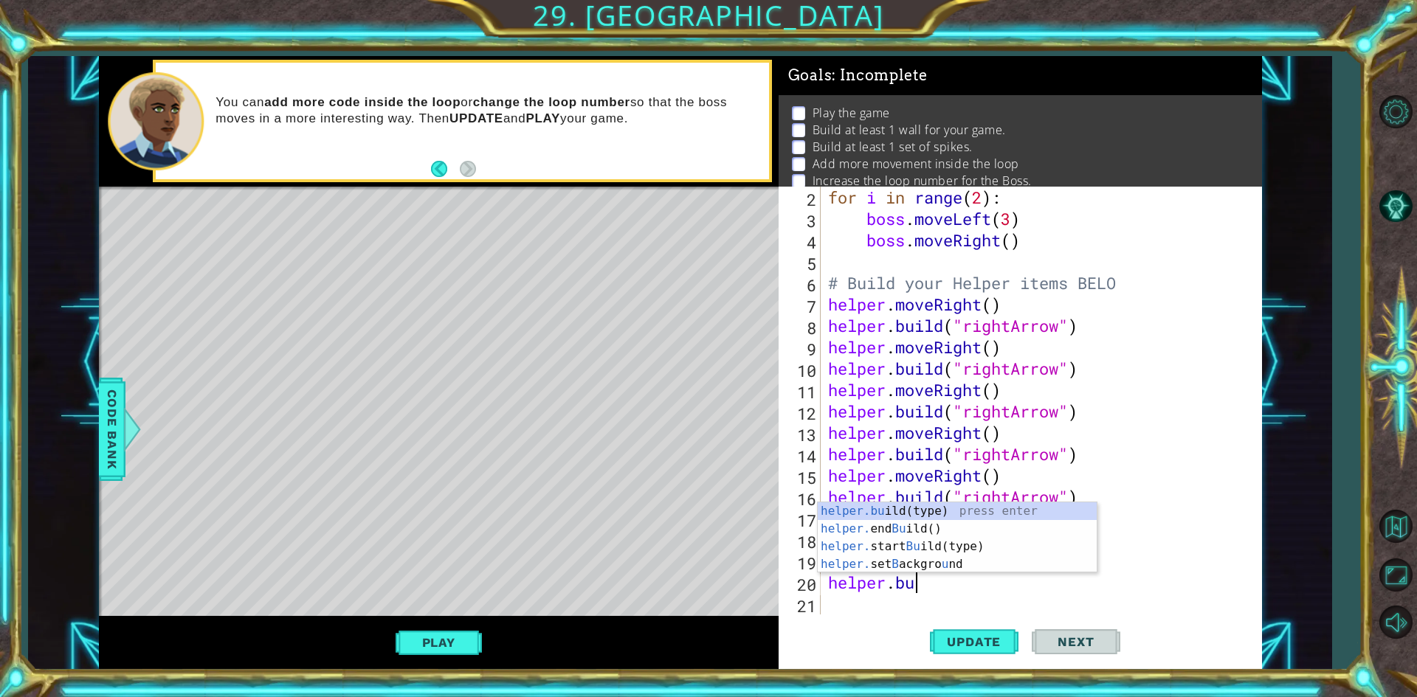
scroll to position [0, 3]
click at [975, 504] on div "helper.bu ild(type) press enter helper. end Bu ild() press enter helper. start …" at bounding box center [957, 555] width 279 height 106
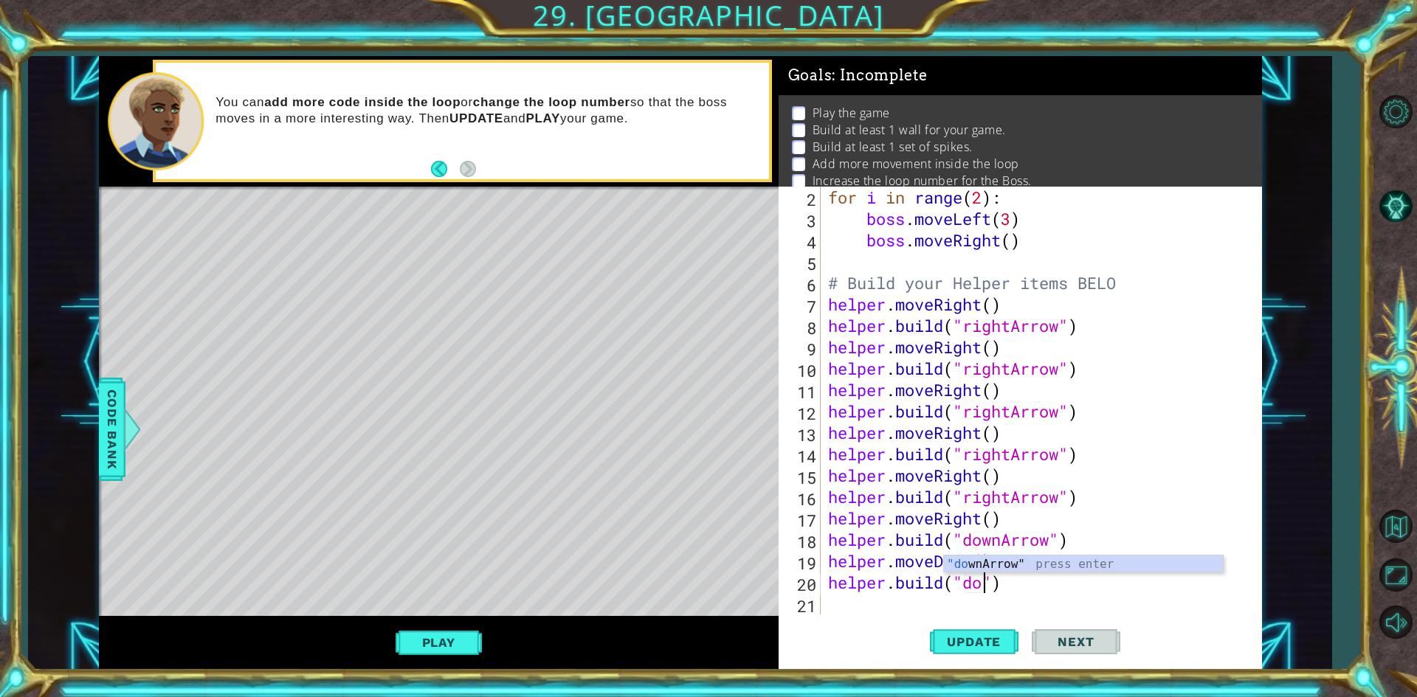
scroll to position [0, 7]
click at [1063, 570] on div ""down Arrow" press enter" at bounding box center [1083, 582] width 279 height 53
type textarea "[DOMAIN_NAME]("downArrow")"
click at [137, 581] on div "Level Map" at bounding box center [440, 404] width 682 height 435
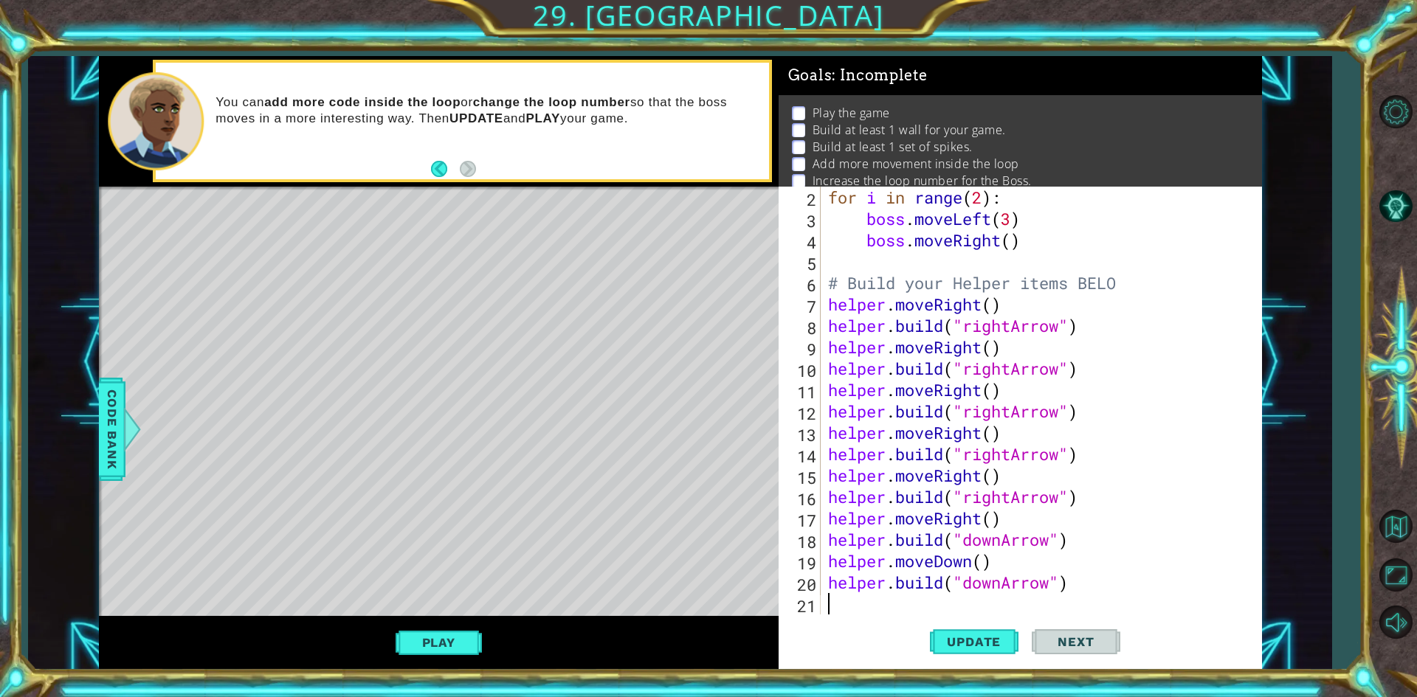
click at [873, 596] on div "for i in range ( 2 ) : boss . moveLeft ( 3 ) boss . moveRight ( ) # Build your …" at bounding box center [1039, 422] width 428 height 471
click at [962, 660] on button "Update" at bounding box center [974, 642] width 89 height 48
click at [960, 643] on span "Update" at bounding box center [973, 642] width 83 height 15
click at [843, 594] on div "for i in range ( 2 ) : boss . moveLeft ( 3 ) boss . moveRight ( ) # Build your …" at bounding box center [1039, 422] width 428 height 471
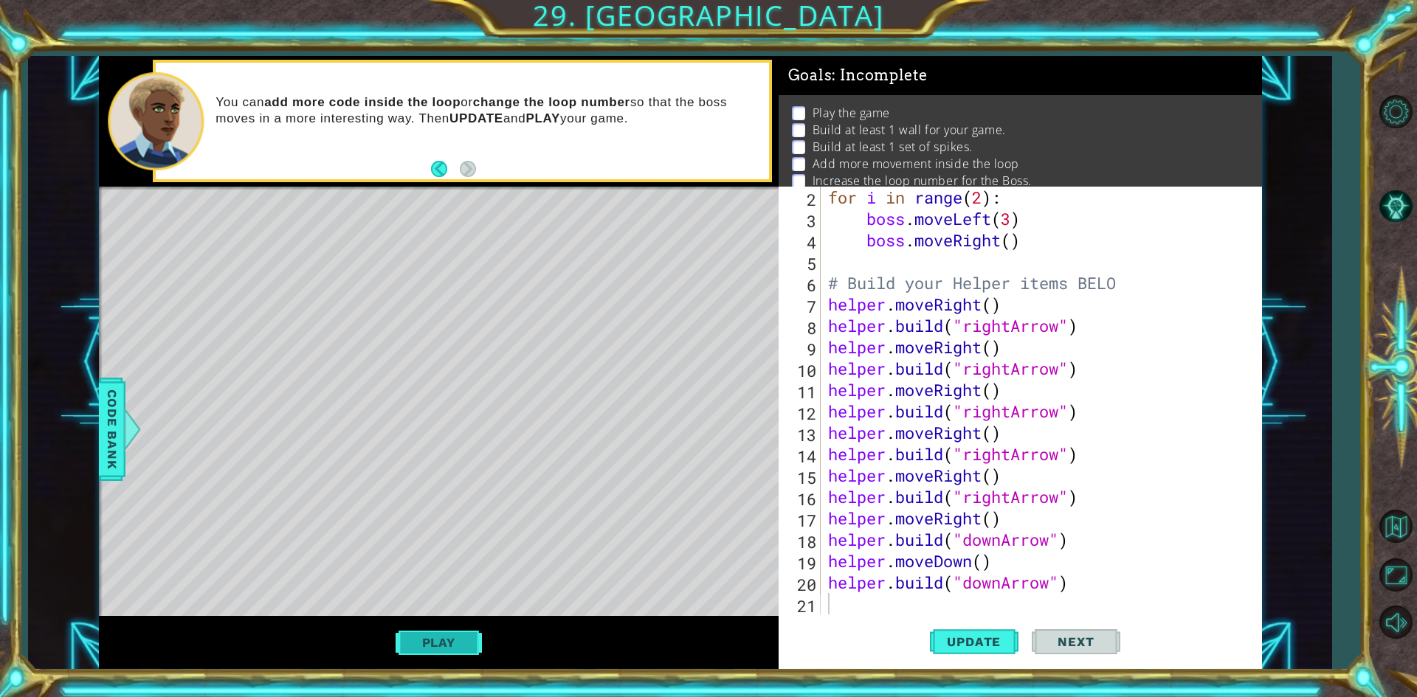
click at [460, 654] on button "Play" at bounding box center [438, 643] width 86 height 28
